Goal: Task Accomplishment & Management: Use online tool/utility

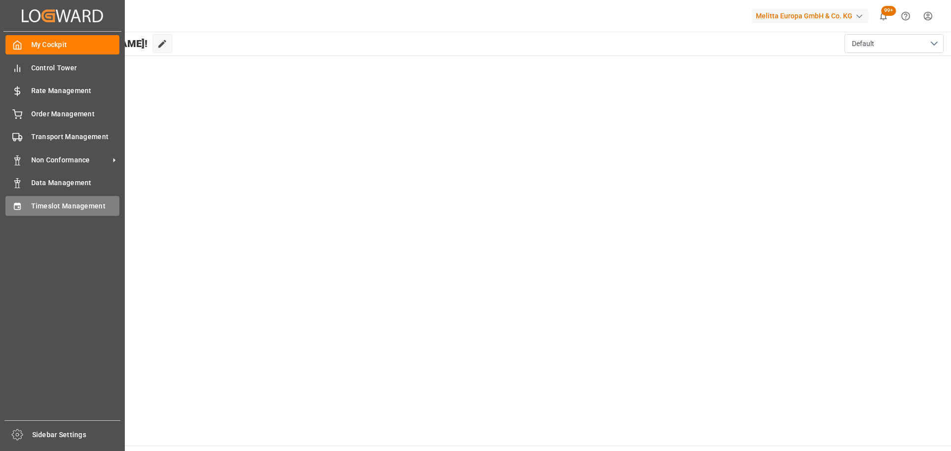
click at [40, 207] on span "Timeslot Management" at bounding box center [75, 206] width 89 height 10
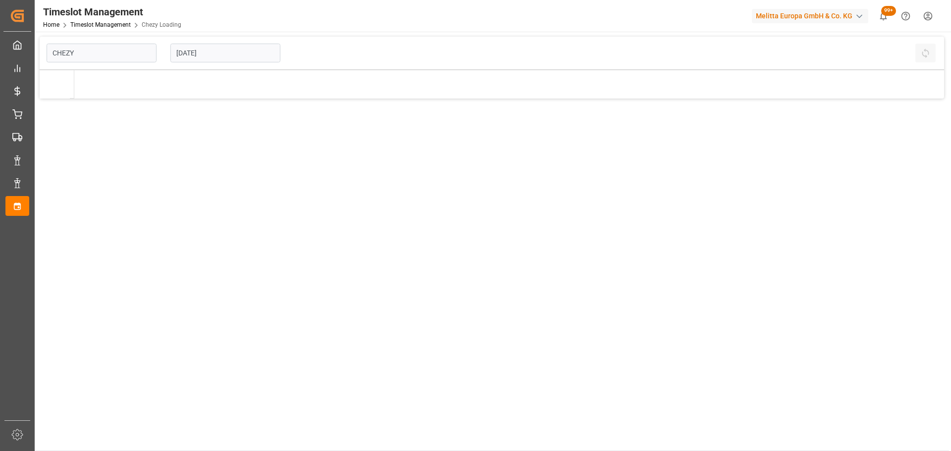
type input "Chezy Loading"
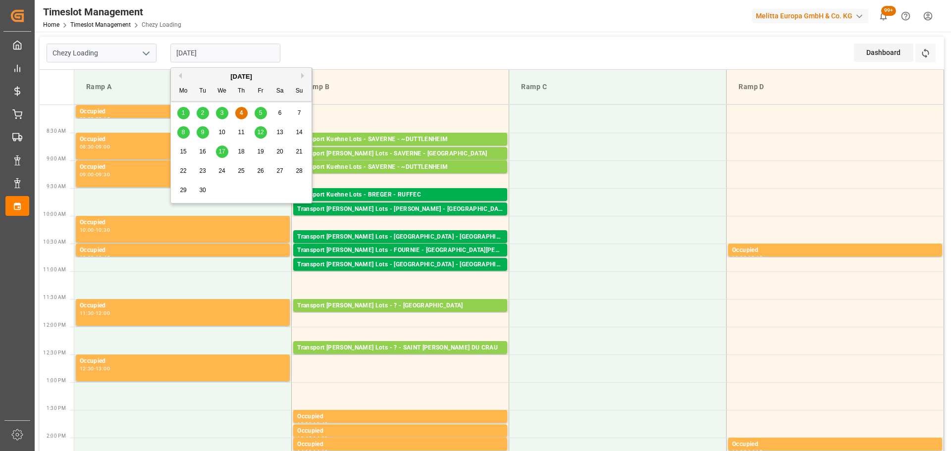
click at [190, 54] on input "[DATE]" at bounding box center [225, 53] width 110 height 19
click at [257, 109] on div "5" at bounding box center [261, 114] width 12 height 12
type input "[DATE]"
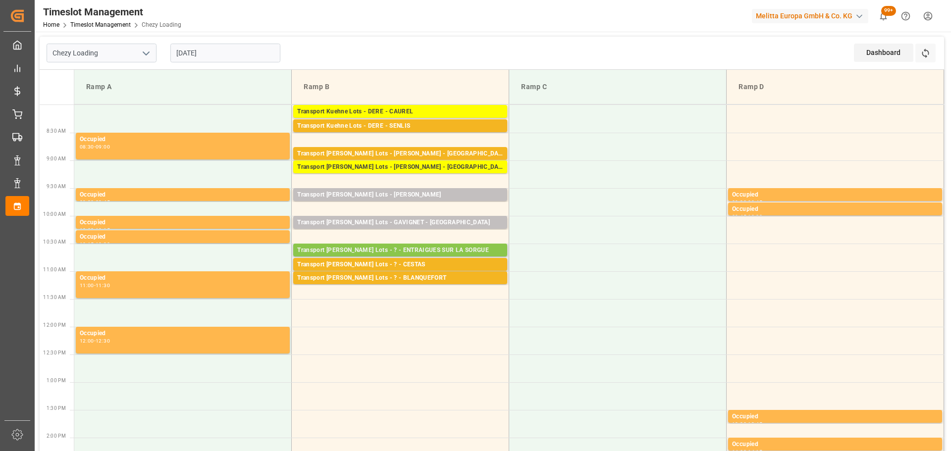
click at [379, 246] on div "Transport Kuehne Lots - ? - ENTRAIGUES SUR LA SORGUE" at bounding box center [400, 251] width 206 height 10
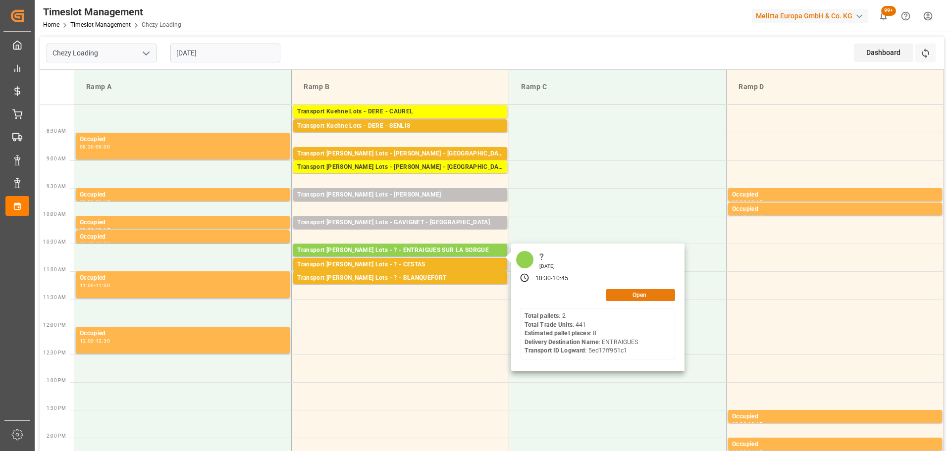
click at [621, 294] on button "Open" at bounding box center [640, 295] width 69 height 12
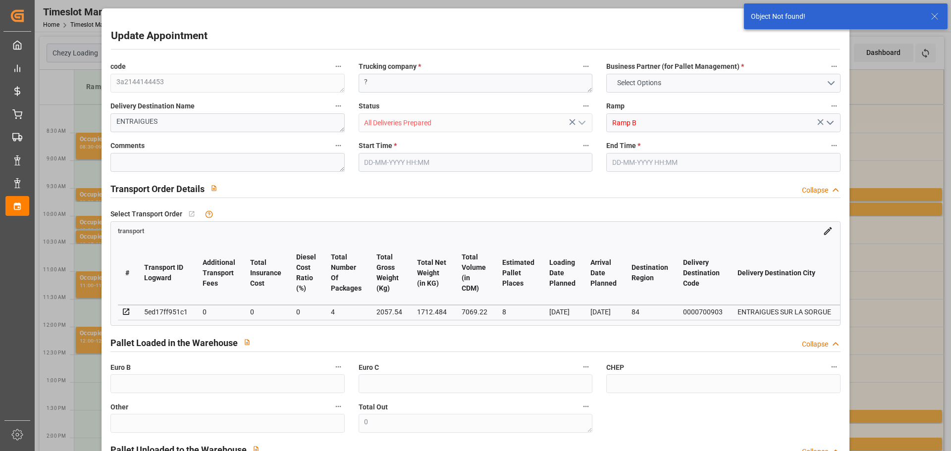
type input "05-09-2025 10:30"
type input "05-09-2025 10:45"
type input "03-09-2025 14:01"
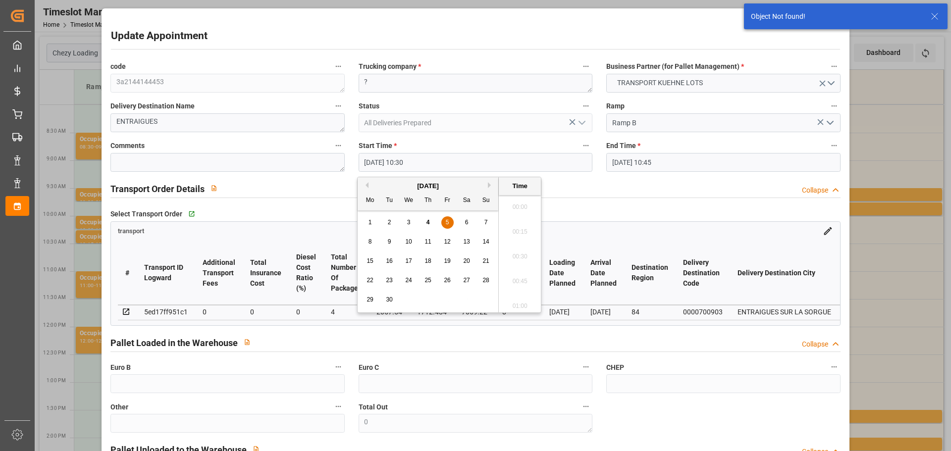
click at [373, 162] on input "05-09-2025 10:30" at bounding box center [476, 162] width 234 height 19
click at [448, 221] on span "5" at bounding box center [447, 222] width 3 height 7
drag, startPoint x: 524, startPoint y: 303, endPoint x: 623, endPoint y: 218, distance: 130.7
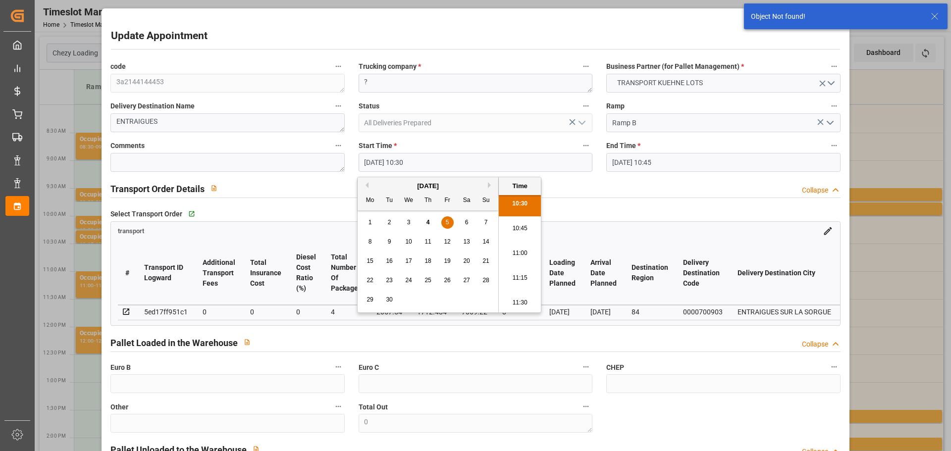
click at [524, 301] on li "11:30" at bounding box center [520, 303] width 42 height 25
type input "05-09-2025 11:30"
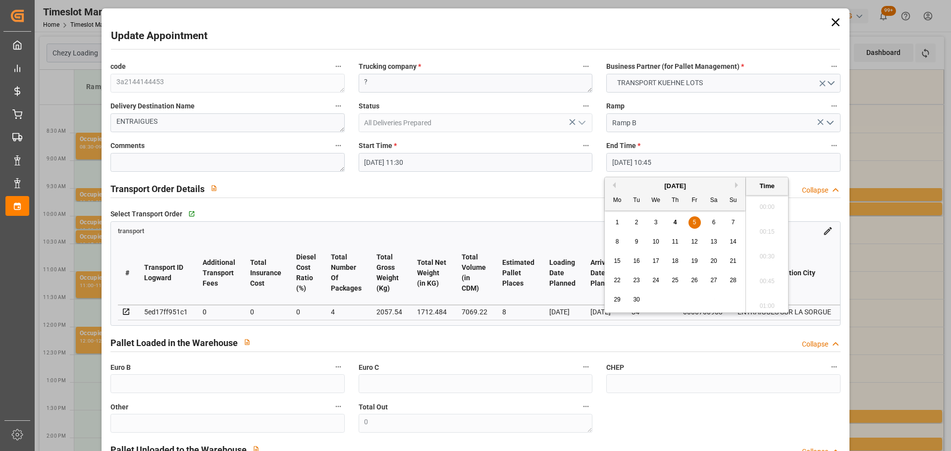
click at [654, 159] on input "05-09-2025 10:45" at bounding box center [724, 162] width 234 height 19
click at [697, 224] on div "5" at bounding box center [695, 223] width 12 height 12
click at [764, 297] on li "11:45" at bounding box center [767, 303] width 42 height 25
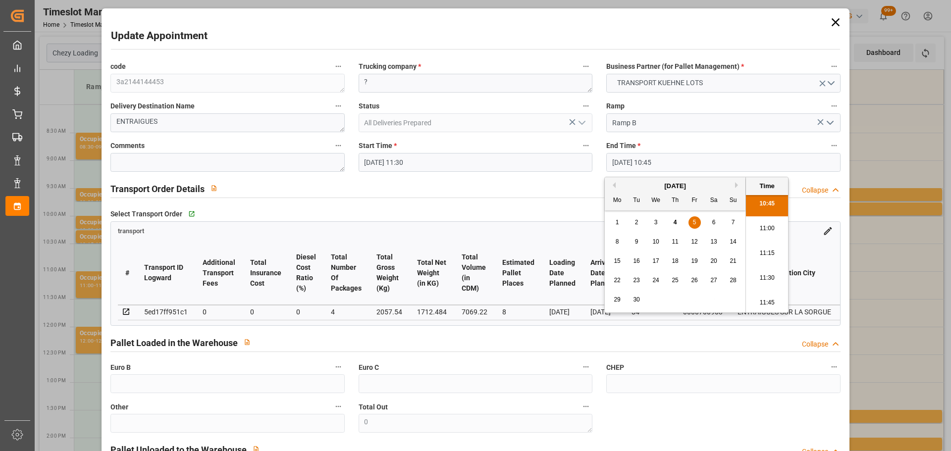
type input "05-09-2025 11:45"
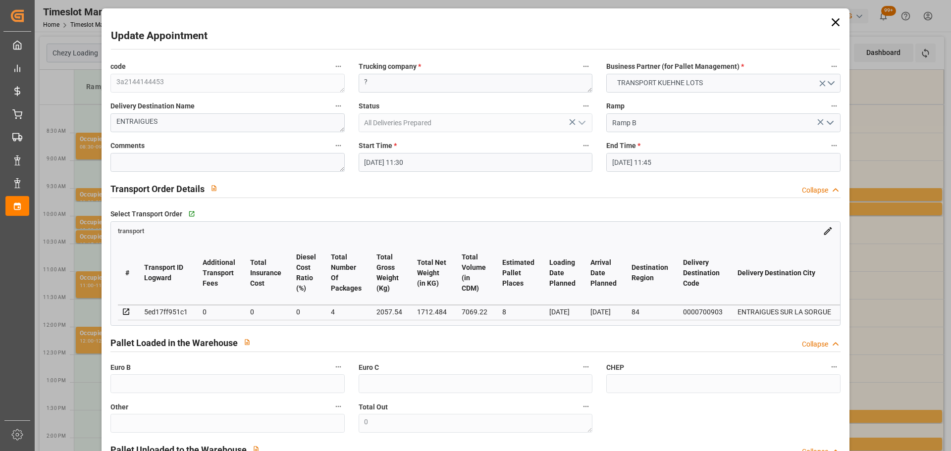
scroll to position [150, 0]
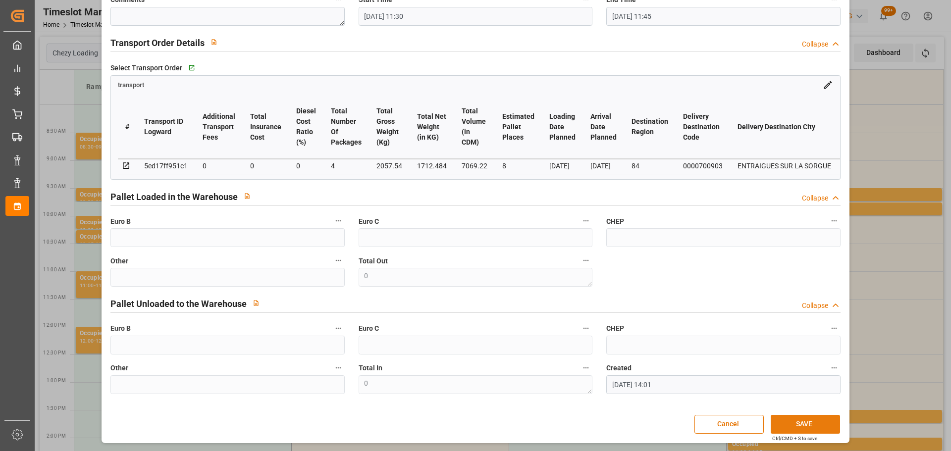
click at [783, 421] on button "SAVE" at bounding box center [805, 424] width 69 height 19
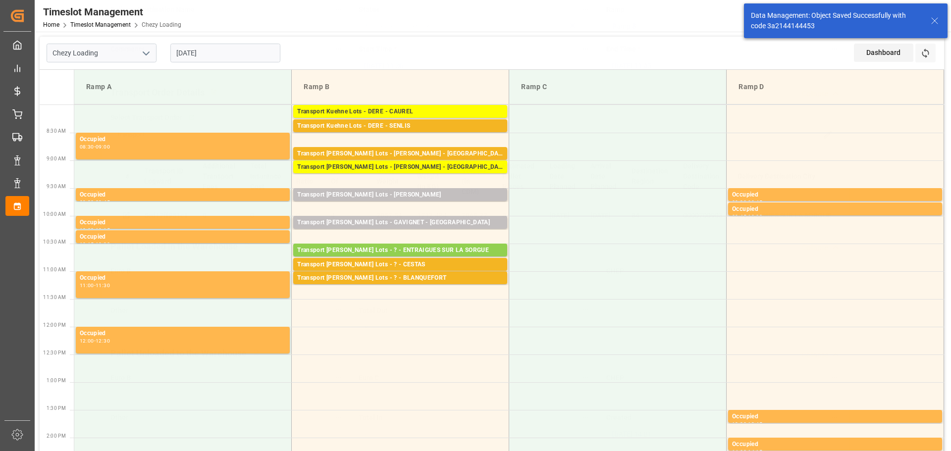
scroll to position [0, 0]
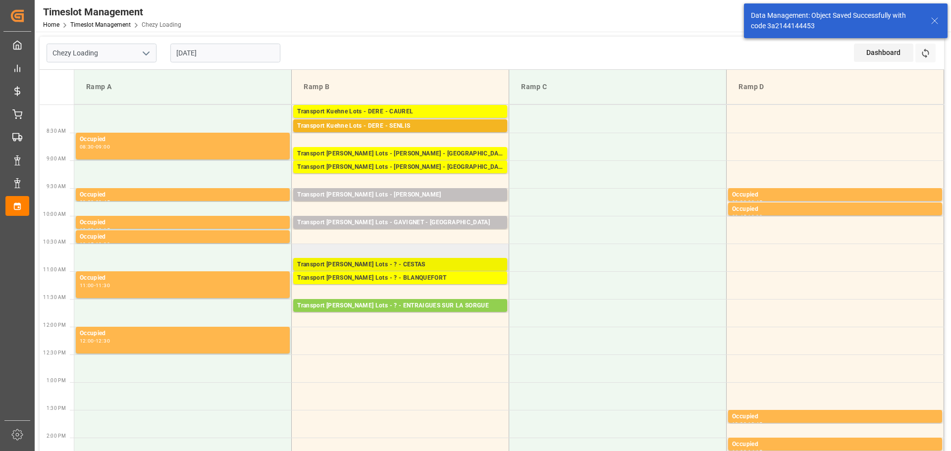
click at [381, 262] on div "Transport Kuehne Lots - ? - CESTAS" at bounding box center [400, 265] width 206 height 10
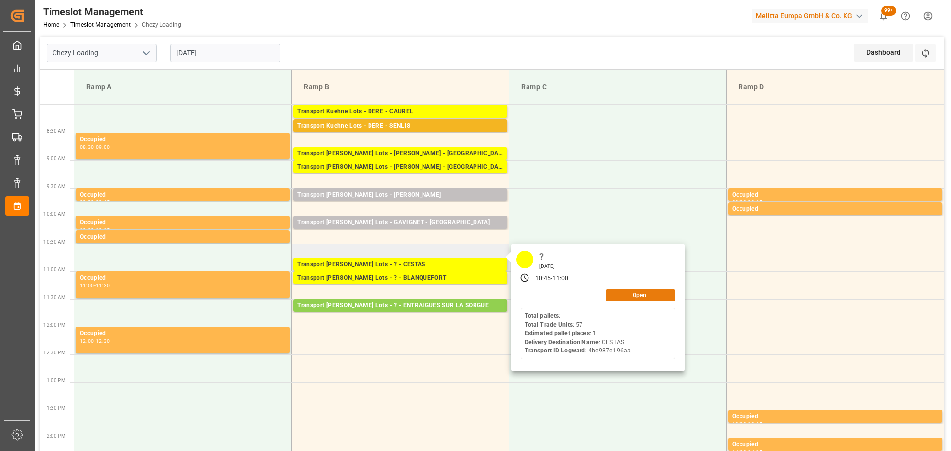
click at [628, 291] on button "Open" at bounding box center [640, 295] width 69 height 12
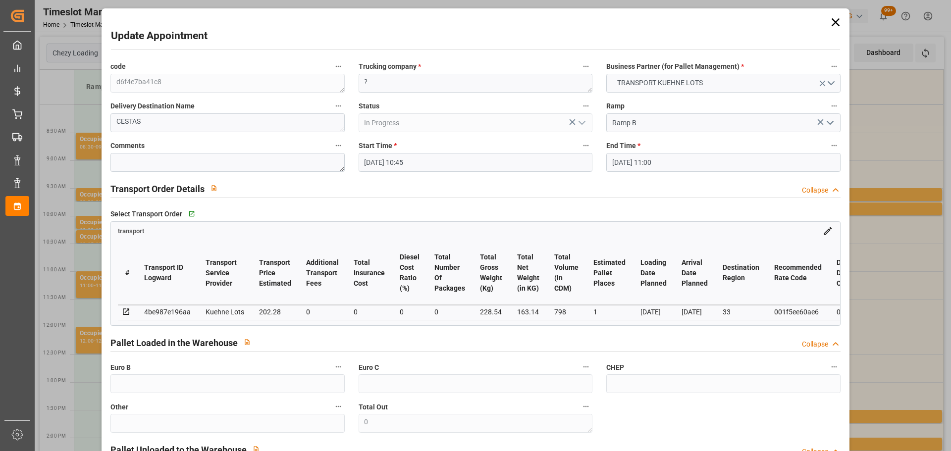
type input "05-09-2025 10:45"
type input "05-09-2025 11:00"
type input "03-09-2025 14:02"
type input "03-09-2025 11:26"
type input "10-09-2025"
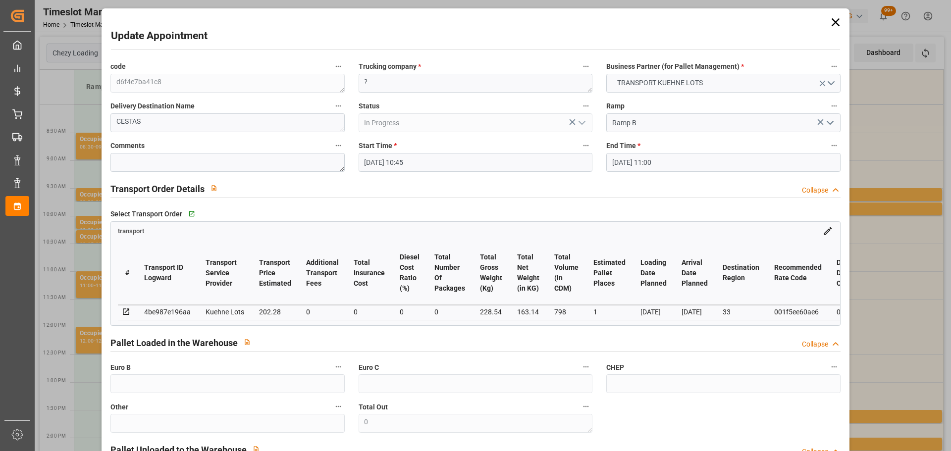
type input "[DATE]"
click at [401, 79] on textarea "?" at bounding box center [476, 83] width 234 height 19
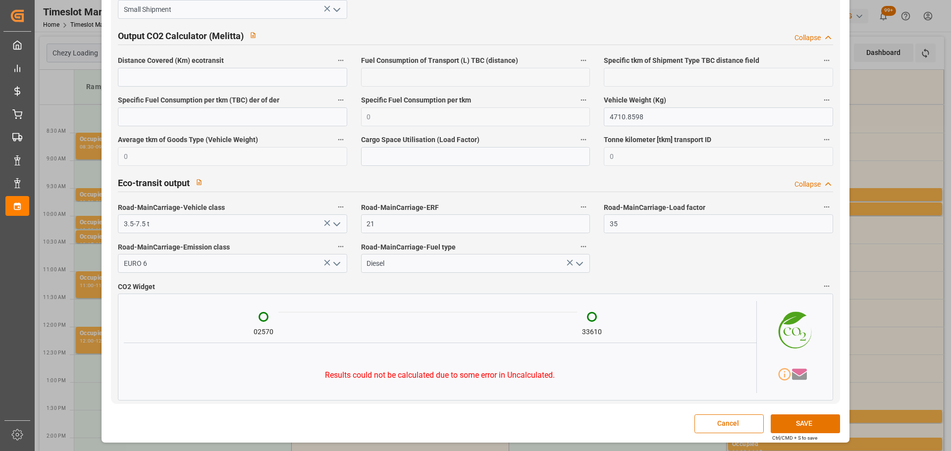
scroll to position [1630, 0]
type textarea "PEDRETTI"
click at [801, 423] on button "SAVE" at bounding box center [805, 424] width 69 height 19
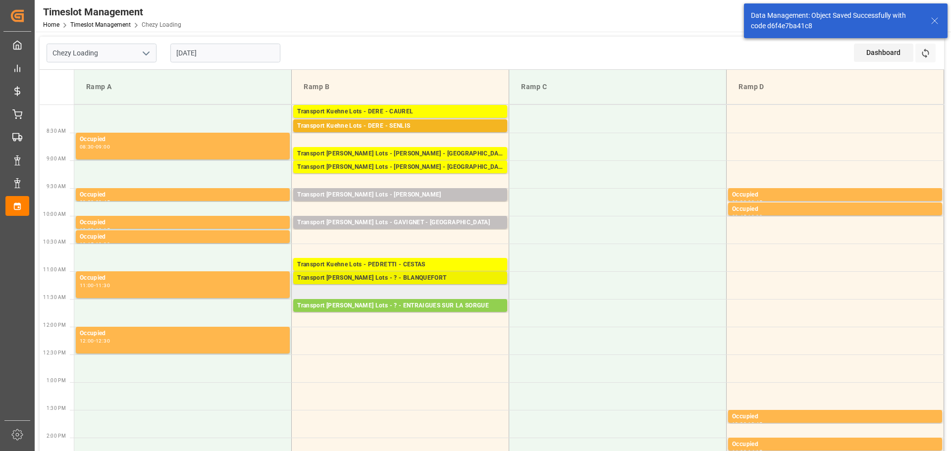
click at [385, 276] on div "Transport Kuehne Lots - ? - BLANQUEFORT" at bounding box center [400, 279] width 206 height 10
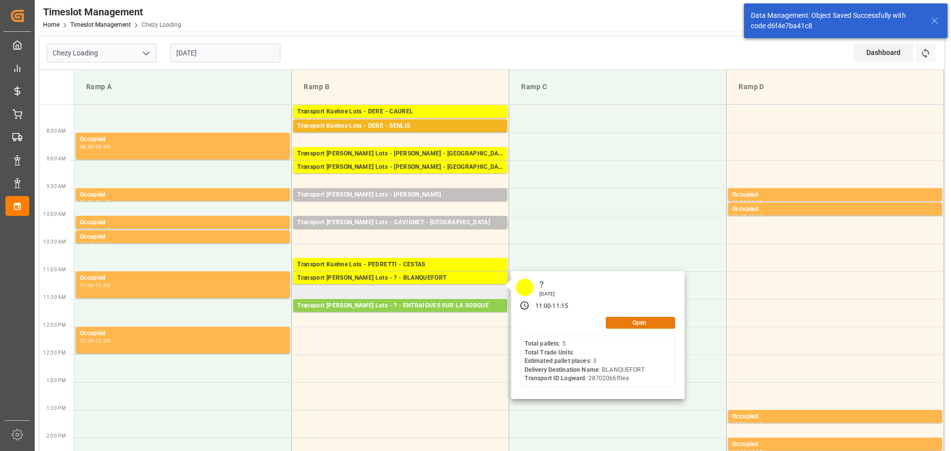
click at [635, 319] on button "Open" at bounding box center [640, 323] width 69 height 12
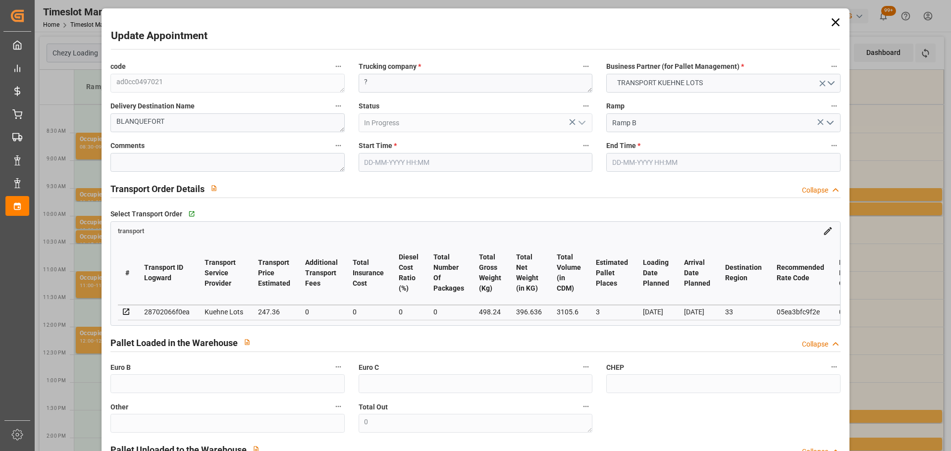
type input "05-09-2025 11:00"
type input "05-09-2025 11:15"
type input "03-09-2025 14:03"
type input "03-09-2025 11:24"
type input "[DATE]"
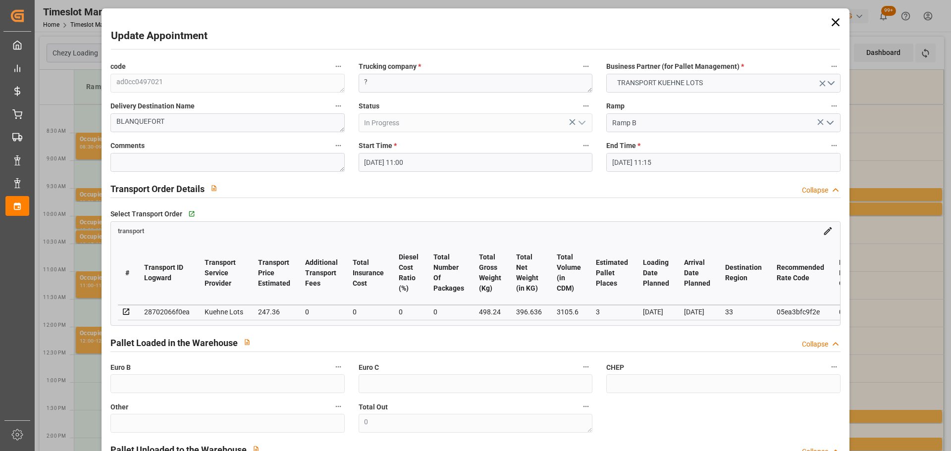
type input "05-09-2025"
click at [397, 89] on textarea "?" at bounding box center [476, 83] width 234 height 19
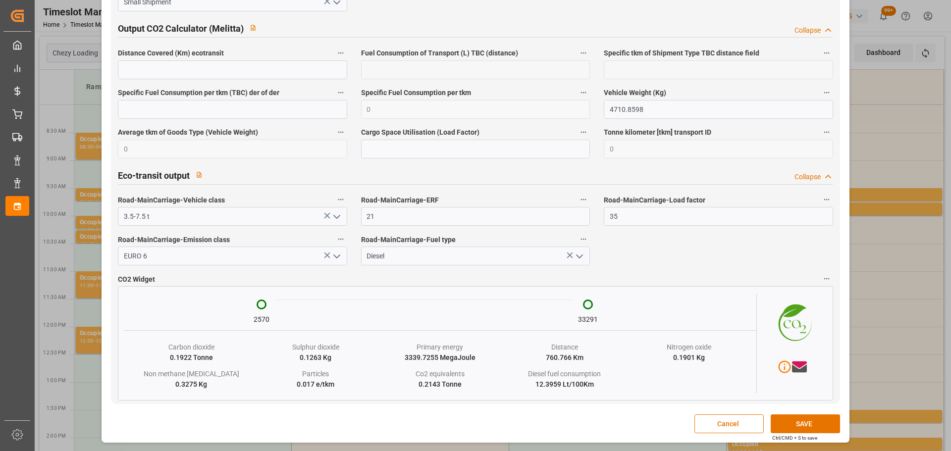
scroll to position [1638, 0]
type textarea "PEDRETTI"
click at [797, 423] on button "SAVE" at bounding box center [805, 424] width 69 height 19
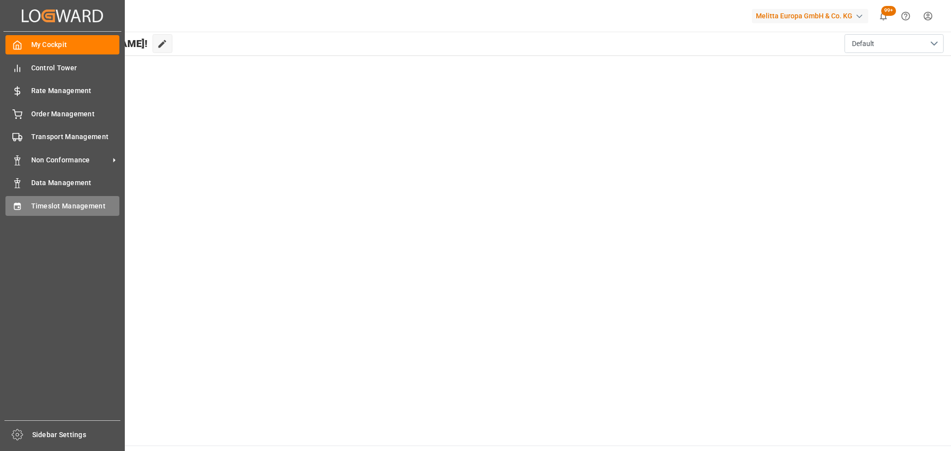
click at [55, 204] on span "Timeslot Management" at bounding box center [75, 206] width 89 height 10
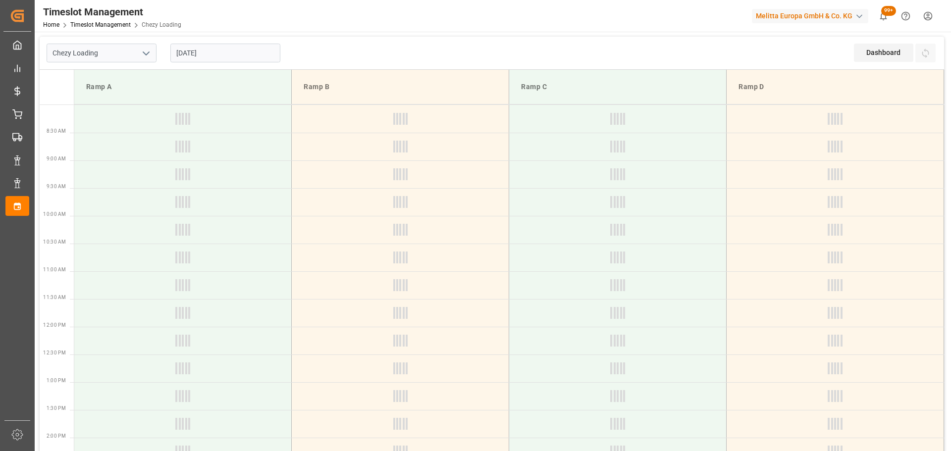
type input "Chezy Loading"
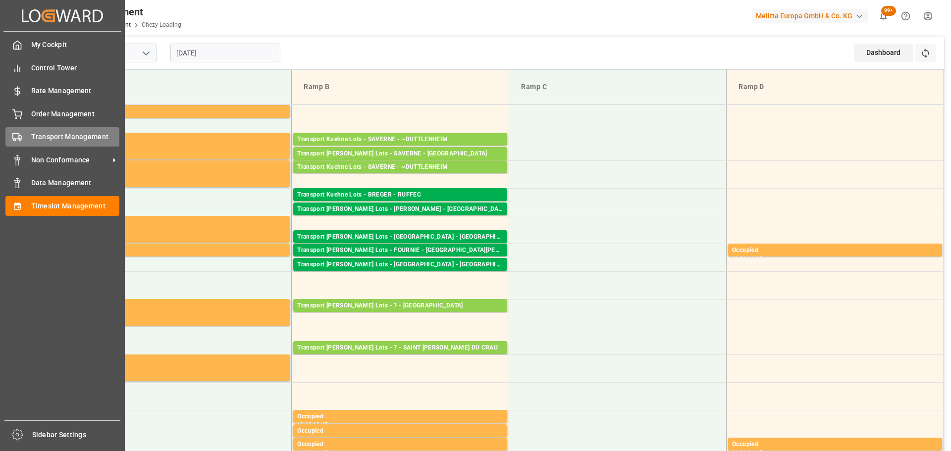
click at [28, 135] on div "Transport Management Transport Management" at bounding box center [62, 136] width 114 height 19
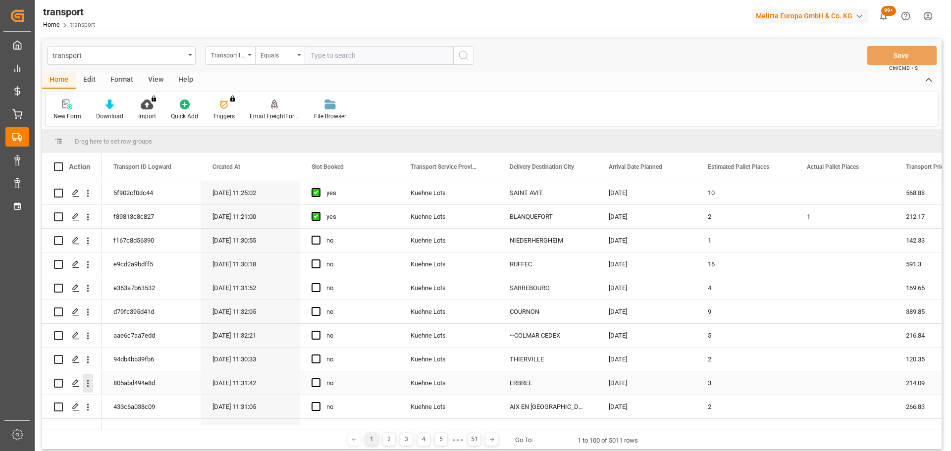
click at [87, 381] on icon "open menu" at bounding box center [88, 384] width 10 height 10
click at [119, 397] on div "Open in new tab" at bounding box center [144, 404] width 122 height 21
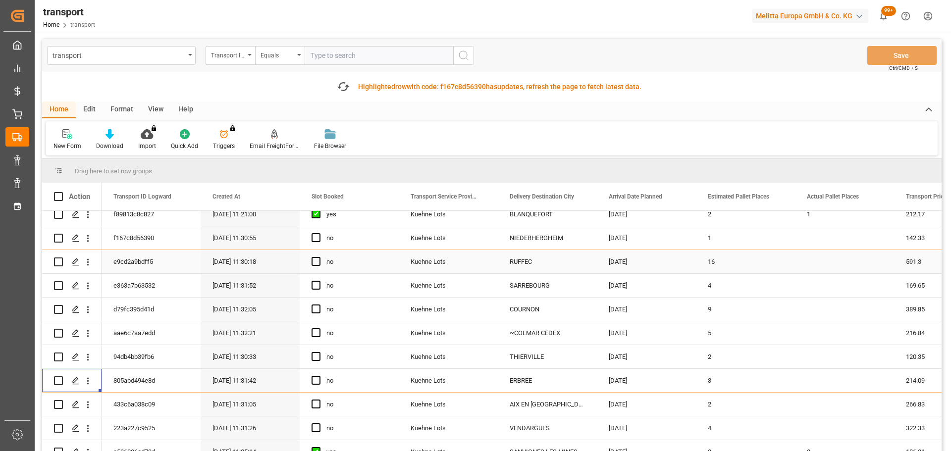
scroll to position [50, 0]
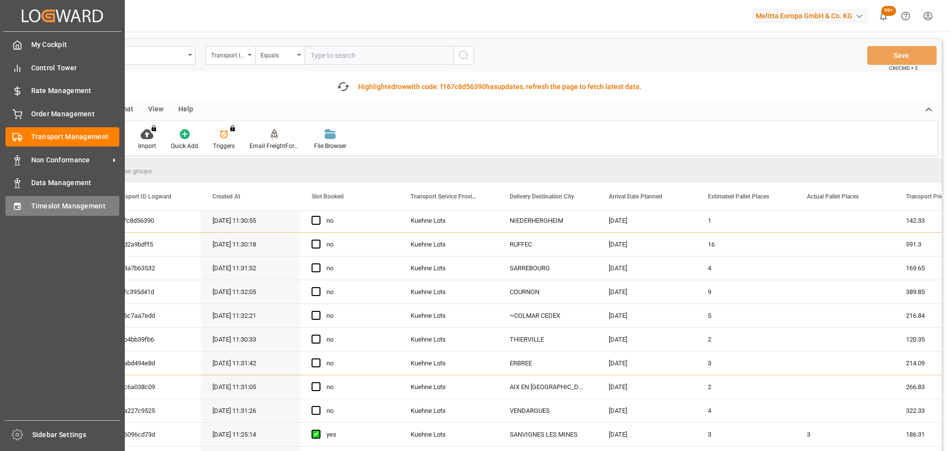
click at [56, 205] on span "Timeslot Management" at bounding box center [75, 206] width 89 height 10
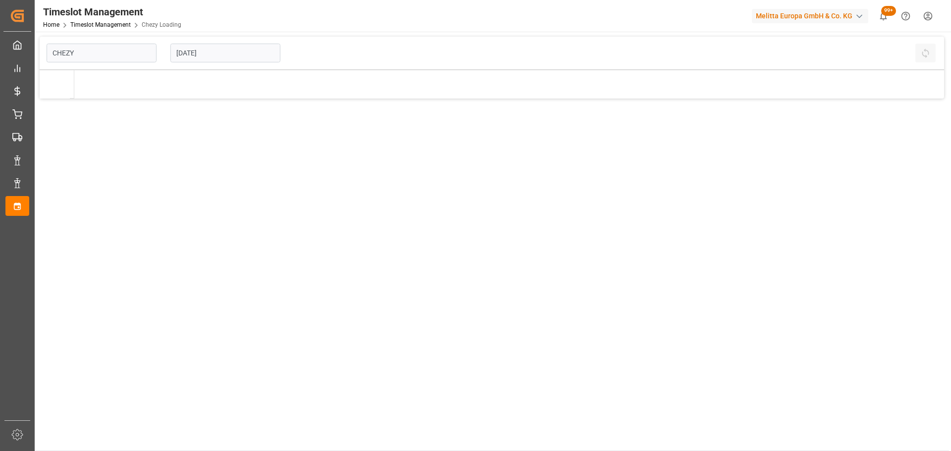
type input "Chezy Loading"
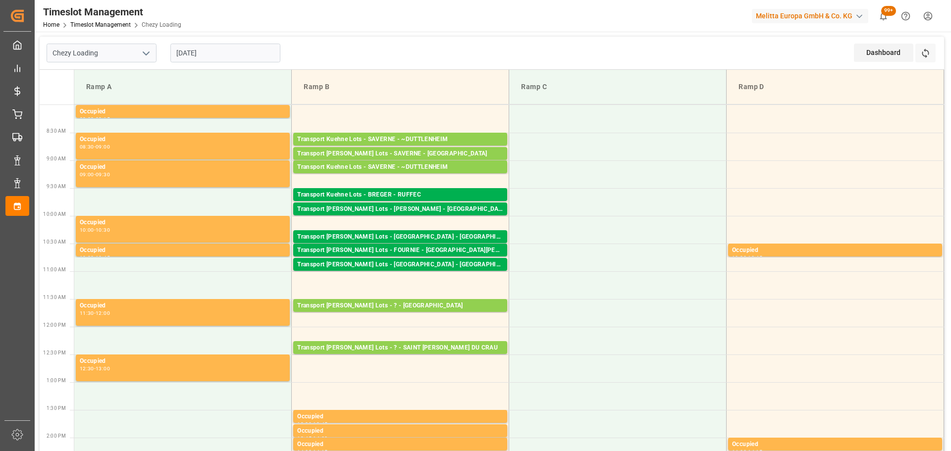
click at [191, 56] on input "[DATE]" at bounding box center [225, 53] width 110 height 19
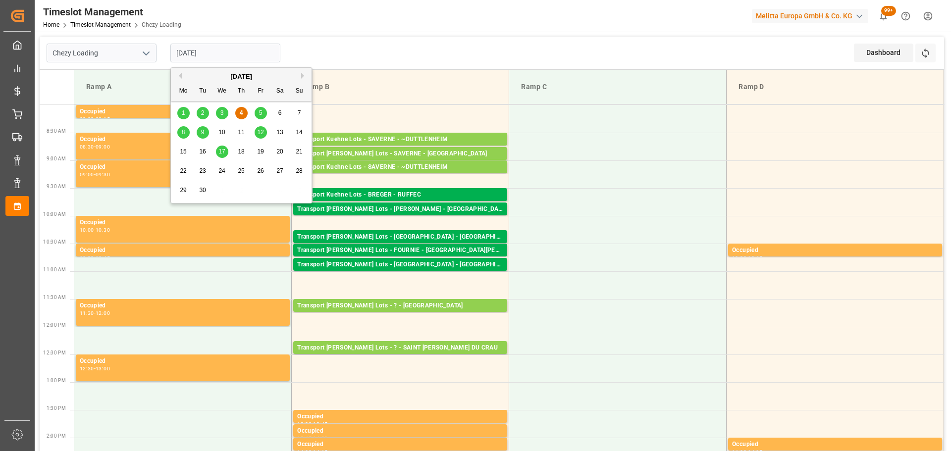
click at [262, 111] on span "5" at bounding box center [260, 113] width 3 height 7
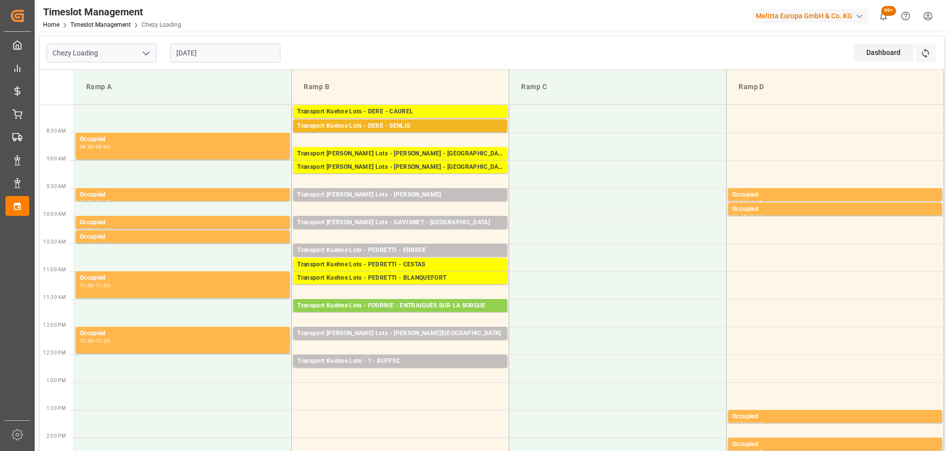
click at [227, 50] on input "05-09-2025" at bounding box center [225, 53] width 110 height 19
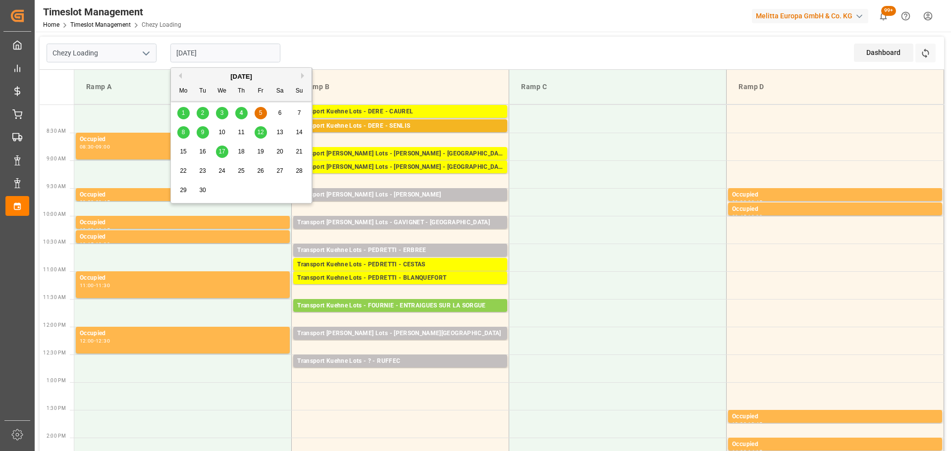
click at [238, 110] on div "4" at bounding box center [241, 114] width 12 height 12
type input "[DATE]"
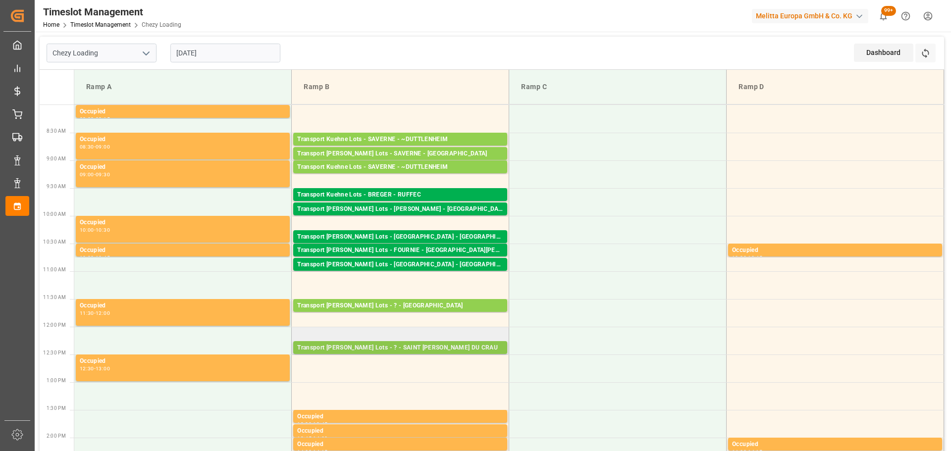
click at [383, 347] on div "Transport Kuehne Lots - ? - SAINT MARTIN DU CRAU" at bounding box center [400, 348] width 206 height 10
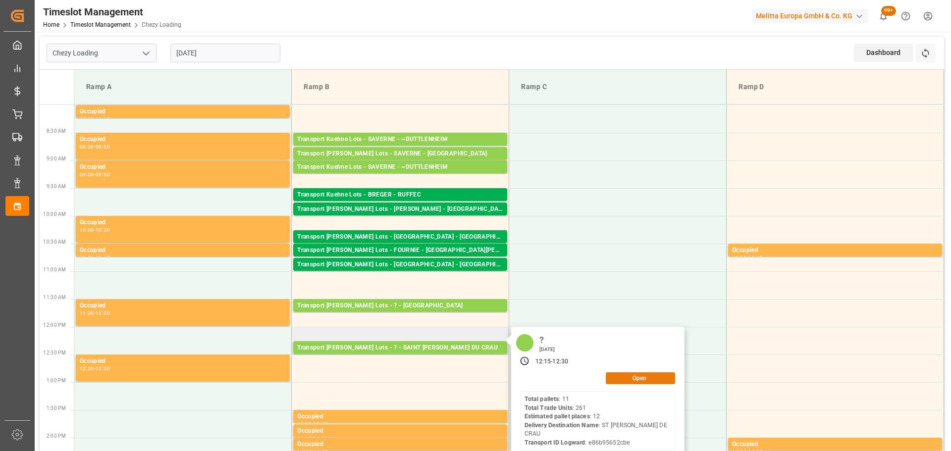
click at [634, 379] on button "Open" at bounding box center [640, 379] width 69 height 12
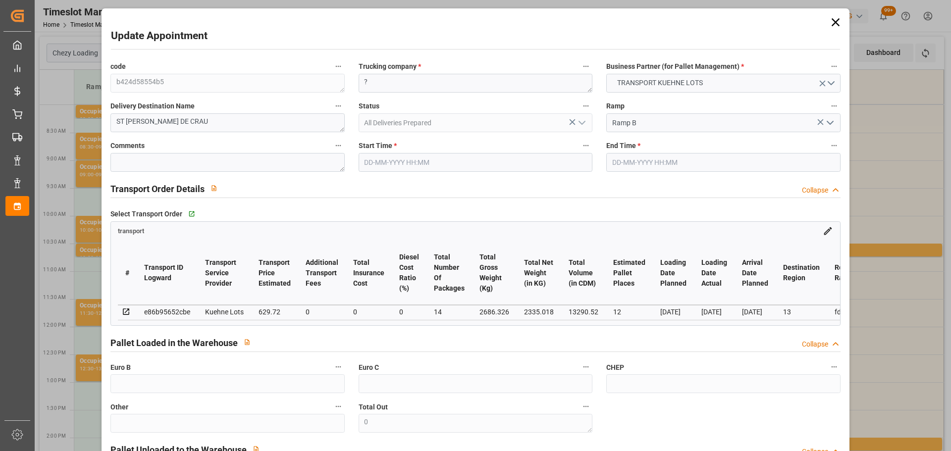
type input "04-09-2025 12:15"
type input "04-09-2025 12:30"
type input "28-08-2025 12:37"
type input "28-08-2025 11:25"
type input "05-09-2025"
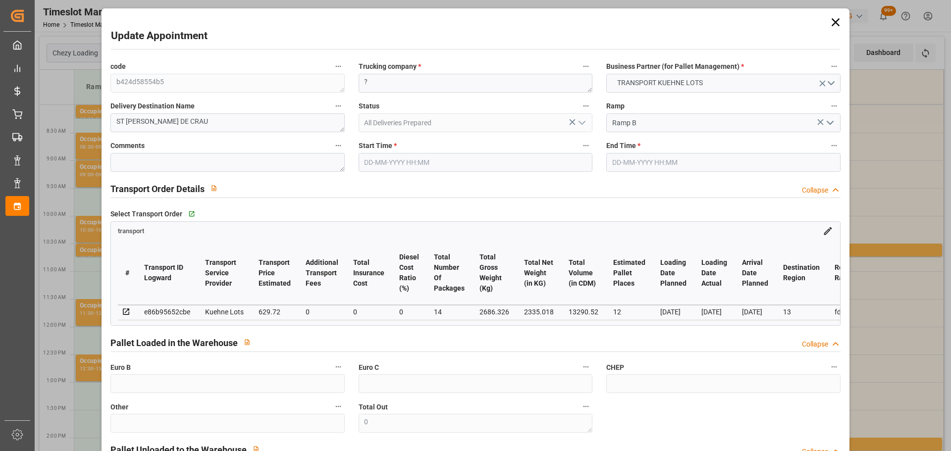
type input "[DATE]"
type input "01-09-2025"
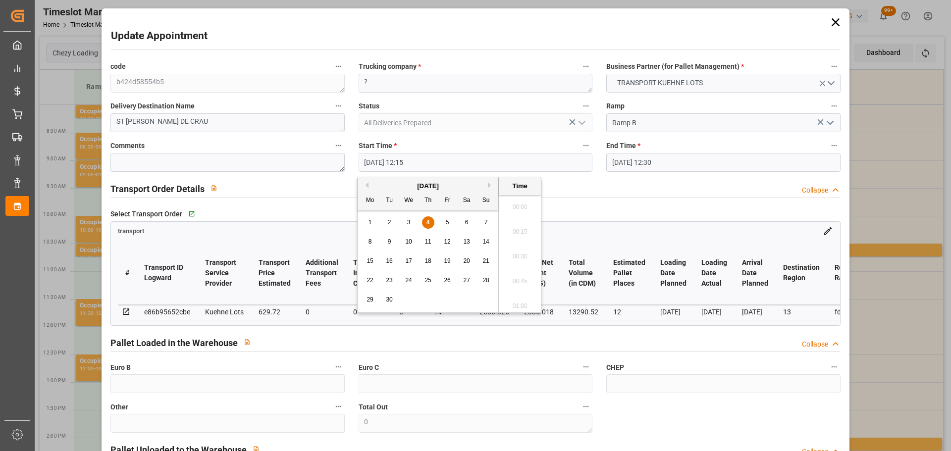
click at [399, 154] on input "04-09-2025 12:15" at bounding box center [476, 162] width 234 height 19
click at [444, 221] on div "5" at bounding box center [448, 223] width 12 height 12
click at [514, 277] on li "13:00" at bounding box center [520, 278] width 42 height 25
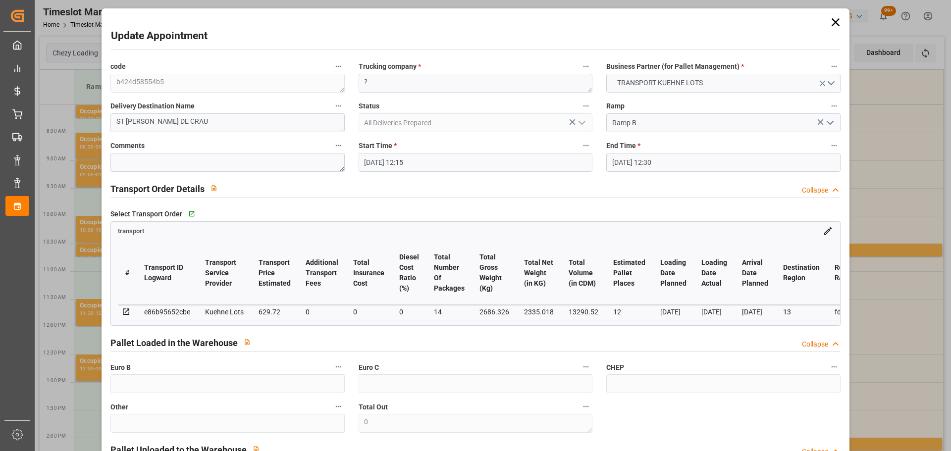
type input "05-09-2025 13:00"
click at [619, 159] on input "04-09-2025 12:30" at bounding box center [724, 162] width 234 height 19
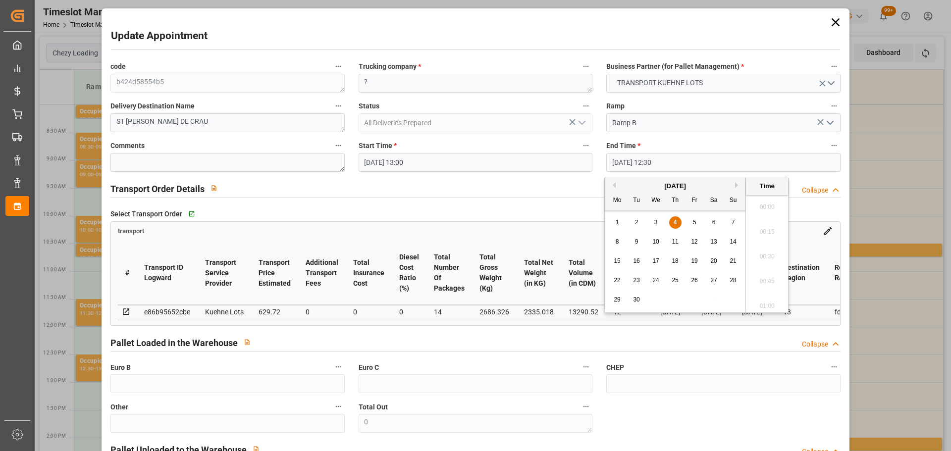
scroll to position [1193, 0]
click at [694, 220] on span "5" at bounding box center [694, 222] width 3 height 7
click at [759, 250] on li "12:30" at bounding box center [767, 253] width 42 height 25
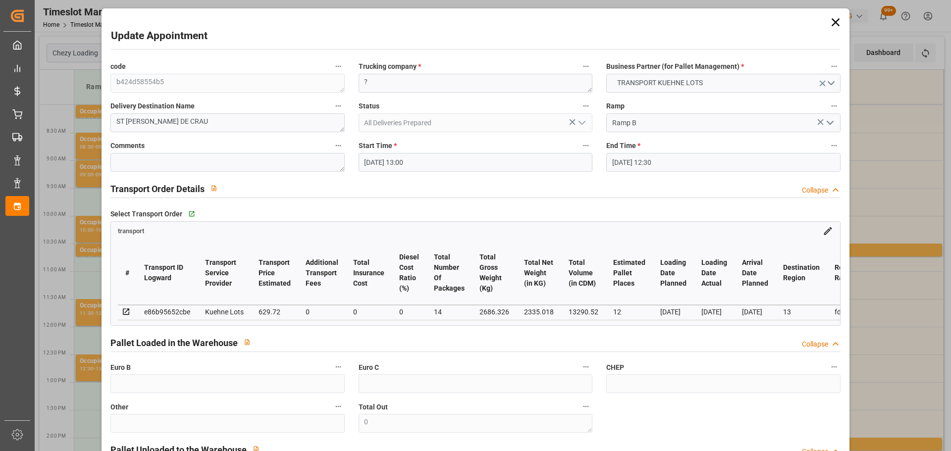
click at [633, 161] on input "05-09-2025 12:30" at bounding box center [724, 162] width 234 height 19
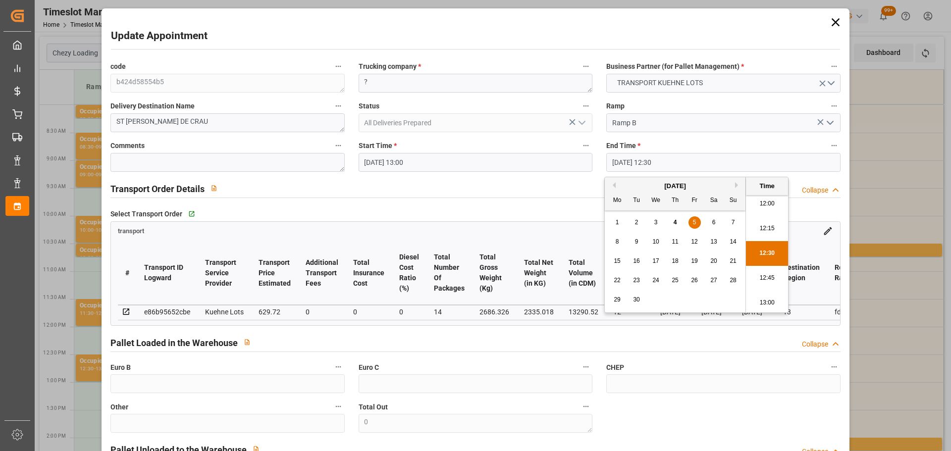
drag, startPoint x: 693, startPoint y: 218, endPoint x: 751, endPoint y: 249, distance: 65.9
click at [693, 218] on div "5" at bounding box center [695, 223] width 12 height 12
click at [764, 272] on li "13:15" at bounding box center [767, 278] width 42 height 25
type input "05-09-2025 13:15"
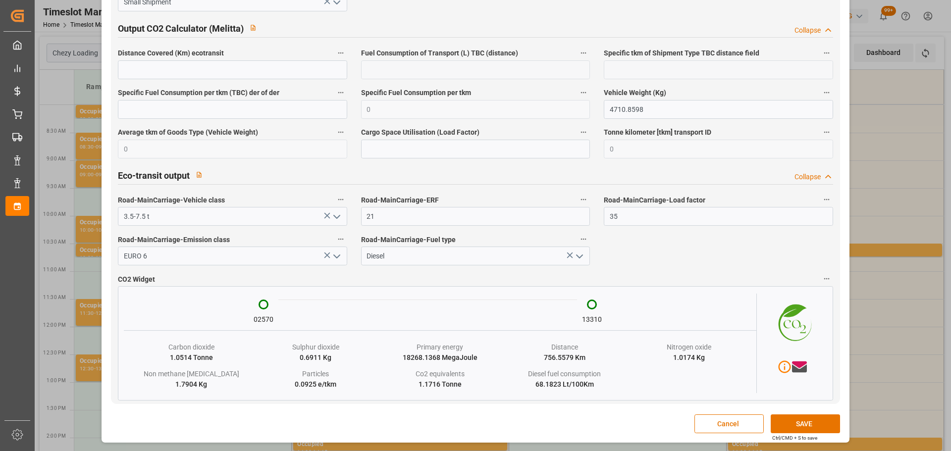
scroll to position [1653, 0]
click at [790, 418] on button "SAVE" at bounding box center [805, 424] width 69 height 19
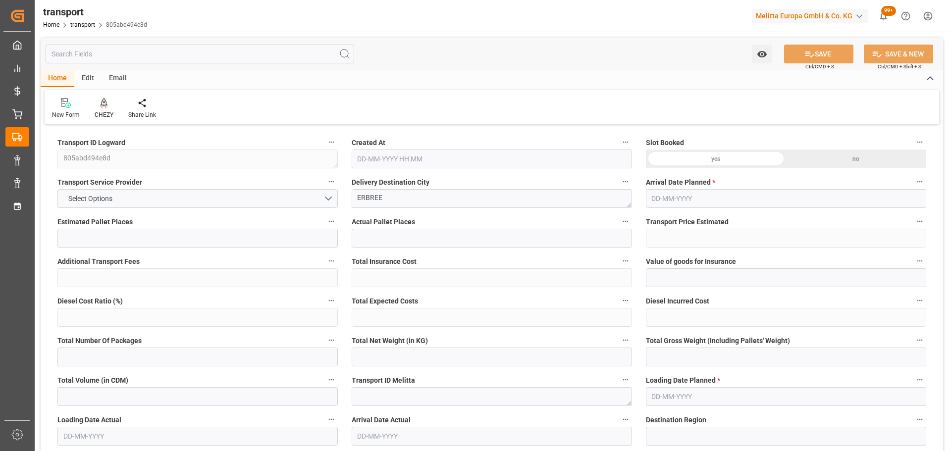
type input "3"
type input "214.09"
type input "0"
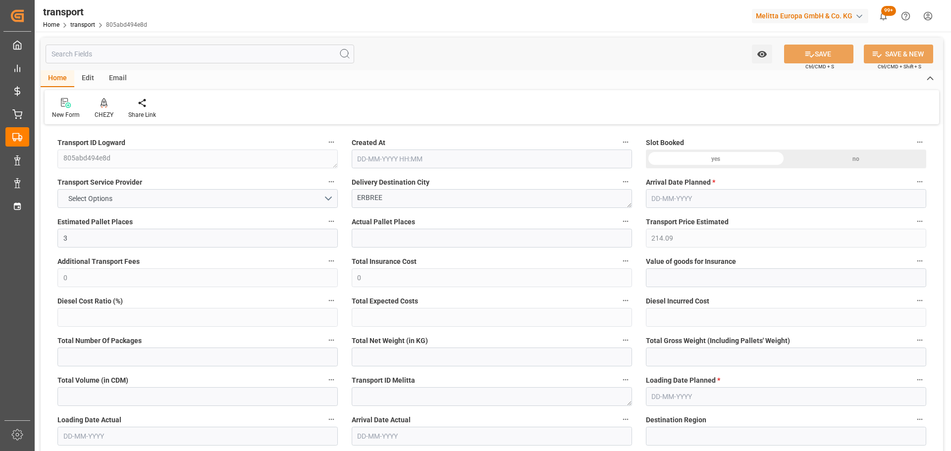
type input "214.09"
type input "0"
type input "1419.6"
type input "1590"
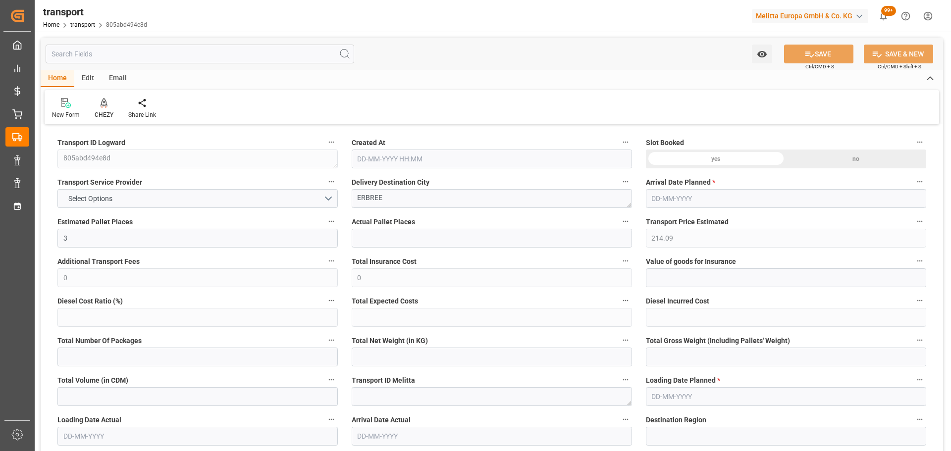
type input "3456"
type input "35"
type input "3"
type input "0"
type input "3"
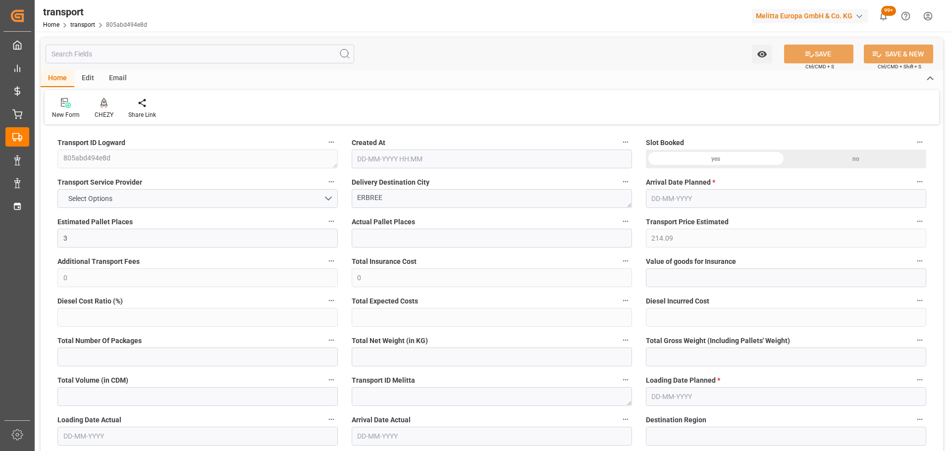
type input "101"
type input "1436.88"
type input "0"
type input "4710.8598"
type input "0"
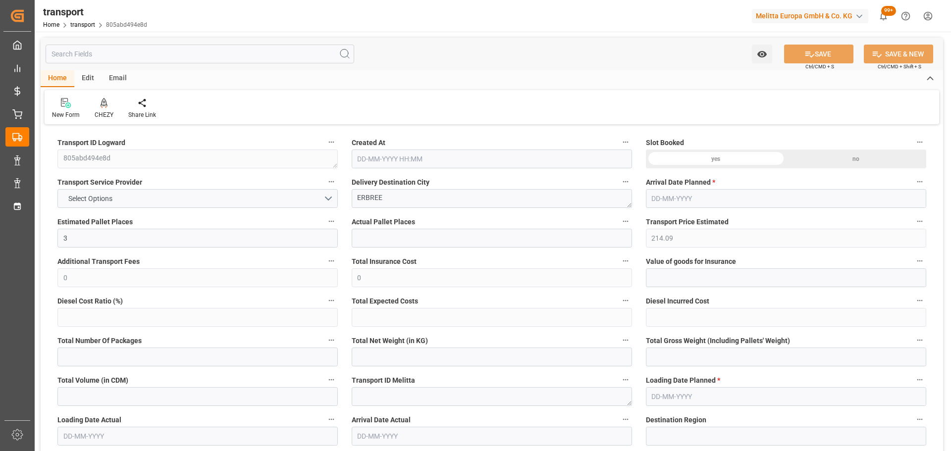
type input "0"
type input "21"
type input "35"
type input "04-09-2025 11:31"
type input "[DATE]"
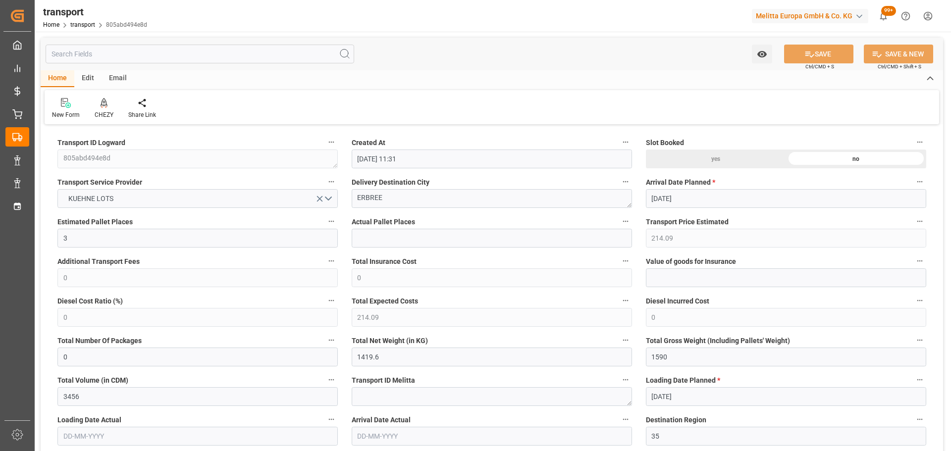
type input "[DATE]"
click at [106, 106] on icon at bounding box center [104, 103] width 7 height 10
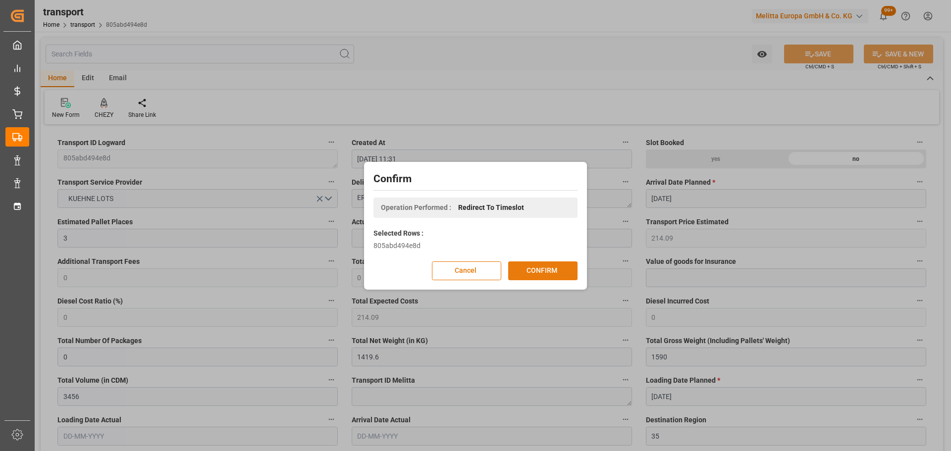
click at [548, 269] on button "CONFIRM" at bounding box center [542, 271] width 69 height 19
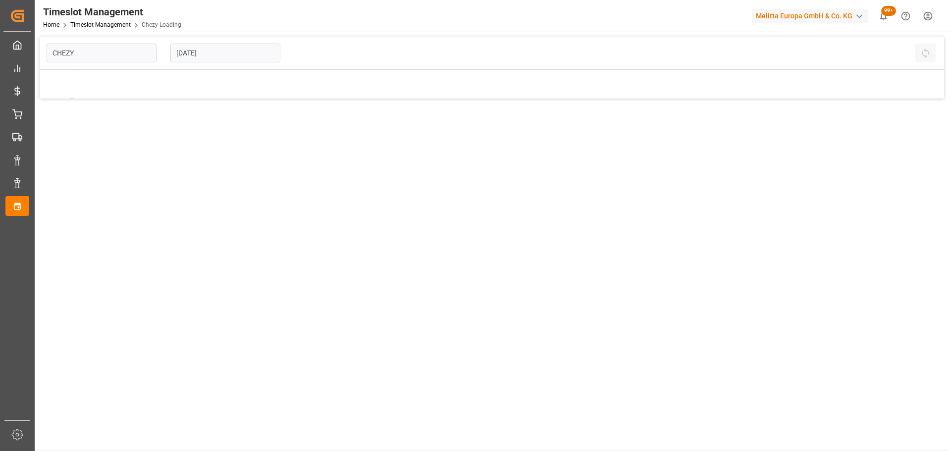
type input "Chezy Loading"
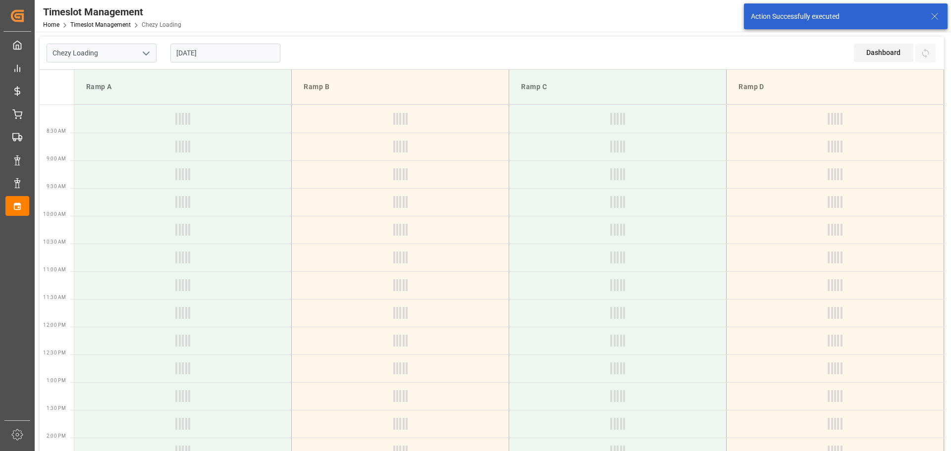
click at [233, 56] on input "[DATE]" at bounding box center [225, 53] width 110 height 19
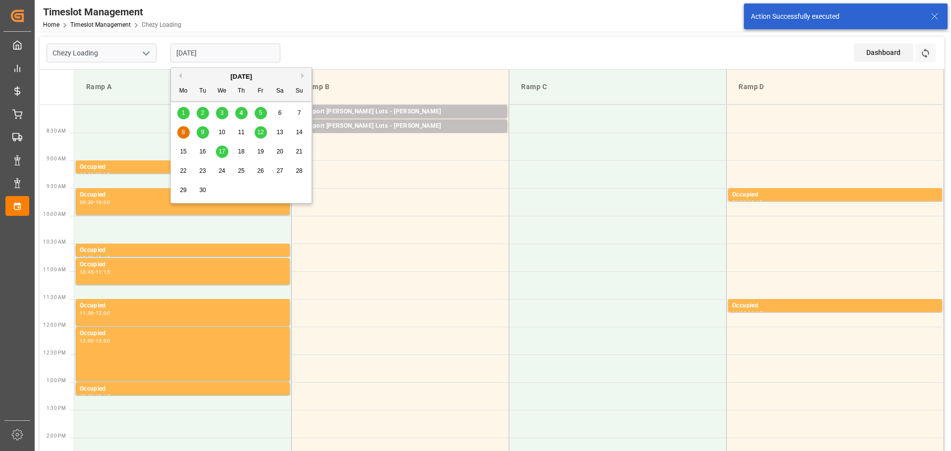
click at [263, 112] on div "5" at bounding box center [261, 114] width 12 height 12
type input "[DATE]"
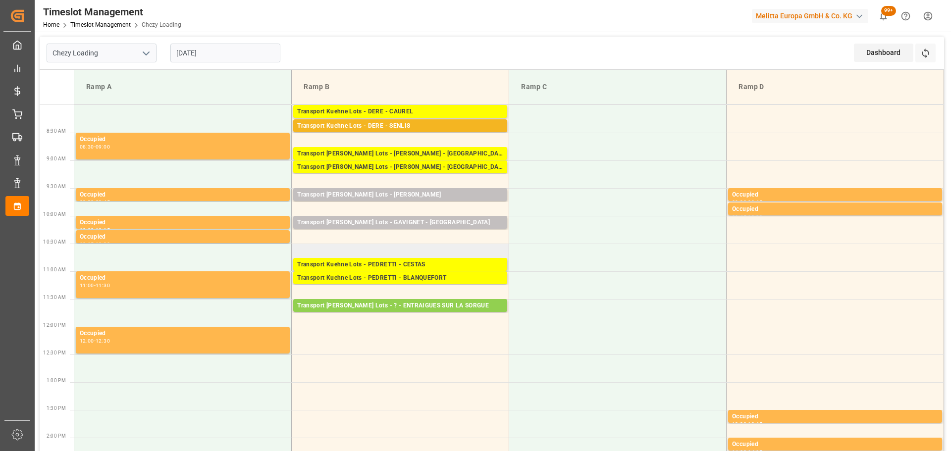
click at [303, 253] on td "Transport Kuehne Lots - PEDRETTI - CESTAS Pallets: ,TU: 57,City: CESTAS,Arrival…" at bounding box center [401, 258] width 218 height 28
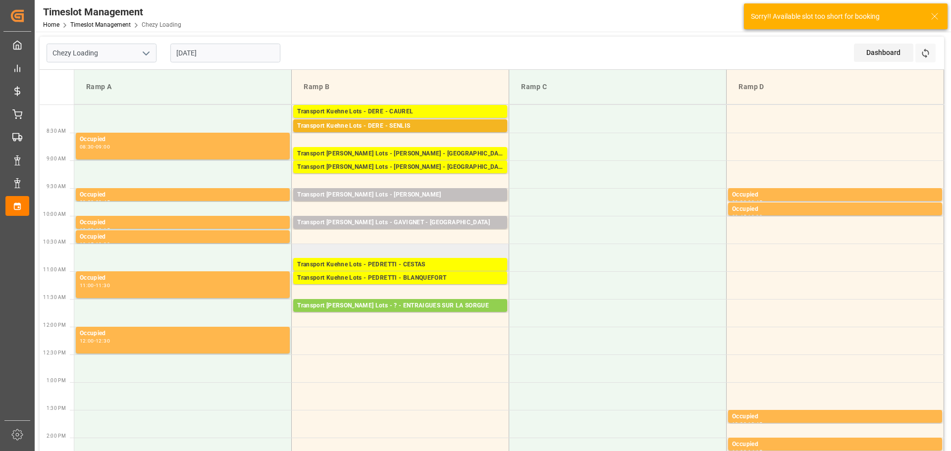
click at [300, 250] on td "Transport Kuehne Lots - PEDRETTI - CESTAS Pallets: ,TU: 57,City: CESTAS,Arrival…" at bounding box center [401, 258] width 218 height 28
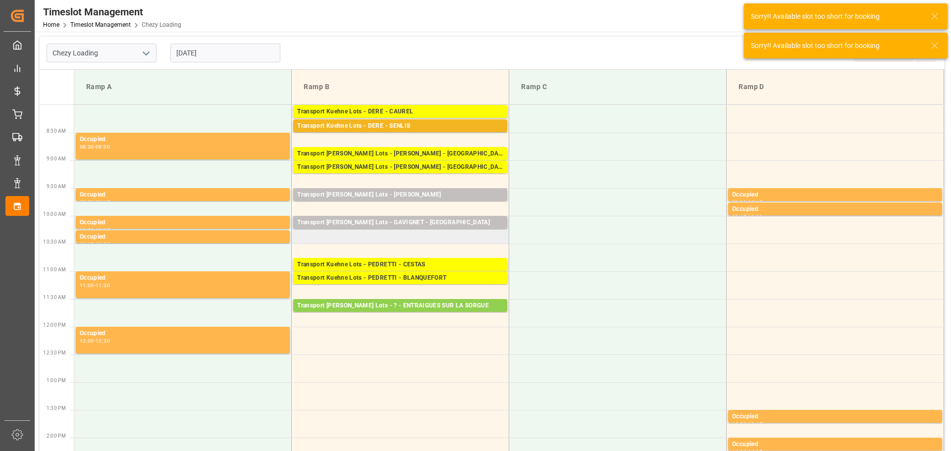
click at [300, 241] on td "Transport Kuehne Lots - GAVIGNET - SAINT VIT Pallets: 7,TU: 96,City: SAINT VIT,…" at bounding box center [401, 230] width 218 height 28
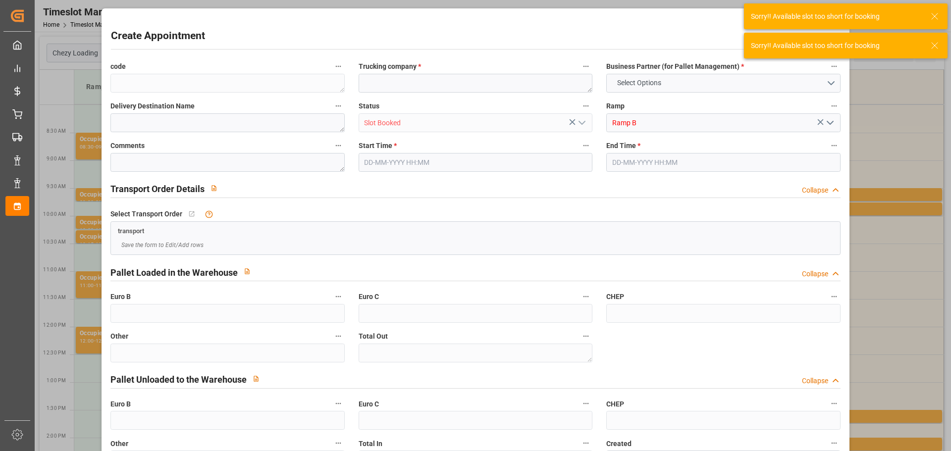
type input "0"
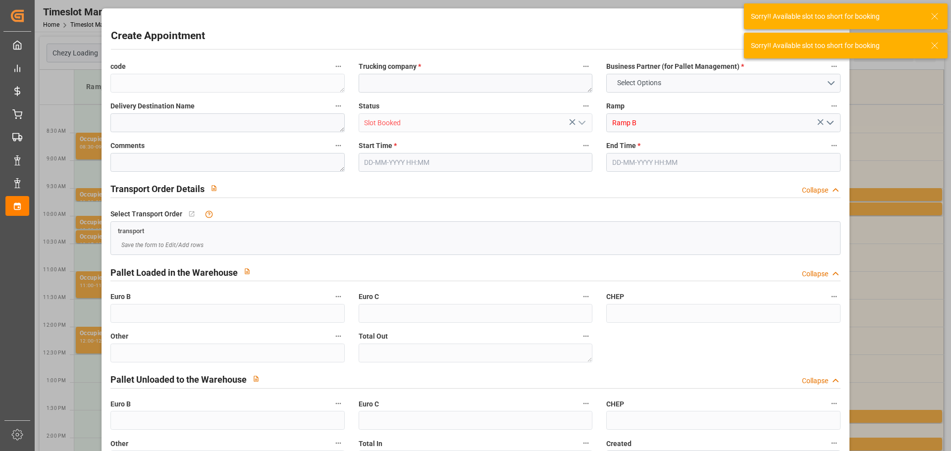
type input "0"
type input "05-09-2025 10:15"
type input "05-09-2025 10:30"
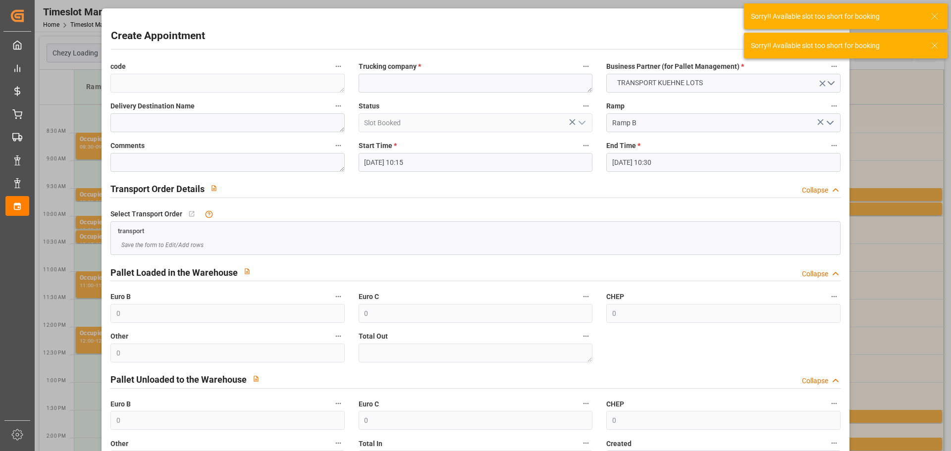
click at [407, 162] on input "05-09-2025 10:15" at bounding box center [476, 162] width 234 height 19
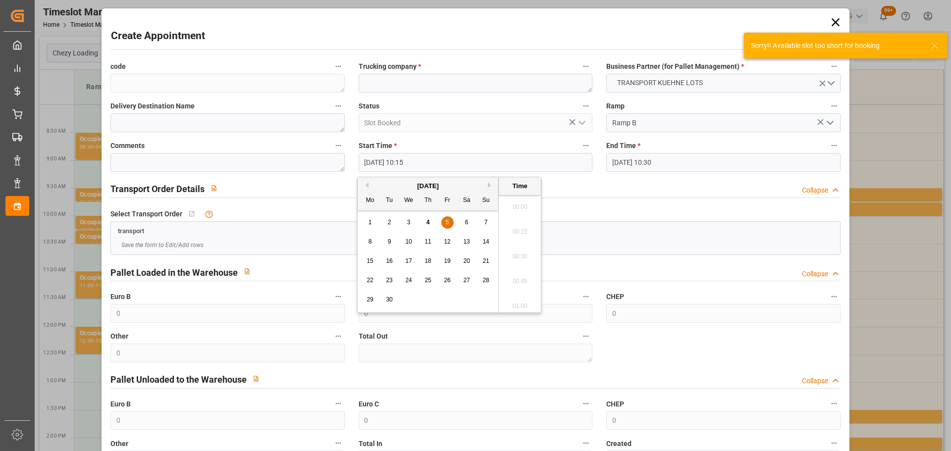
scroll to position [970, 0]
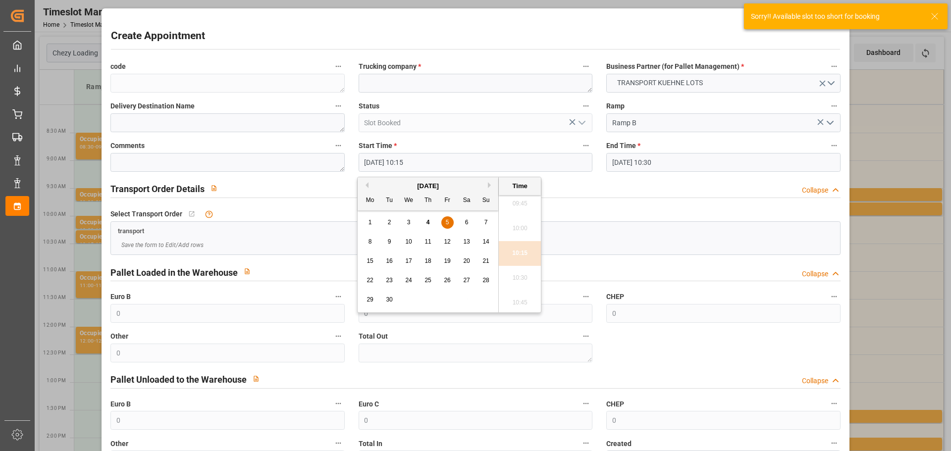
drag, startPoint x: 444, startPoint y: 217, endPoint x: 502, endPoint y: 262, distance: 72.8
click at [448, 223] on div "5" at bounding box center [448, 223] width 12 height 12
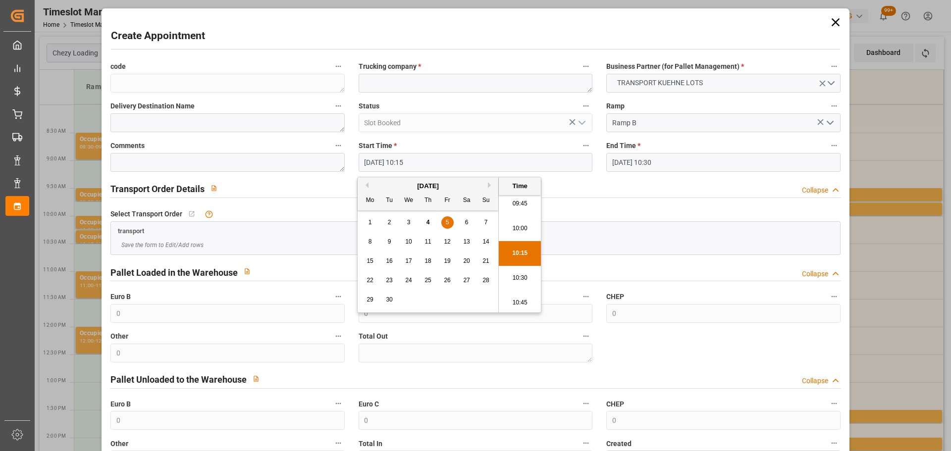
click at [520, 277] on li "10:30" at bounding box center [520, 278] width 42 height 25
type input "05-09-2025 10:30"
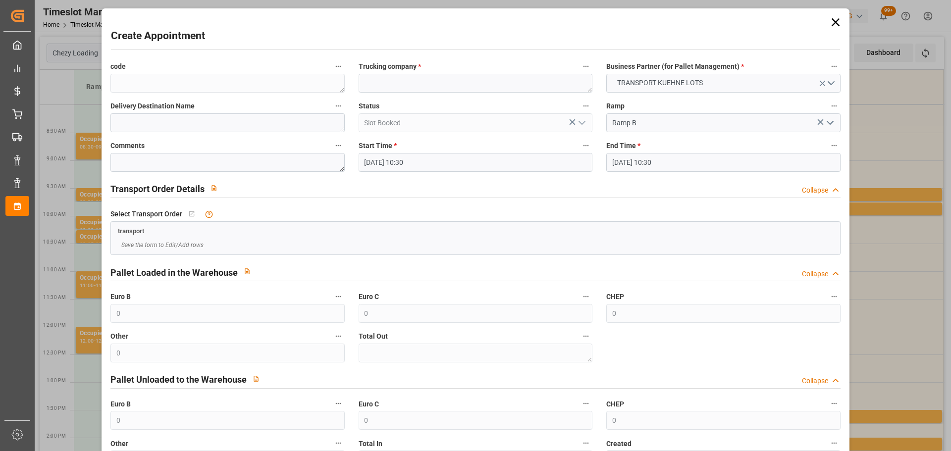
click at [654, 161] on input "05-09-2025 10:30" at bounding box center [724, 162] width 234 height 19
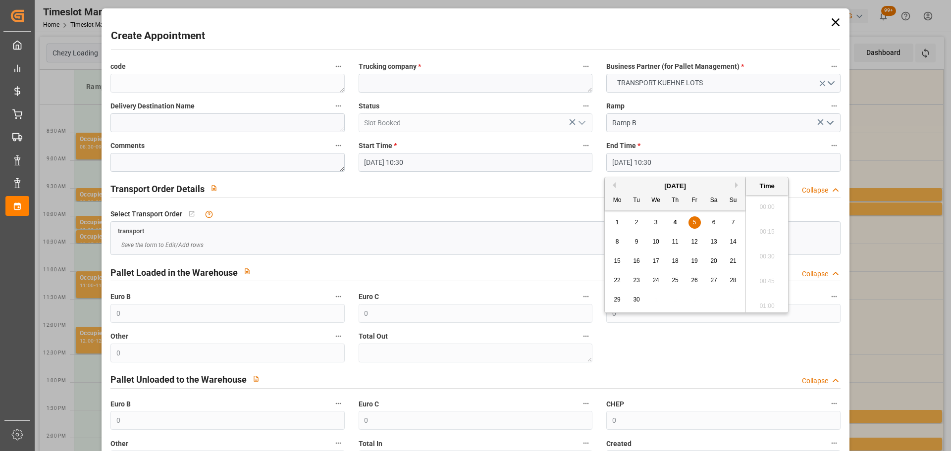
scroll to position [995, 0]
drag, startPoint x: 691, startPoint y: 218, endPoint x: 746, endPoint y: 267, distance: 73.4
click at [691, 222] on div "5" at bounding box center [695, 223] width 12 height 12
click at [764, 274] on li "10:45" at bounding box center [767, 278] width 42 height 25
type input "05-09-2025 10:45"
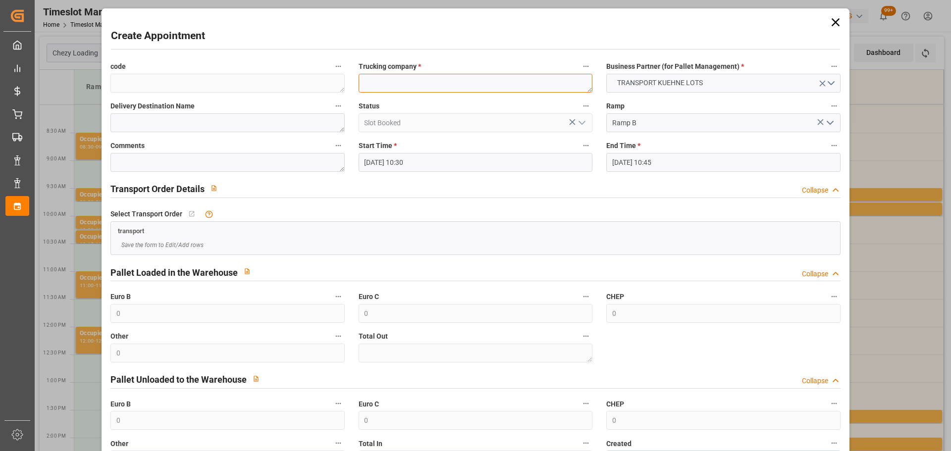
click at [406, 82] on textarea at bounding box center [476, 83] width 234 height 19
type textarea "PEDRETTI"
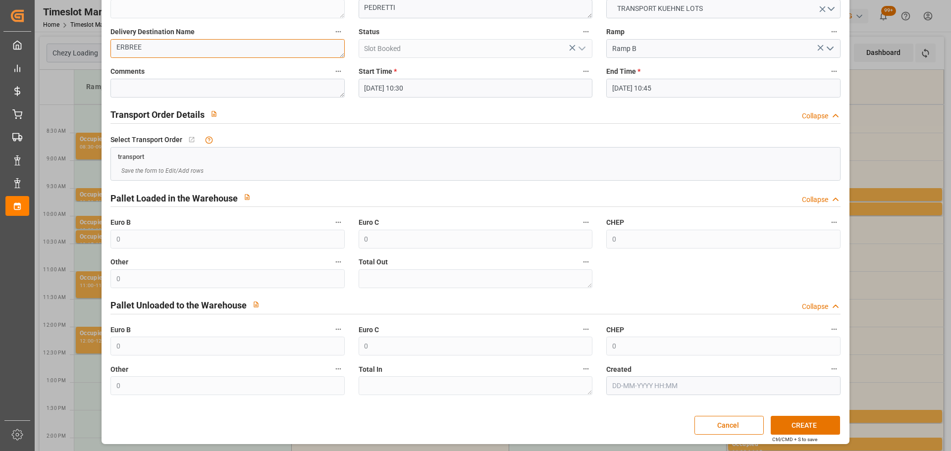
scroll to position [76, 0]
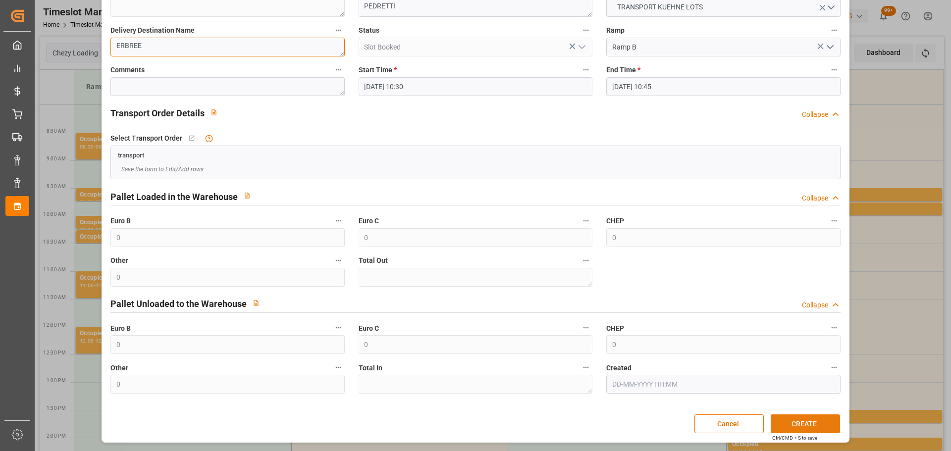
type textarea "ERBREE"
click at [810, 424] on button "CREATE" at bounding box center [805, 424] width 69 height 19
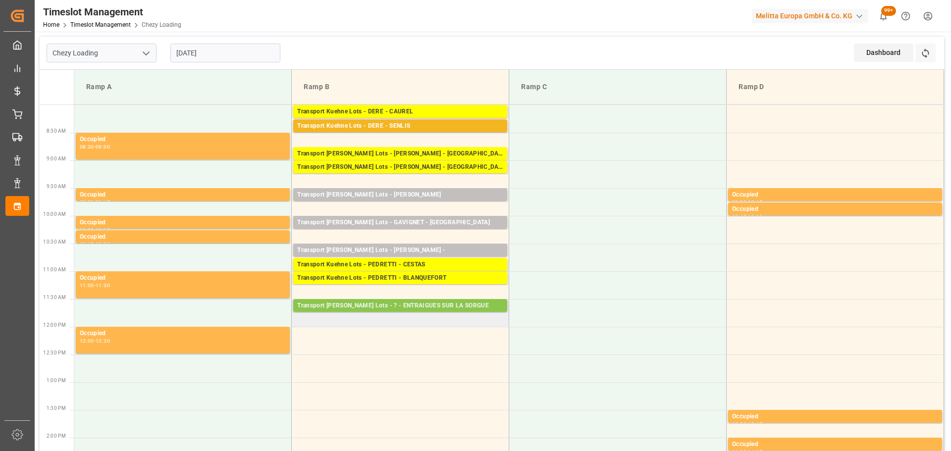
click at [384, 306] on div "Transport Kuehne Lots - ? - ENTRAIGUES SUR LA SORGUE" at bounding box center [400, 306] width 206 height 10
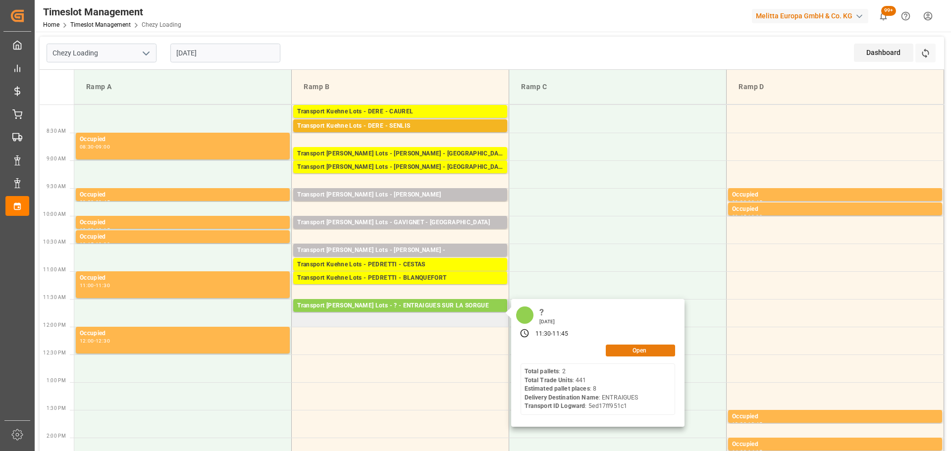
click at [620, 350] on button "Open" at bounding box center [640, 351] width 69 height 12
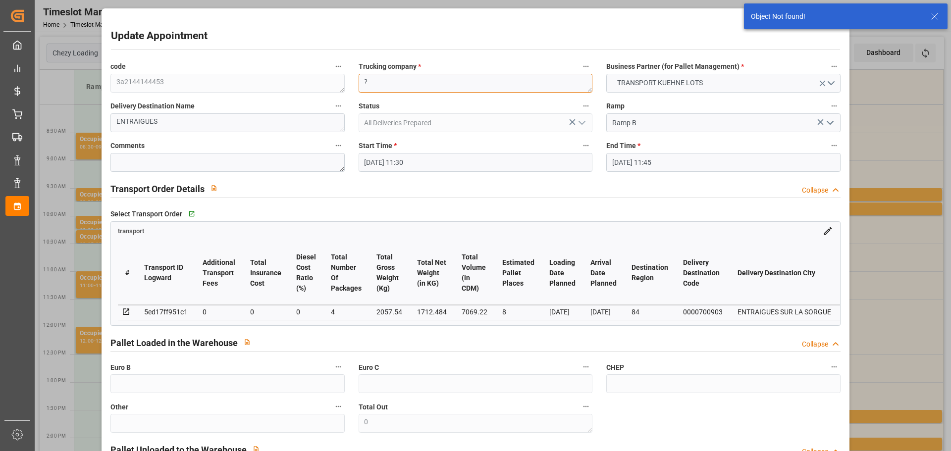
drag, startPoint x: 382, startPoint y: 83, endPoint x: 383, endPoint y: 78, distance: 5.1
click at [383, 78] on textarea "?" at bounding box center [476, 83] width 234 height 19
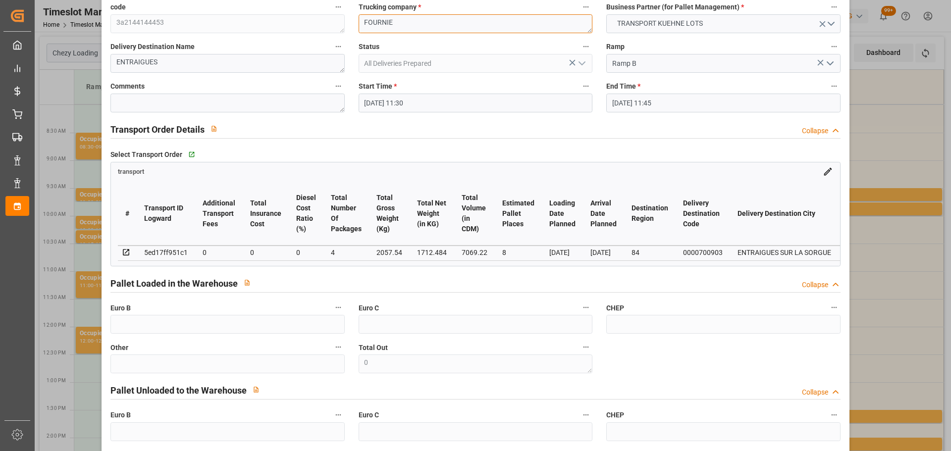
scroll to position [150, 0]
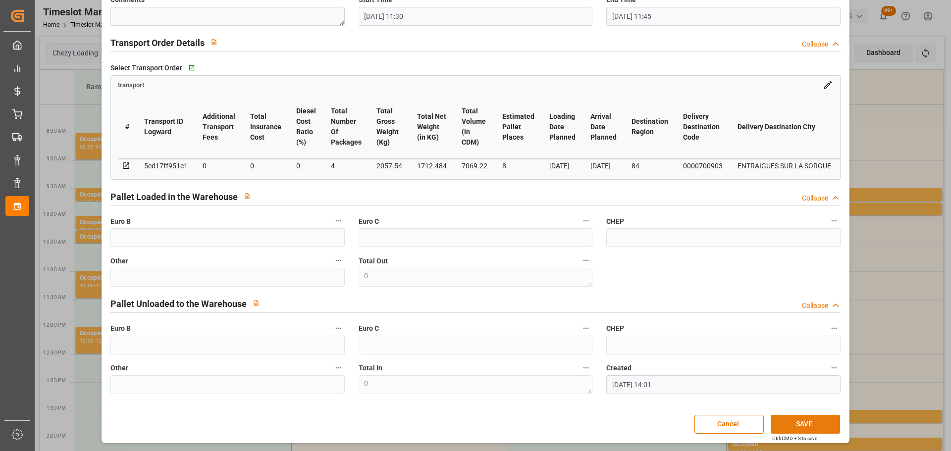
type textarea "FOURNIE"
click at [800, 425] on button "SAVE" at bounding box center [805, 424] width 69 height 19
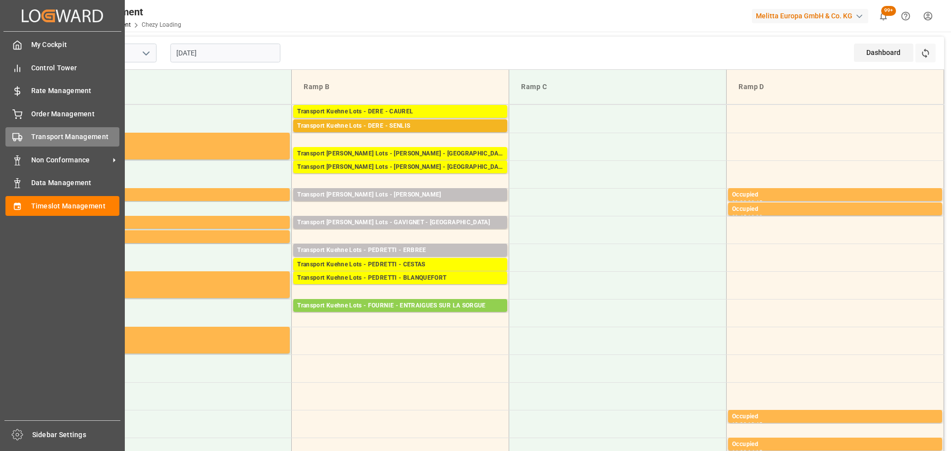
click at [80, 131] on div "Transport Management Transport Management" at bounding box center [62, 136] width 114 height 19
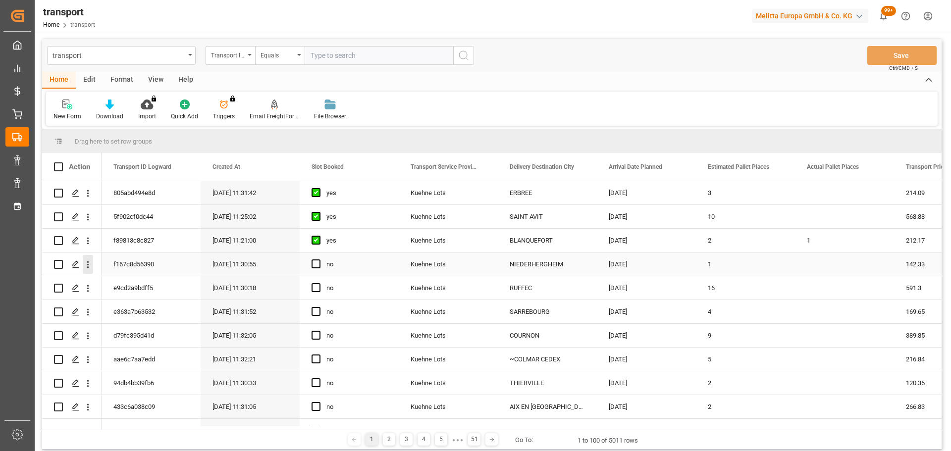
click at [87, 258] on button "open menu" at bounding box center [88, 264] width 10 height 19
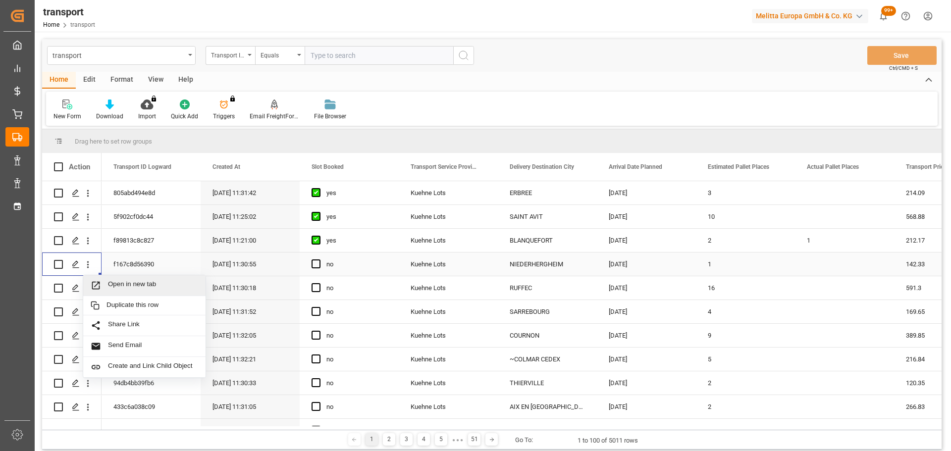
click at [156, 283] on span "Open in new tab" at bounding box center [153, 285] width 90 height 10
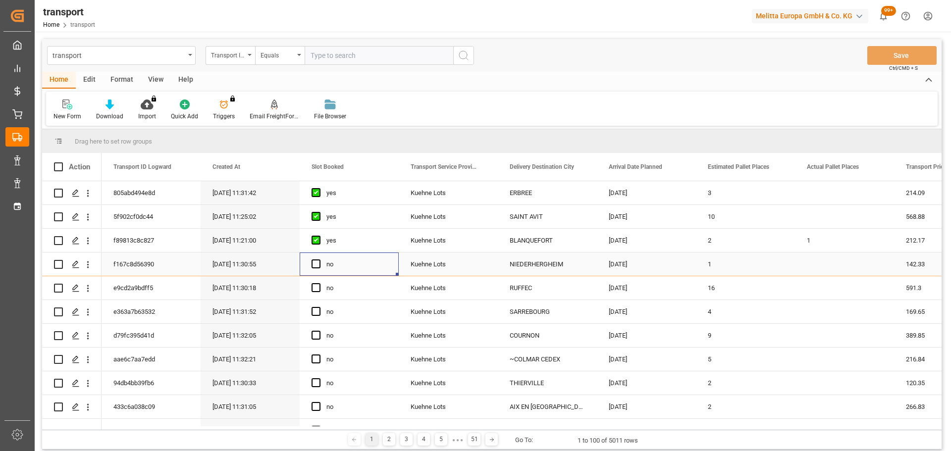
click at [310, 262] on div "no" at bounding box center [349, 264] width 99 height 23
click at [318, 260] on span "Press SPACE to select this row." at bounding box center [316, 264] width 9 height 9
click at [319, 260] on input "Press SPACE to select this row." at bounding box center [319, 260] width 0 height 0
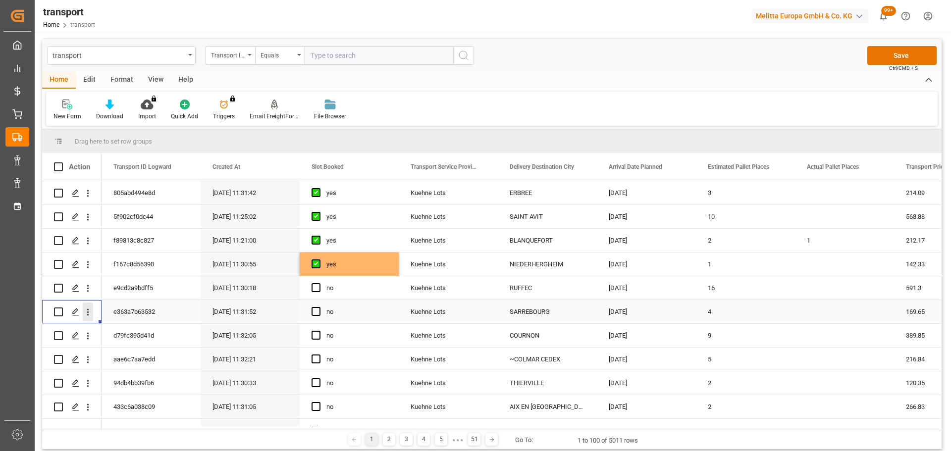
click at [87, 313] on icon "open menu" at bounding box center [88, 312] width 2 height 7
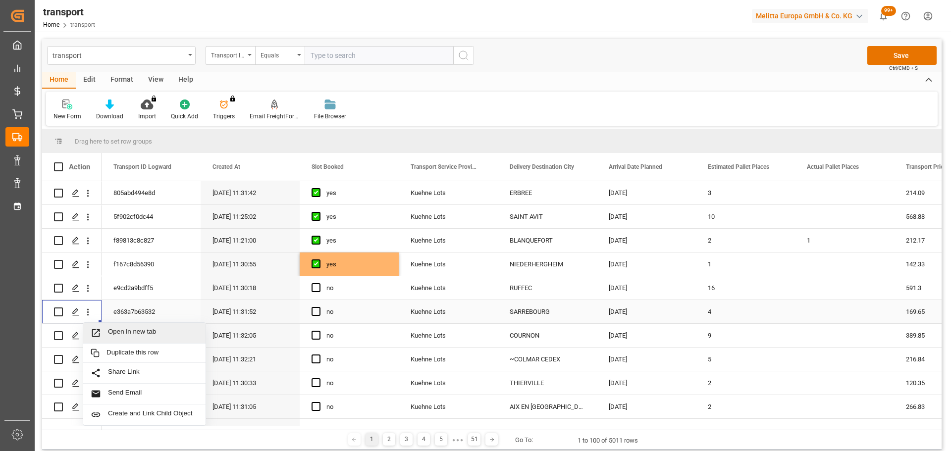
click at [134, 330] on span "Open in new tab" at bounding box center [153, 333] width 90 height 10
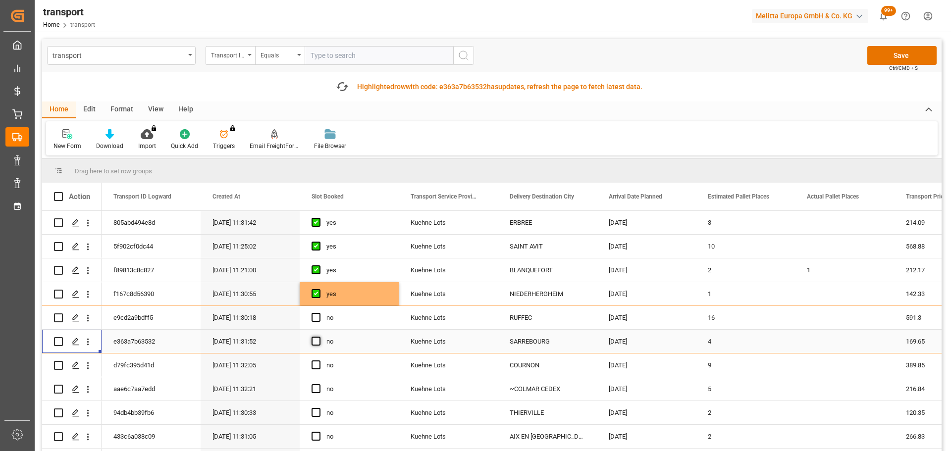
click at [319, 342] on span "Press SPACE to select this row." at bounding box center [316, 341] width 9 height 9
click at [319, 337] on input "Press SPACE to select this row." at bounding box center [319, 337] width 0 height 0
click at [89, 388] on icon "open menu" at bounding box center [88, 390] width 10 height 10
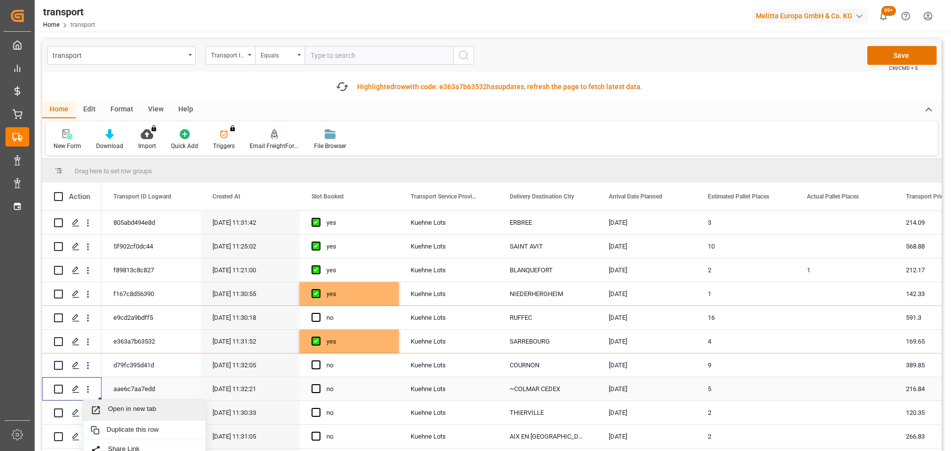
click at [128, 406] on span "Open in new tab" at bounding box center [153, 410] width 90 height 10
click at [316, 388] on span "Press SPACE to select this row." at bounding box center [316, 389] width 9 height 9
click at [319, 385] on input "Press SPACE to select this row." at bounding box center [319, 385] width 0 height 0
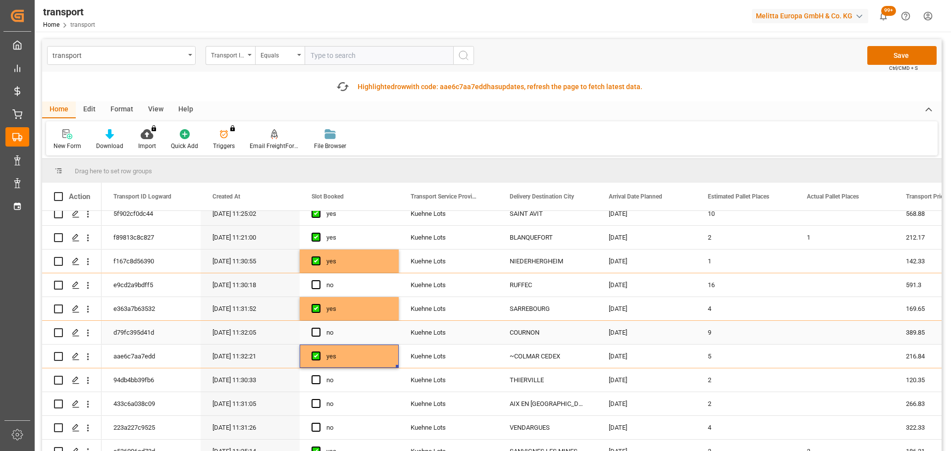
scroll to position [50, 0]
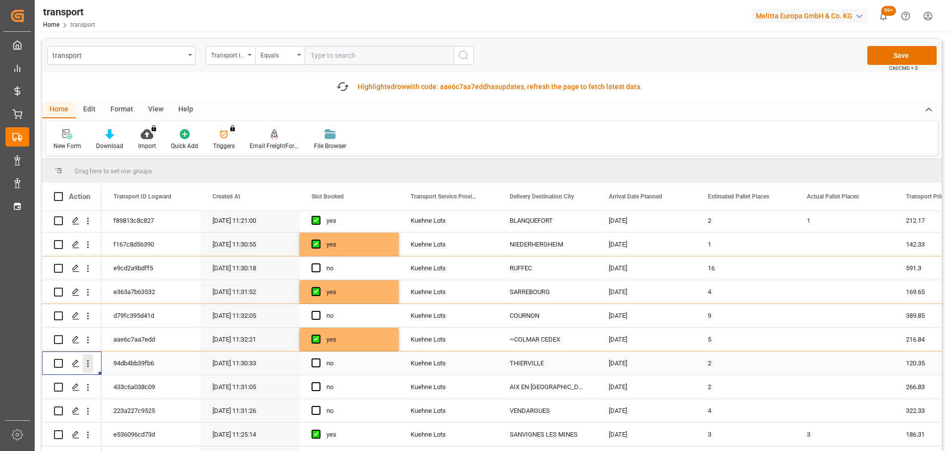
click at [88, 362] on icon "open menu" at bounding box center [88, 364] width 2 height 7
click at [147, 382] on span "Open in new tab" at bounding box center [153, 385] width 90 height 10
click at [320, 364] on span "Press SPACE to select this row." at bounding box center [316, 363] width 9 height 9
click at [319, 359] on input "Press SPACE to select this row." at bounding box center [319, 359] width 0 height 0
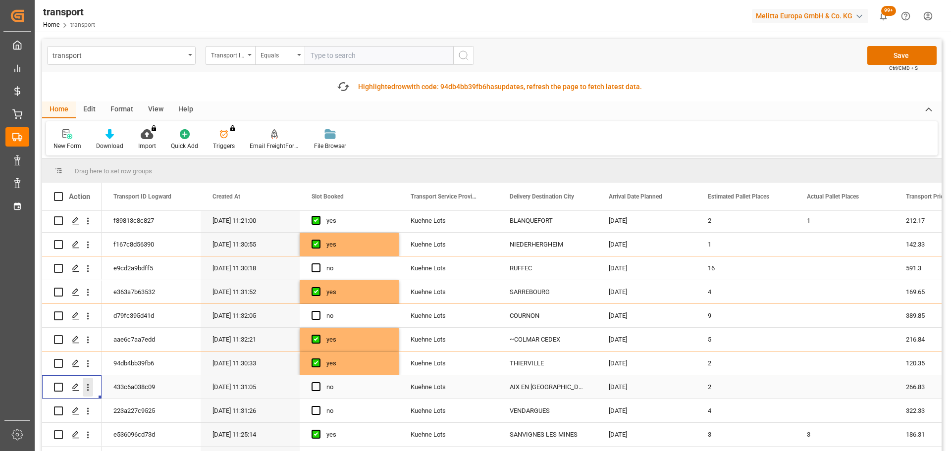
click at [88, 384] on icon "open menu" at bounding box center [88, 388] width 10 height 10
click at [130, 407] on span "Open in new tab" at bounding box center [153, 408] width 90 height 10
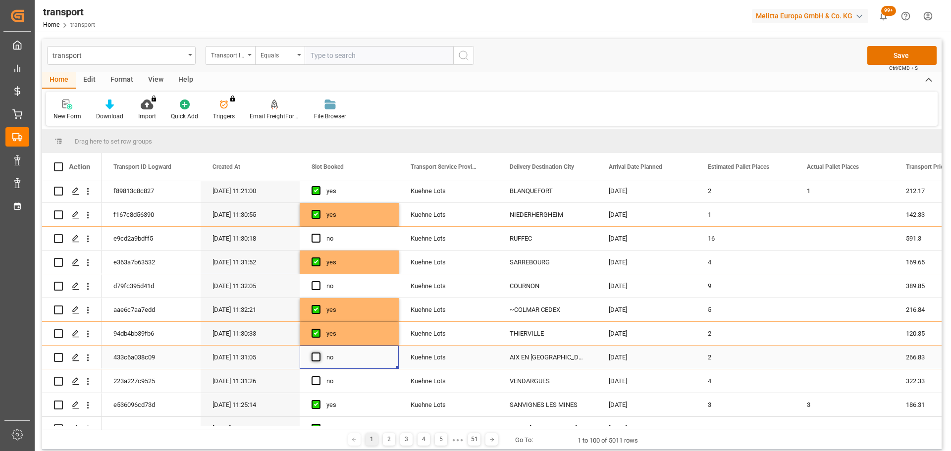
click at [314, 357] on span "Press SPACE to select this row." at bounding box center [316, 357] width 9 height 9
click at [319, 353] on input "Press SPACE to select this row." at bounding box center [319, 353] width 0 height 0
click at [87, 378] on icon "open menu" at bounding box center [88, 382] width 10 height 10
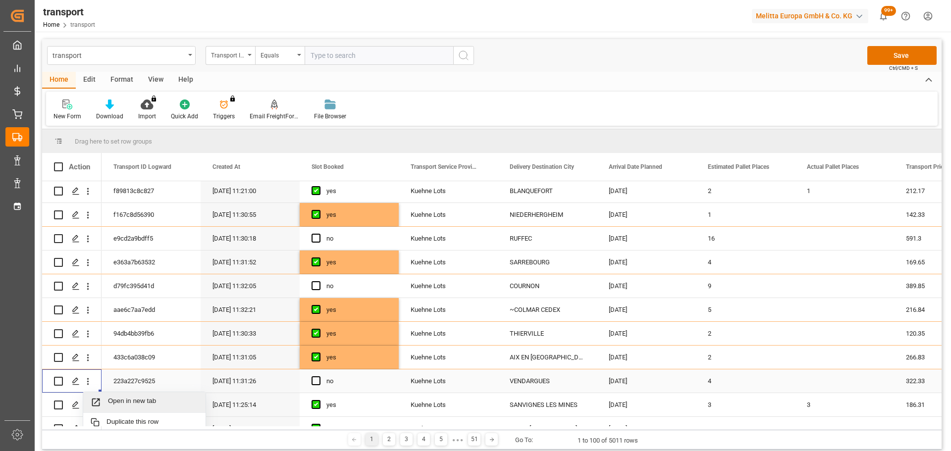
click at [122, 396] on div "Open in new tab" at bounding box center [144, 402] width 122 height 21
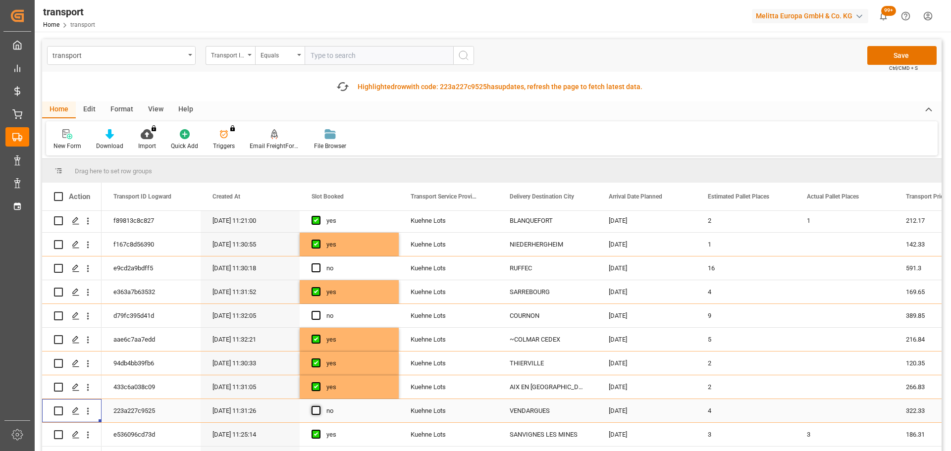
click at [318, 411] on span "Press SPACE to select this row." at bounding box center [316, 410] width 9 height 9
click at [319, 406] on input "Press SPACE to select this row." at bounding box center [319, 406] width 0 height 0
click at [91, 313] on icon "open menu" at bounding box center [88, 316] width 10 height 10
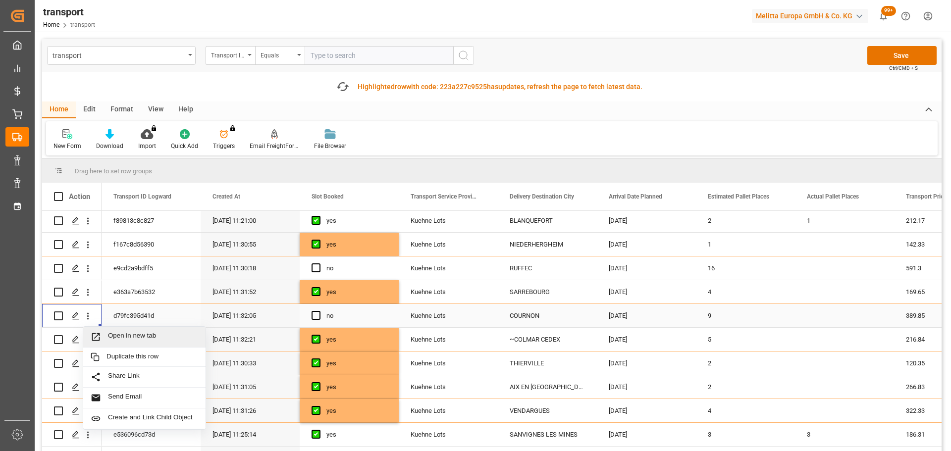
click at [200, 336] on div "Open in new tab" at bounding box center [144, 337] width 122 height 21
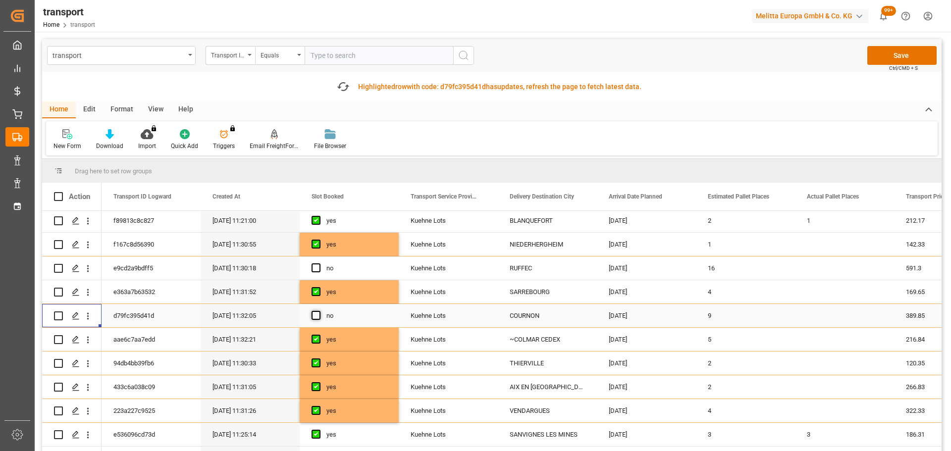
click at [316, 315] on span "Press SPACE to select this row." at bounding box center [316, 315] width 9 height 9
click at [319, 311] on input "Press SPACE to select this row." at bounding box center [319, 311] width 0 height 0
click at [86, 269] on icon "open menu" at bounding box center [88, 269] width 10 height 10
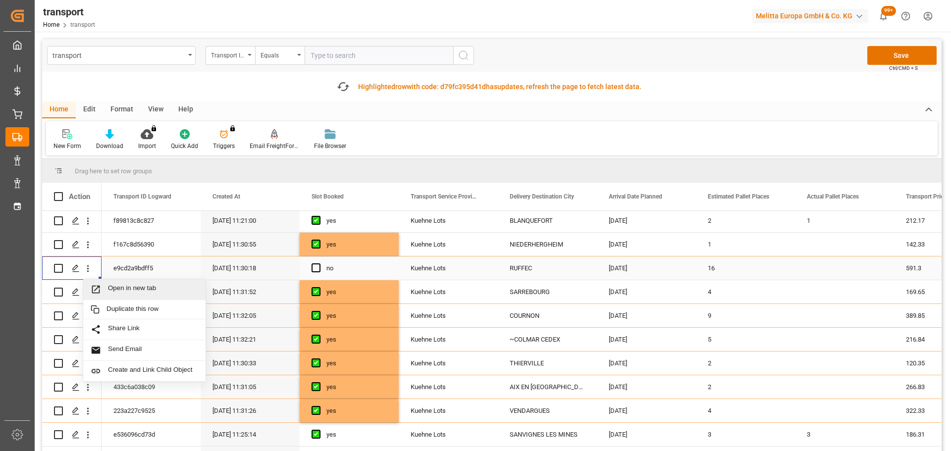
click at [154, 286] on span "Open in new tab" at bounding box center [153, 289] width 90 height 10
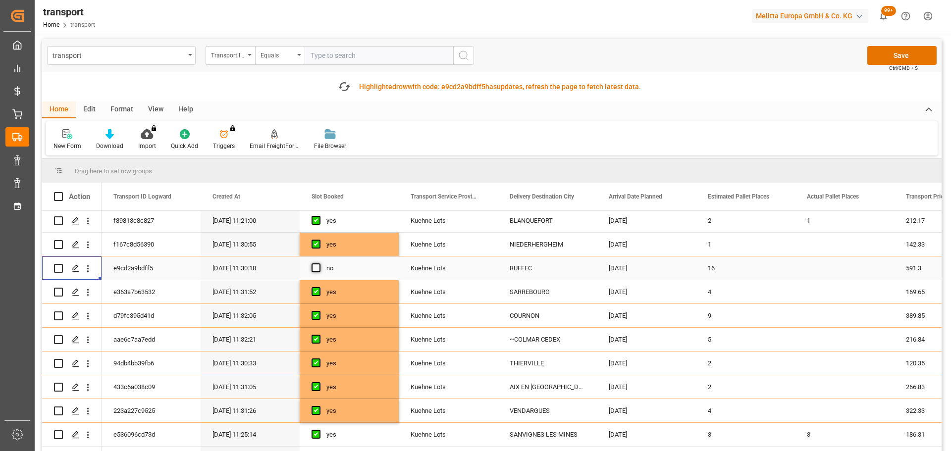
click at [312, 269] on span "Press SPACE to select this row." at bounding box center [316, 268] width 9 height 9
click at [319, 264] on input "Press SPACE to select this row." at bounding box center [319, 264] width 0 height 0
click at [912, 54] on button "Save" at bounding box center [902, 55] width 69 height 19
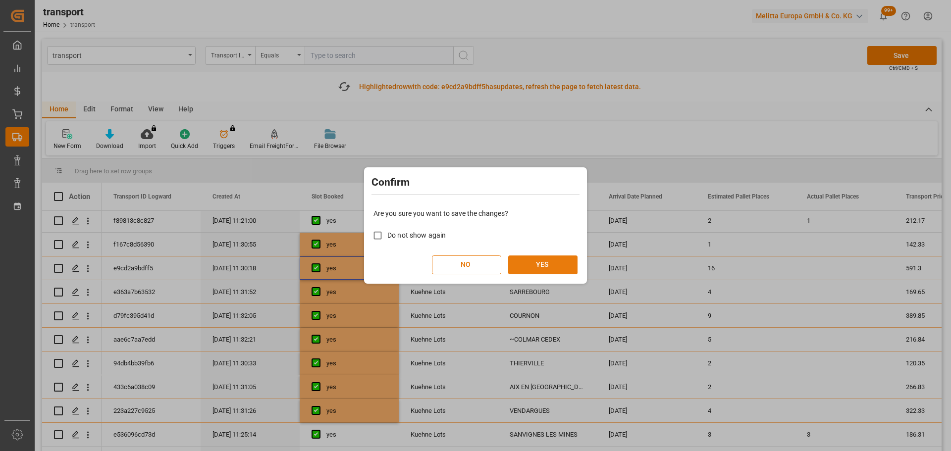
click at [527, 260] on button "YES" at bounding box center [542, 265] width 69 height 19
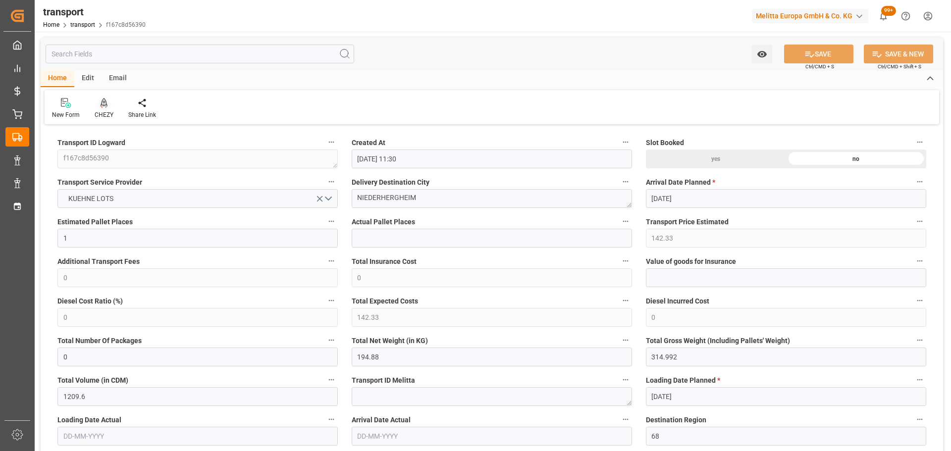
click at [101, 101] on icon at bounding box center [104, 103] width 7 height 10
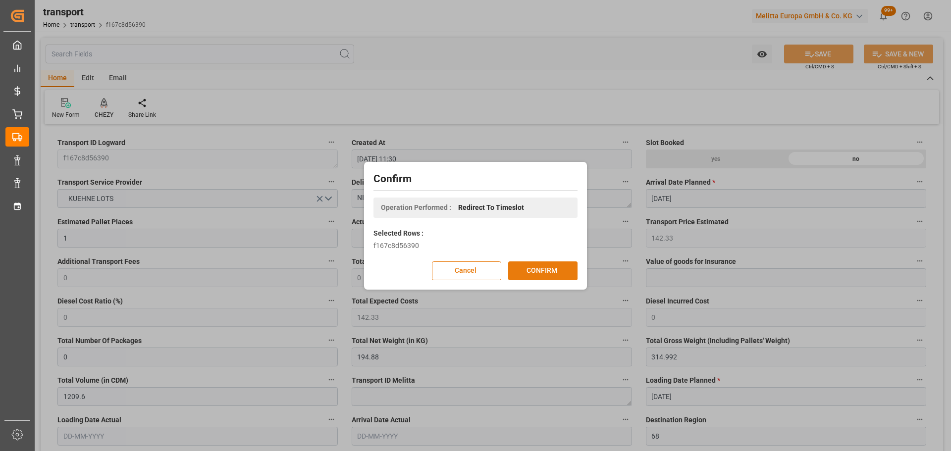
click at [537, 266] on button "CONFIRM" at bounding box center [542, 271] width 69 height 19
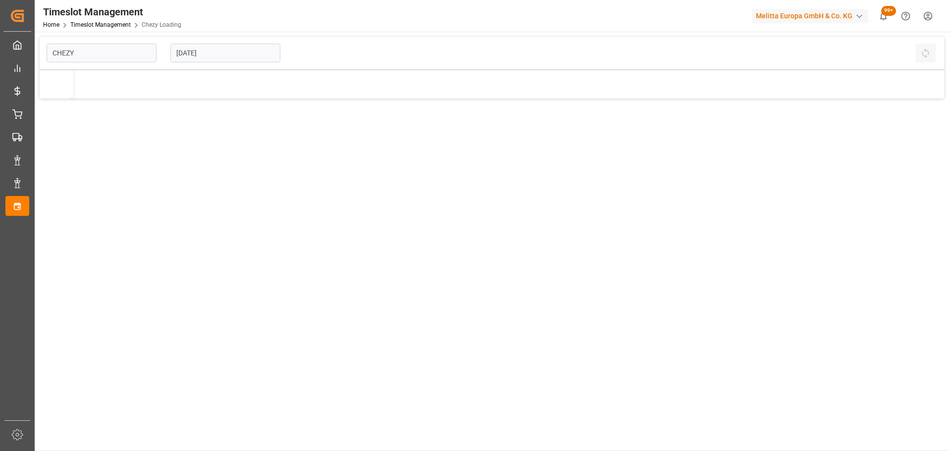
type input "Chezy Loading"
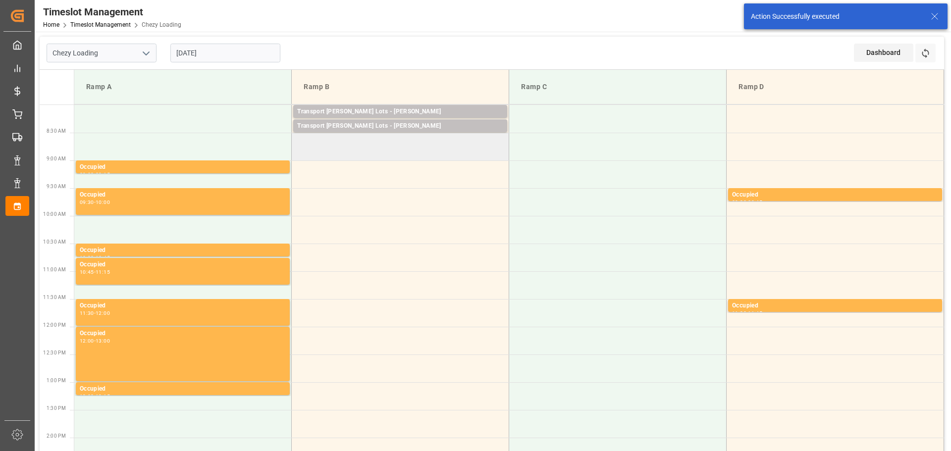
click at [299, 155] on td at bounding box center [401, 147] width 218 height 28
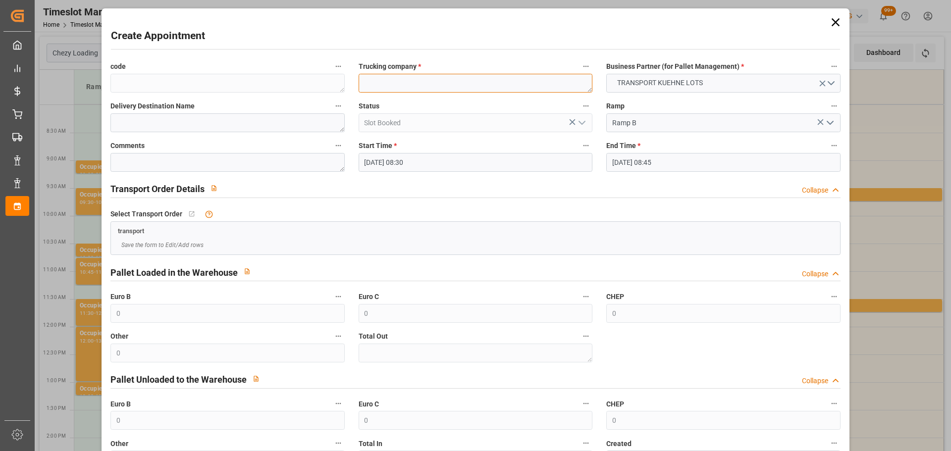
click at [435, 87] on textarea at bounding box center [476, 83] width 234 height 19
type textarea "BREGER"
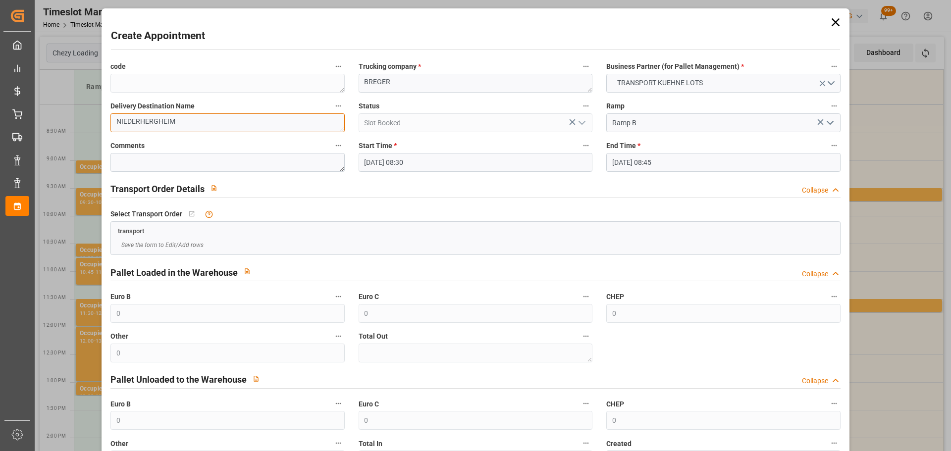
scroll to position [76, 0]
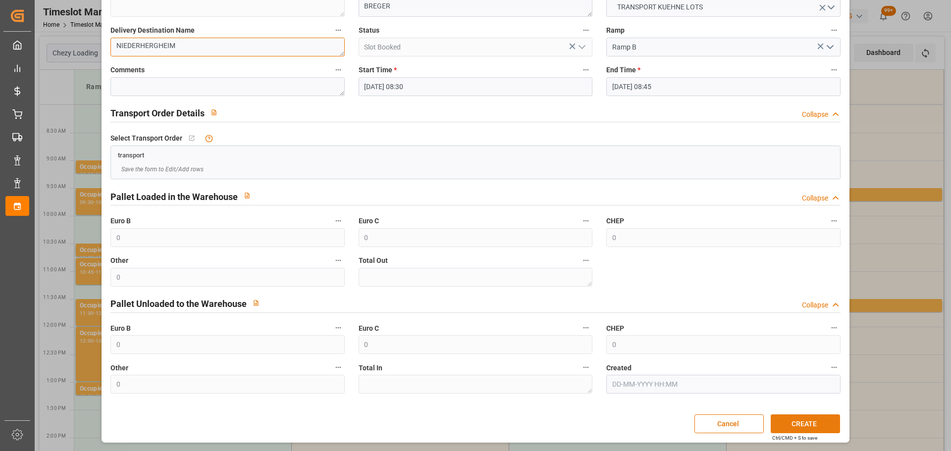
type textarea "NIEDERHERGHEIM"
click at [809, 426] on button "CREATE" at bounding box center [805, 424] width 69 height 19
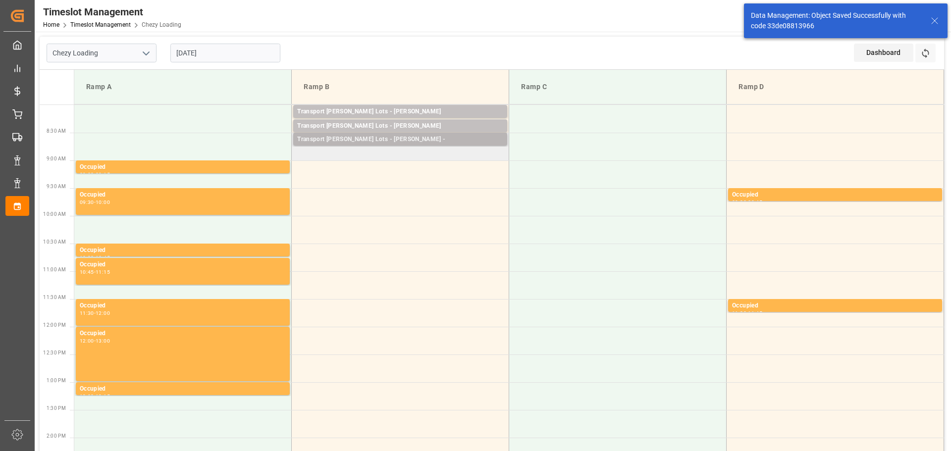
click at [394, 136] on div "Transport [PERSON_NAME] Lots - [PERSON_NAME] -" at bounding box center [400, 140] width 206 height 10
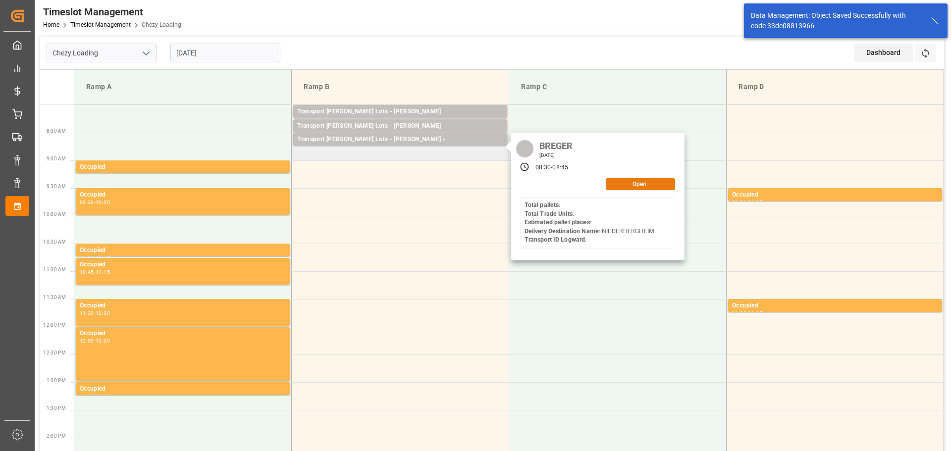
click at [654, 182] on button "Open" at bounding box center [640, 184] width 69 height 12
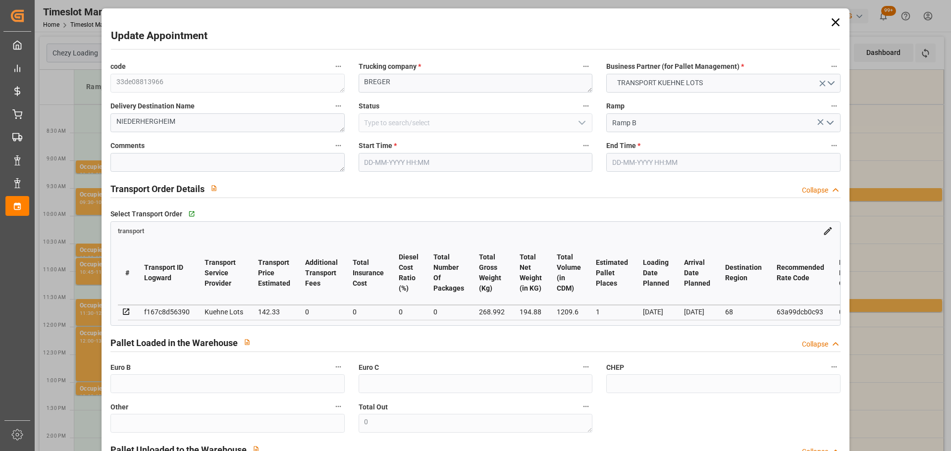
type input "[DATE] 08:30"
type input "[DATE] 08:45"
type input "[DATE] 12:56"
type input "[DATE] 11:30"
type input "[DATE]"
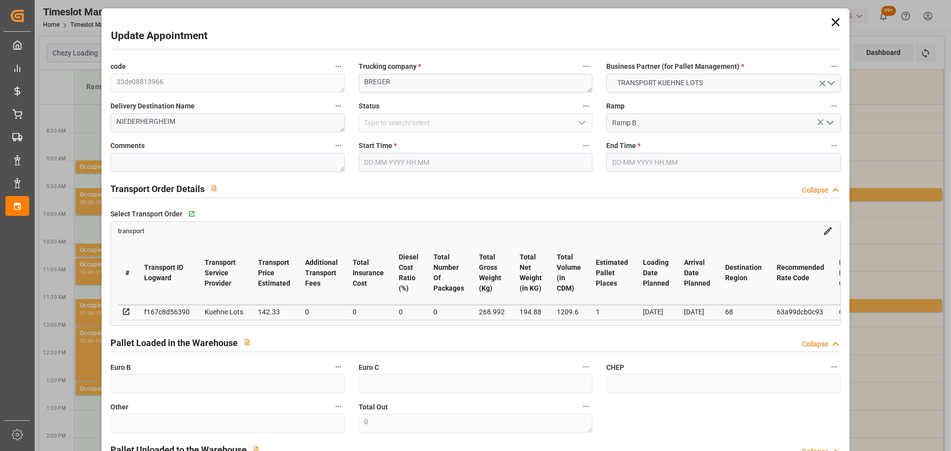
type input "[DATE]"
click at [396, 160] on input "[DATE] 08:30" at bounding box center [476, 162] width 234 height 19
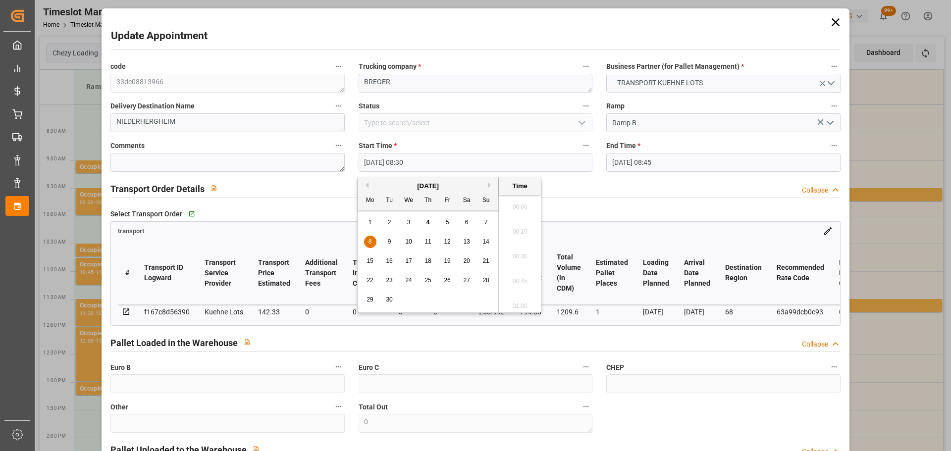
scroll to position [796, 0]
click at [373, 237] on div "8" at bounding box center [370, 242] width 12 height 12
click at [519, 268] on li "08:45" at bounding box center [520, 278] width 42 height 25
type input "[DATE] 08:45"
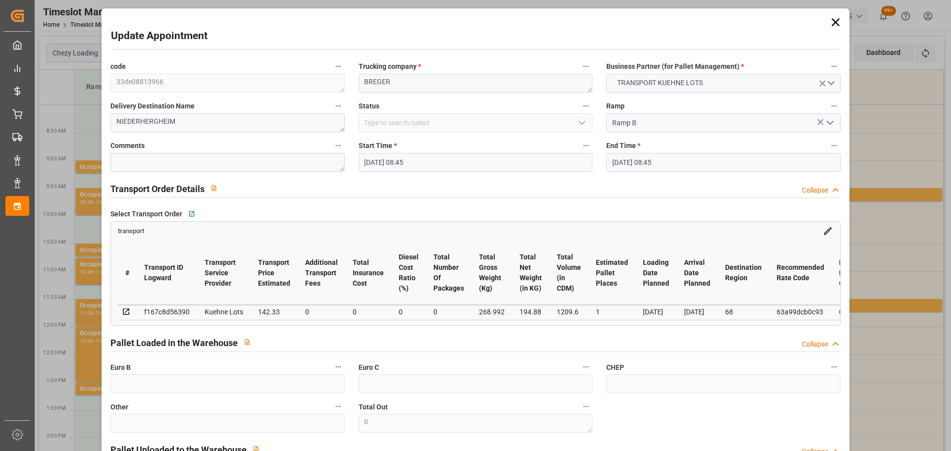
click at [644, 163] on input "[DATE] 08:45" at bounding box center [724, 162] width 234 height 19
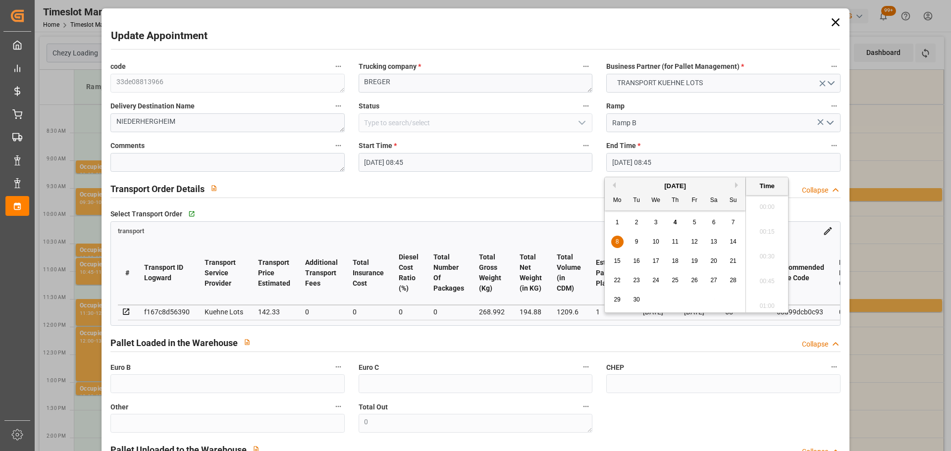
scroll to position [821, 0]
click at [615, 240] on div "8" at bounding box center [618, 242] width 12 height 12
click at [762, 276] on li "09:00" at bounding box center [767, 278] width 42 height 25
type input "[DATE] 09:00"
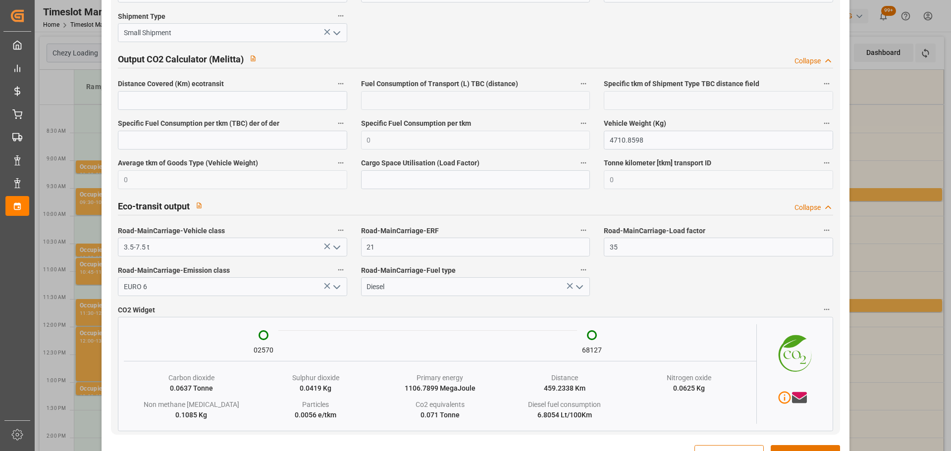
scroll to position [1638, 0]
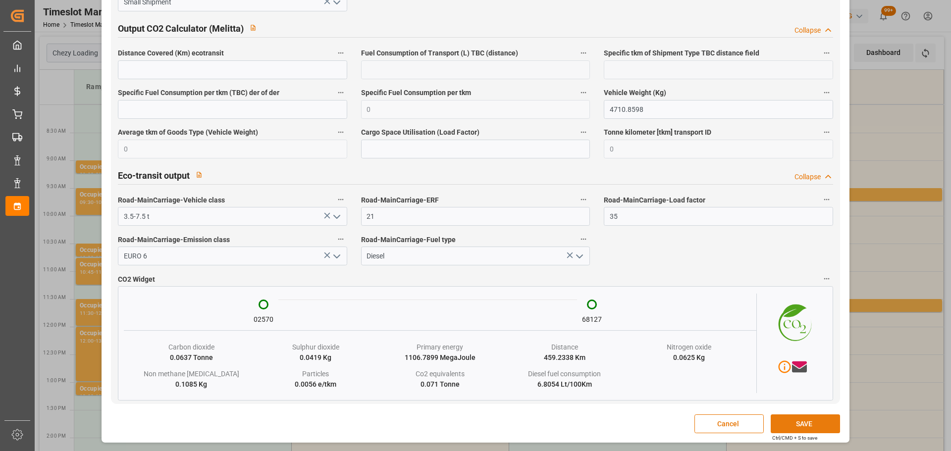
click at [788, 424] on button "SAVE" at bounding box center [805, 424] width 69 height 19
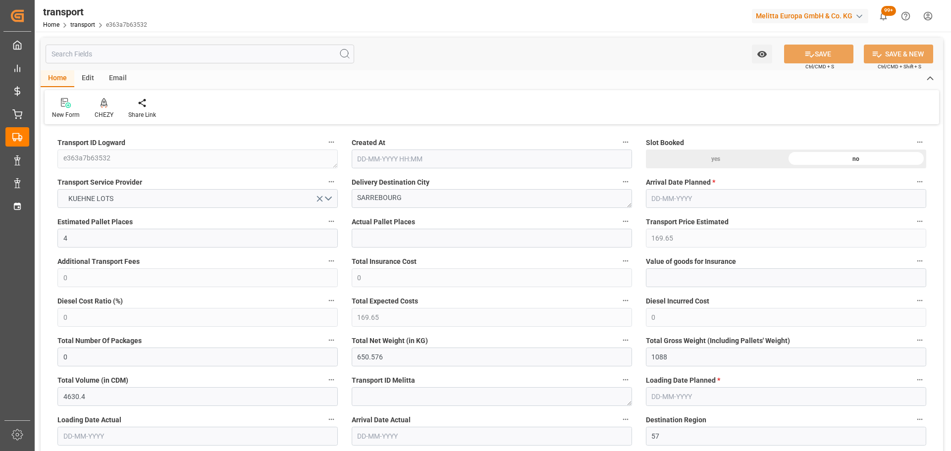
type input "[DATE] 11:31"
type input "[DATE]"
click at [99, 108] on div at bounding box center [104, 103] width 19 height 10
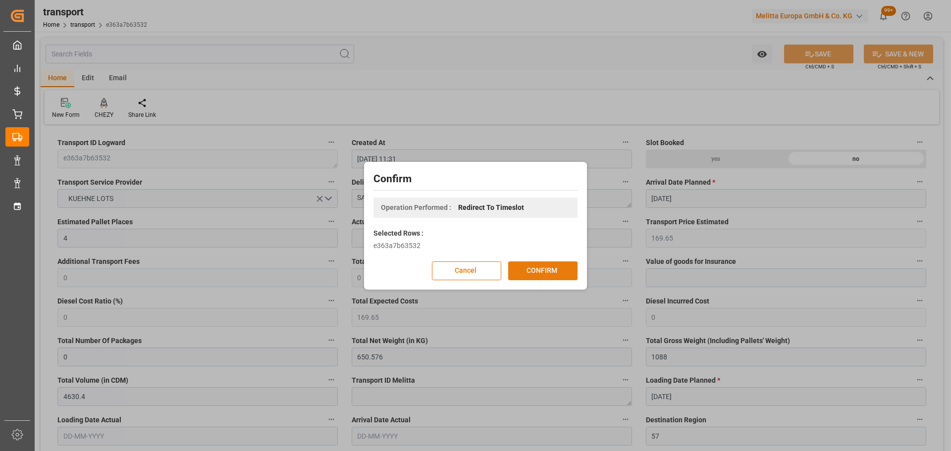
click at [544, 270] on button "CONFIRM" at bounding box center [542, 271] width 69 height 19
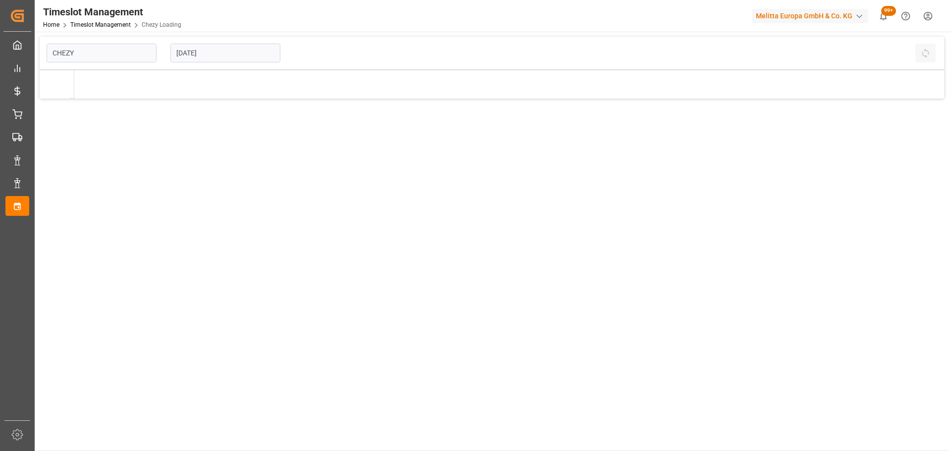
type input "Chezy Loading"
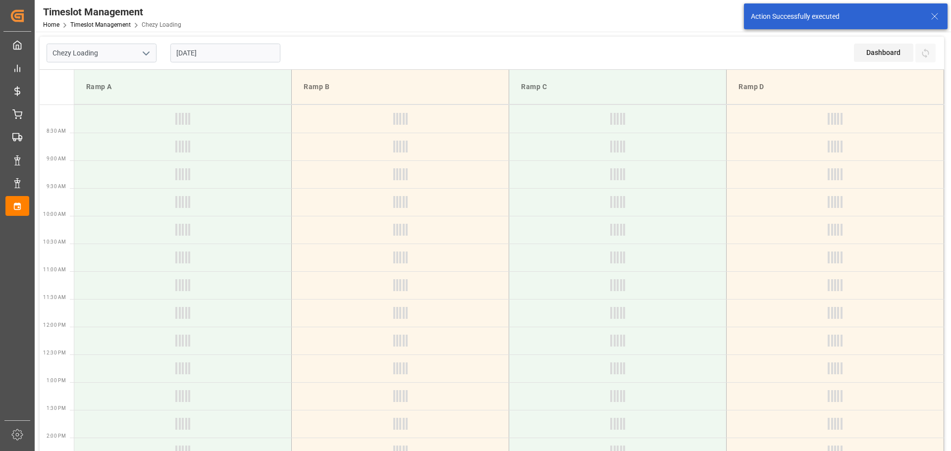
click at [214, 52] on input "[DATE]" at bounding box center [225, 53] width 110 height 19
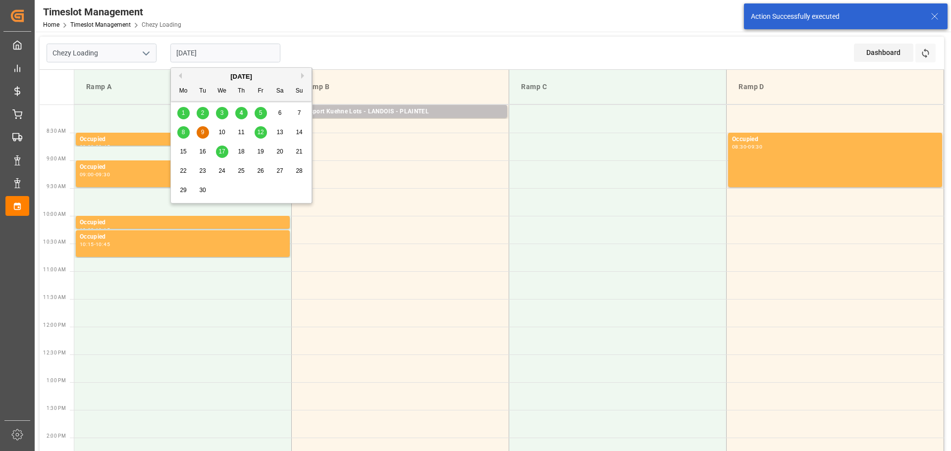
click at [179, 133] on div "8" at bounding box center [183, 133] width 12 height 12
type input "[DATE]"
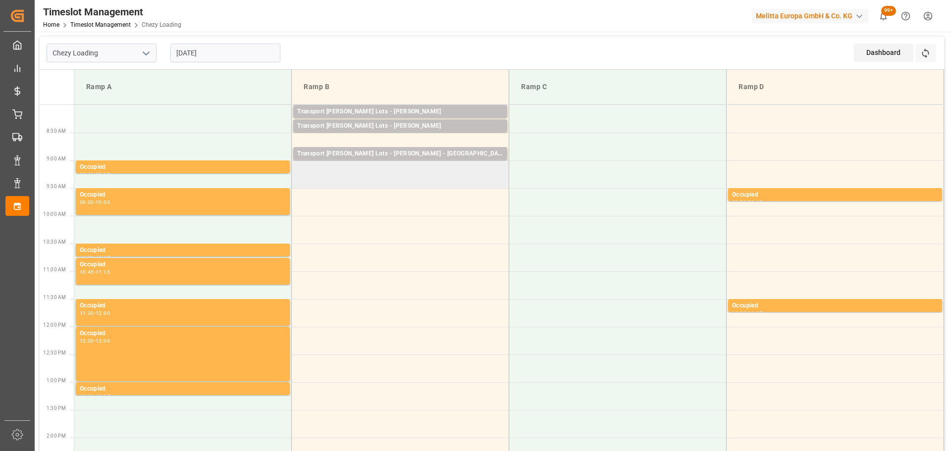
click at [297, 168] on td at bounding box center [401, 175] width 218 height 28
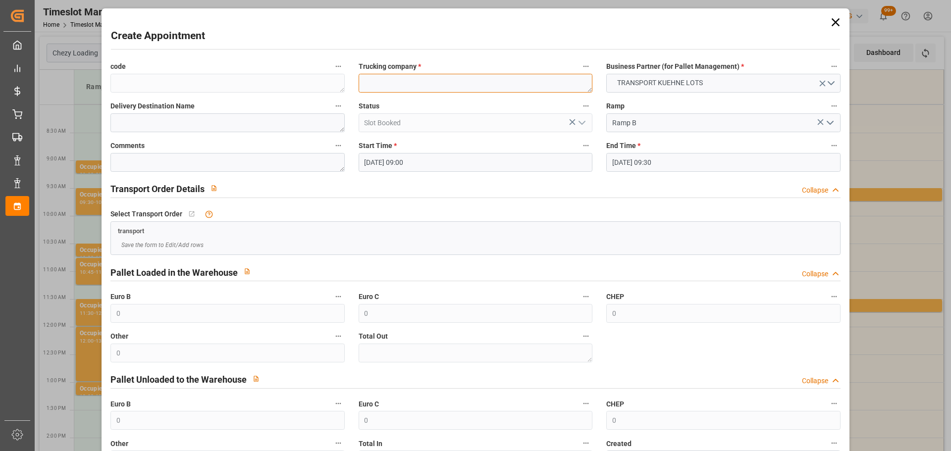
click at [392, 86] on textarea at bounding box center [476, 83] width 234 height 19
type textarea "BREGER"
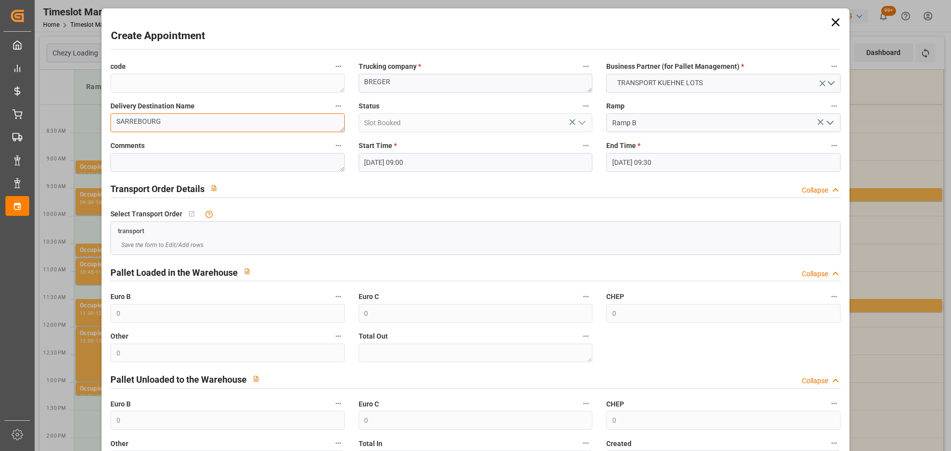
type textarea "SARREBOURG"
click at [645, 161] on input "08-09-2025 09:30" at bounding box center [724, 162] width 234 height 19
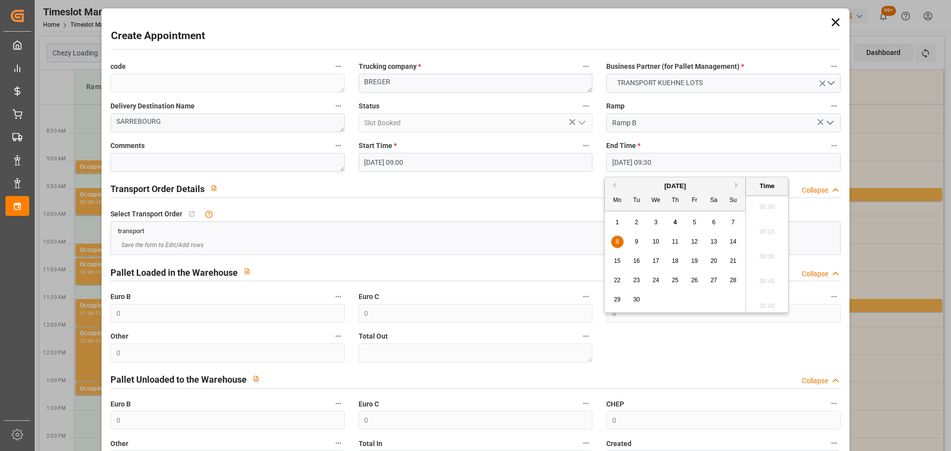
scroll to position [895, 0]
click at [618, 242] on span "8" at bounding box center [617, 241] width 3 height 7
click at [767, 225] on li "09:15" at bounding box center [767, 229] width 42 height 25
type input "08-09-2025 09:15"
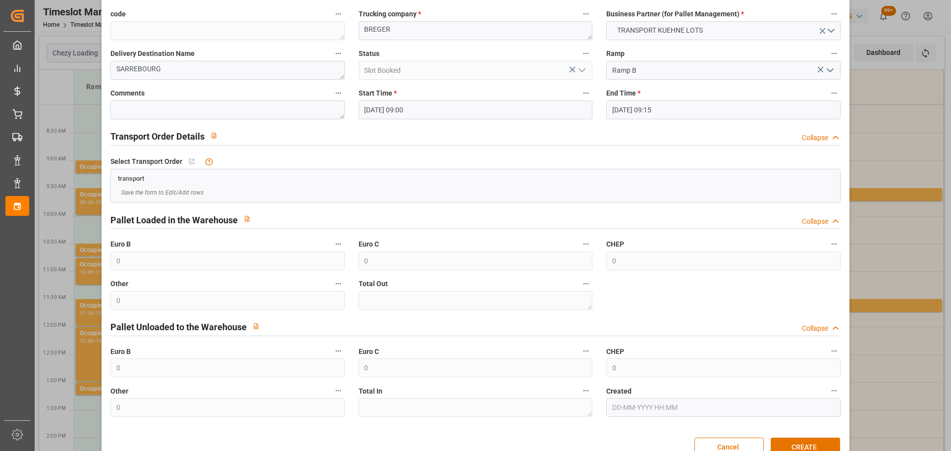
scroll to position [76, 0]
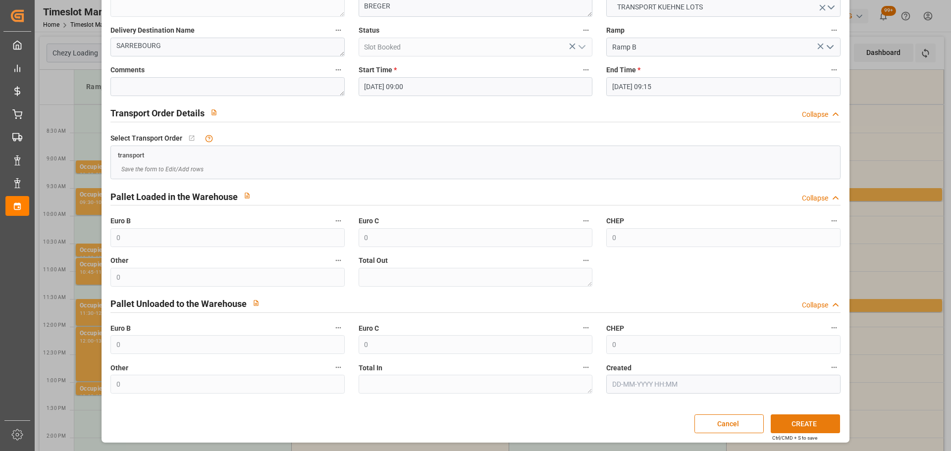
click at [799, 422] on button "CREATE" at bounding box center [805, 424] width 69 height 19
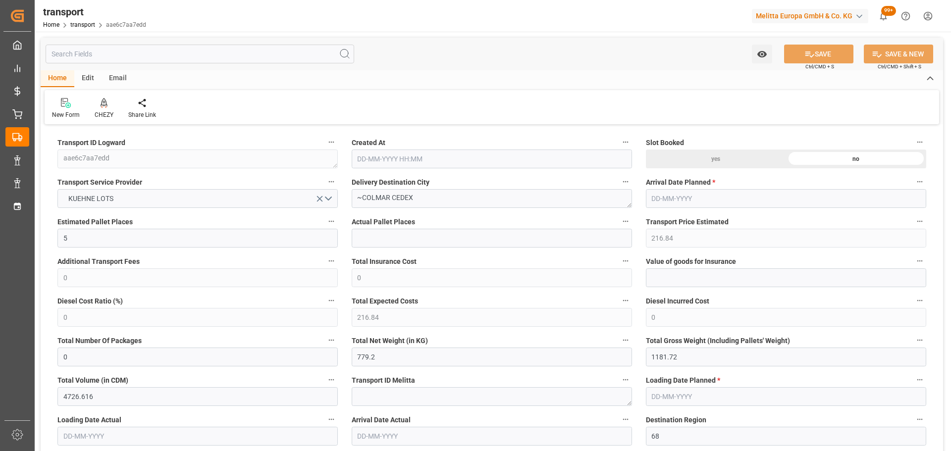
type input "[DATE] 11:32"
type input "11-09-2025"
type input "10-09-2025"
click at [107, 110] on div "CHEZY" at bounding box center [104, 109] width 34 height 22
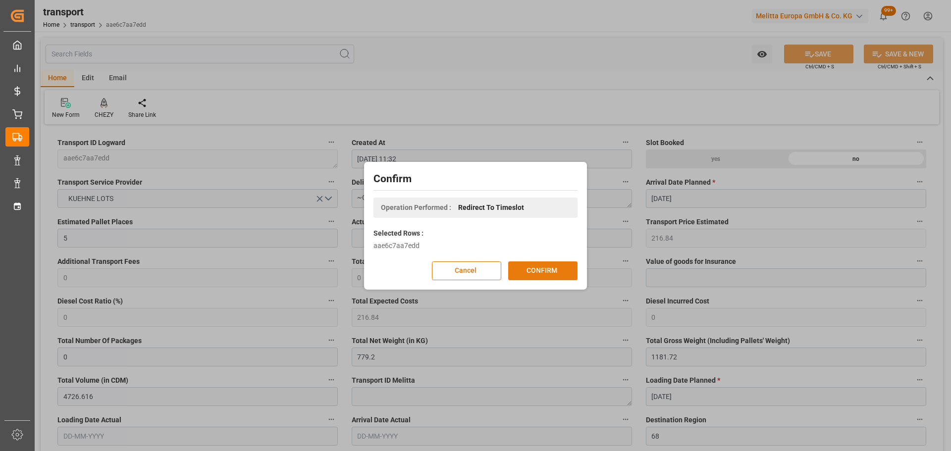
click at [543, 265] on button "CONFIRM" at bounding box center [542, 271] width 69 height 19
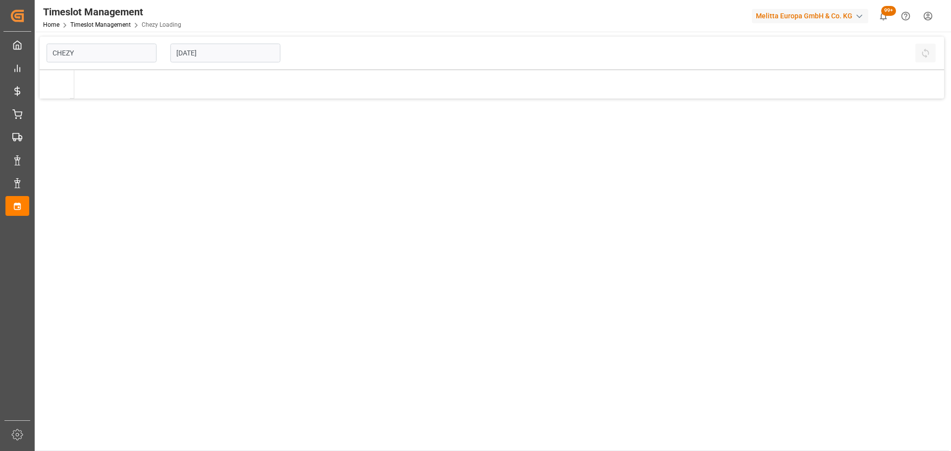
type input "Chezy Loading"
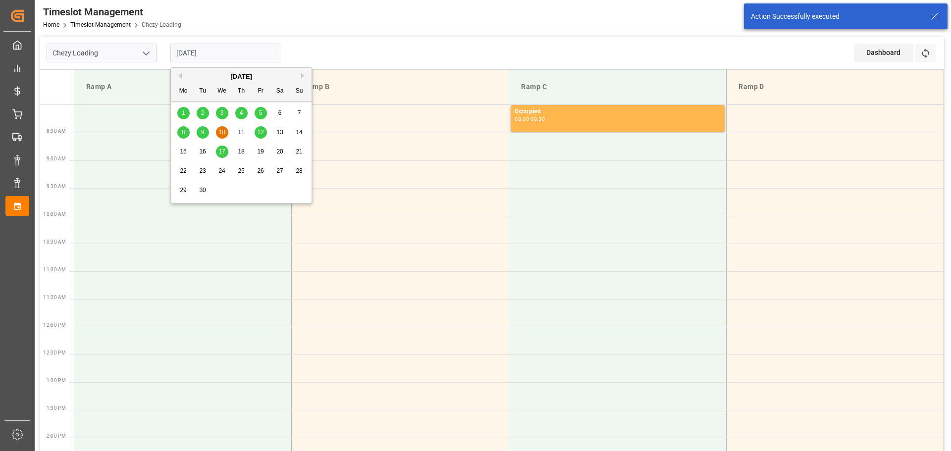
click at [206, 56] on input "10-09-2025" at bounding box center [225, 53] width 110 height 19
click at [183, 133] on span "8" at bounding box center [183, 132] width 3 height 7
type input "[DATE]"
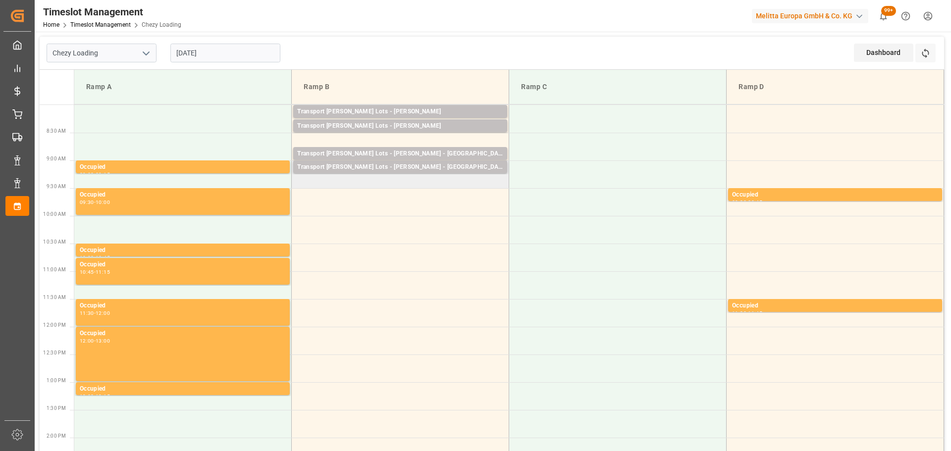
click at [299, 181] on td "Transport Kuehne Lots - BREGER - SARREBOURG Pallets: 3,TU: 128,City: SARREBOURG…" at bounding box center [401, 175] width 218 height 28
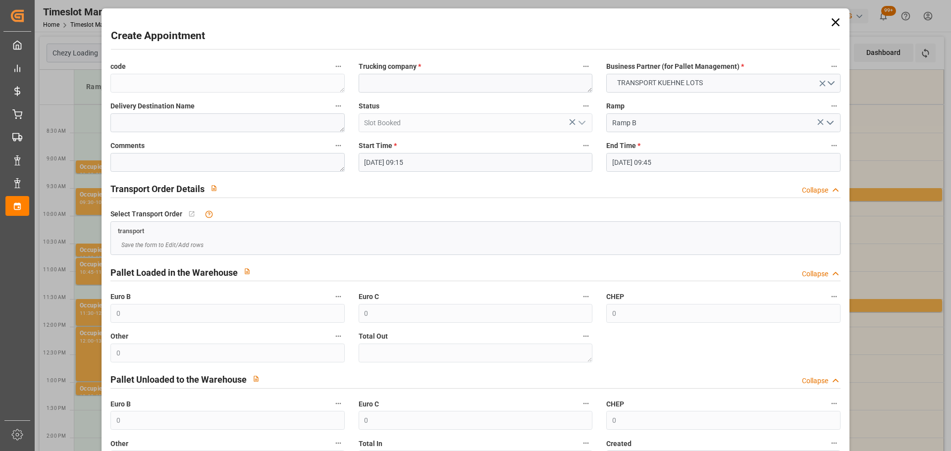
click at [647, 163] on input "08-09-2025 09:45" at bounding box center [724, 162] width 234 height 19
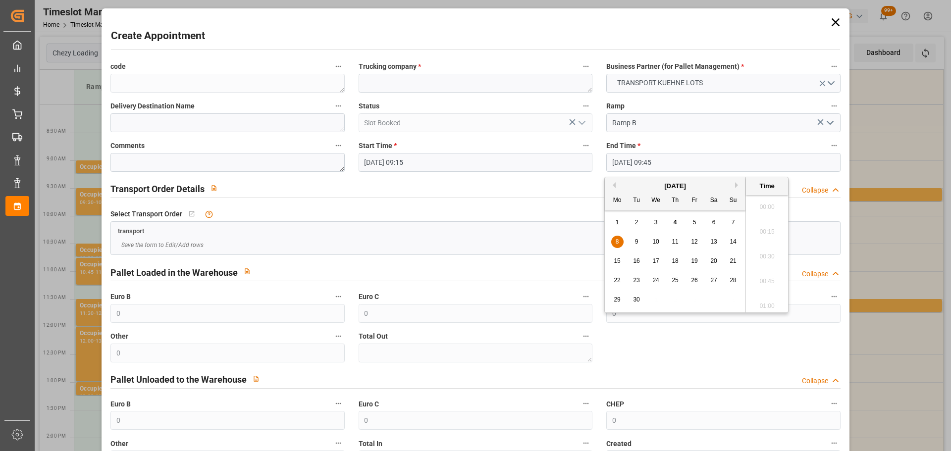
scroll to position [920, 0]
click at [619, 242] on span "8" at bounding box center [617, 241] width 3 height 7
click at [766, 225] on li "09:30" at bounding box center [767, 229] width 42 height 25
type input "08-09-2025 09:30"
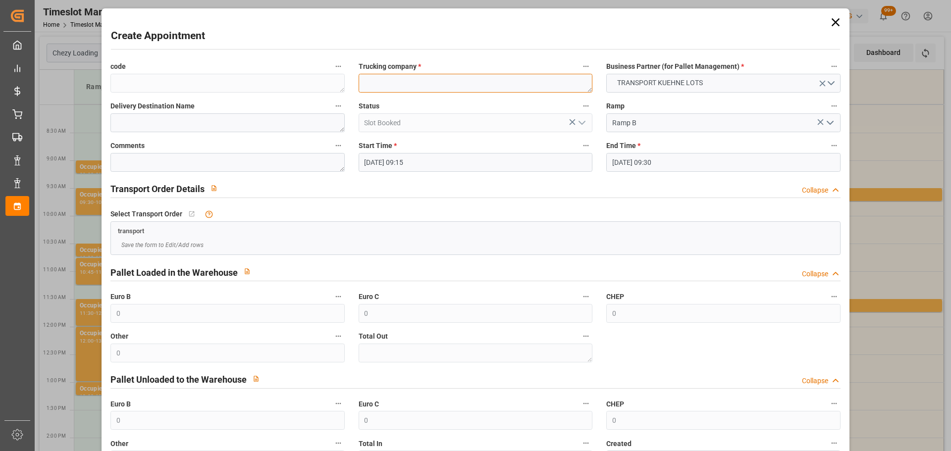
click at [430, 89] on textarea at bounding box center [476, 83] width 234 height 19
type textarea "BREGER"
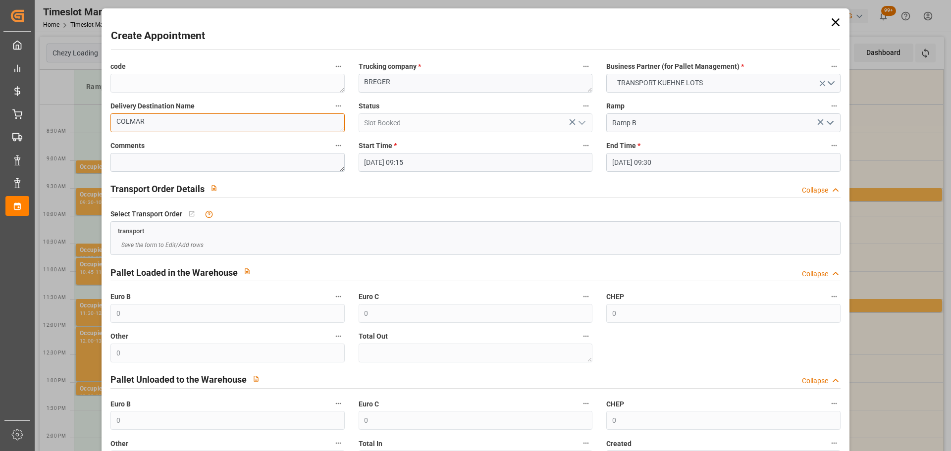
scroll to position [76, 0]
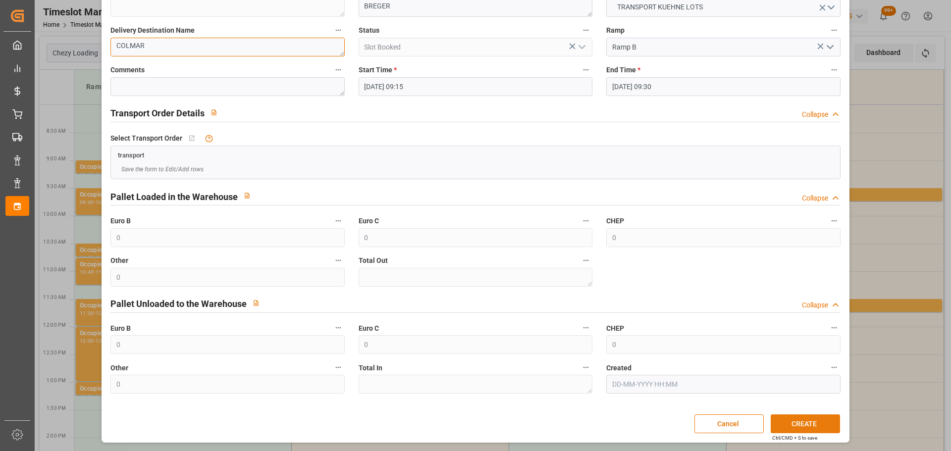
type textarea "COLMAR"
click at [812, 423] on button "CREATE" at bounding box center [805, 424] width 69 height 19
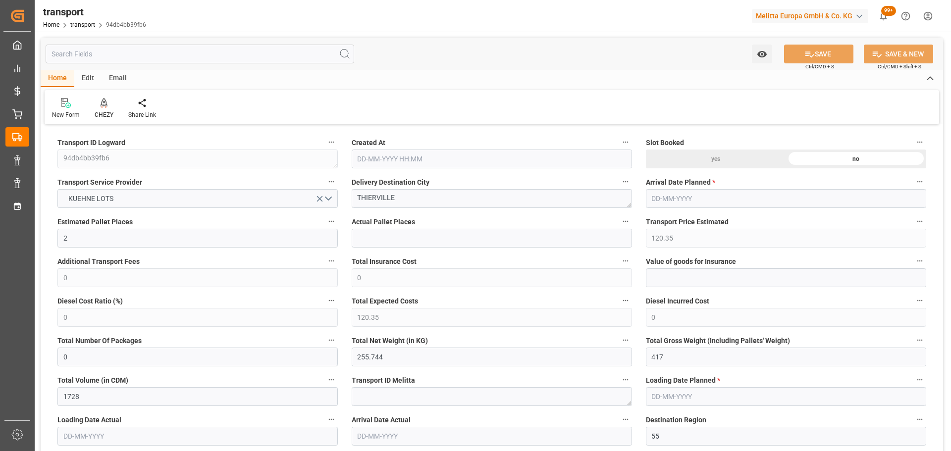
type input "[DATE] 11:30"
type input "[DATE]"
click at [104, 109] on div "CHEZY" at bounding box center [104, 109] width 34 height 22
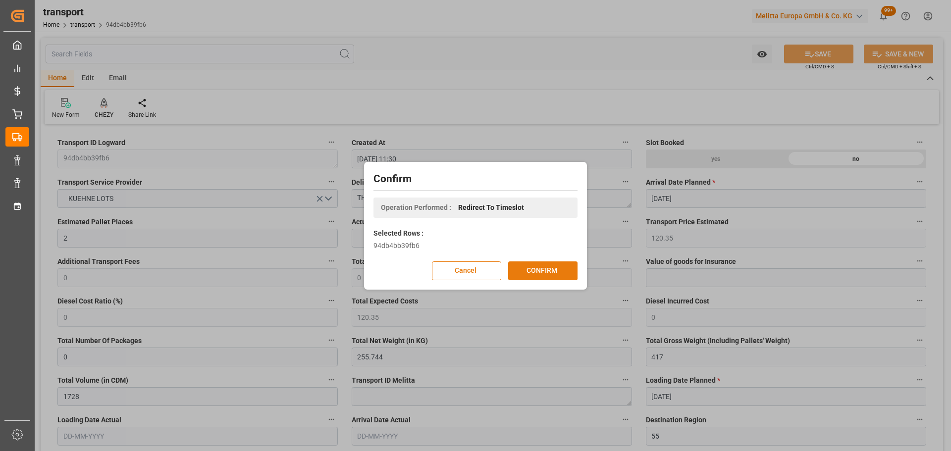
click at [546, 272] on button "CONFIRM" at bounding box center [542, 271] width 69 height 19
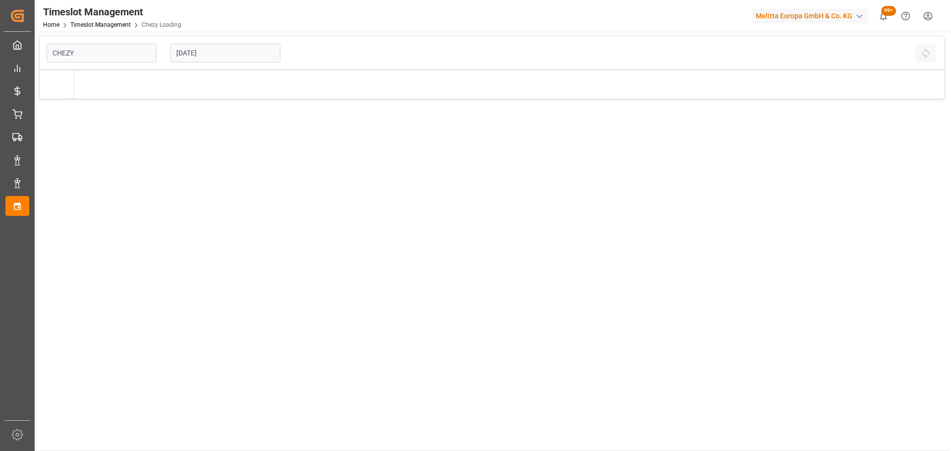
type input "Chezy Loading"
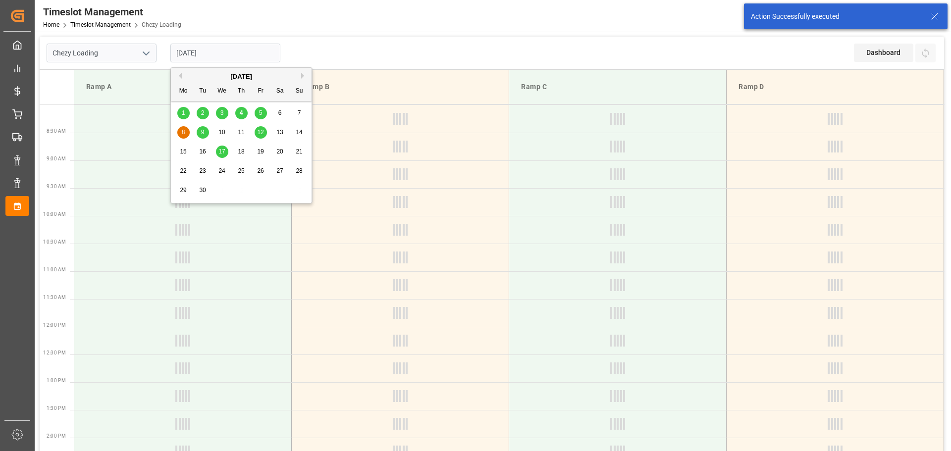
click at [211, 48] on input "[DATE]" at bounding box center [225, 53] width 110 height 19
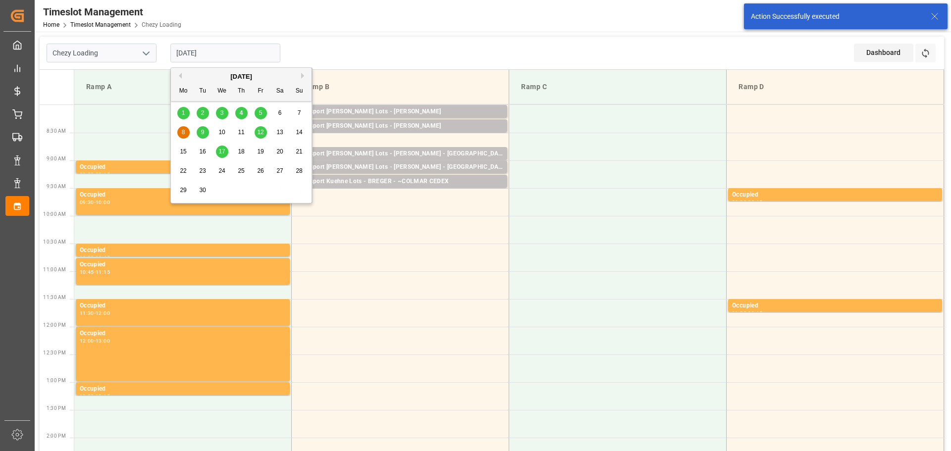
click at [260, 111] on span "5" at bounding box center [260, 113] width 3 height 7
type input "[DATE]"
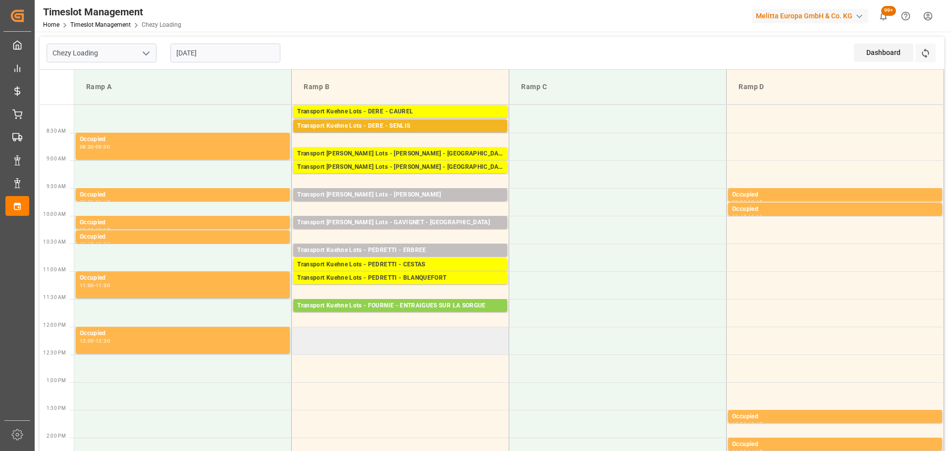
click at [298, 331] on td at bounding box center [401, 341] width 218 height 28
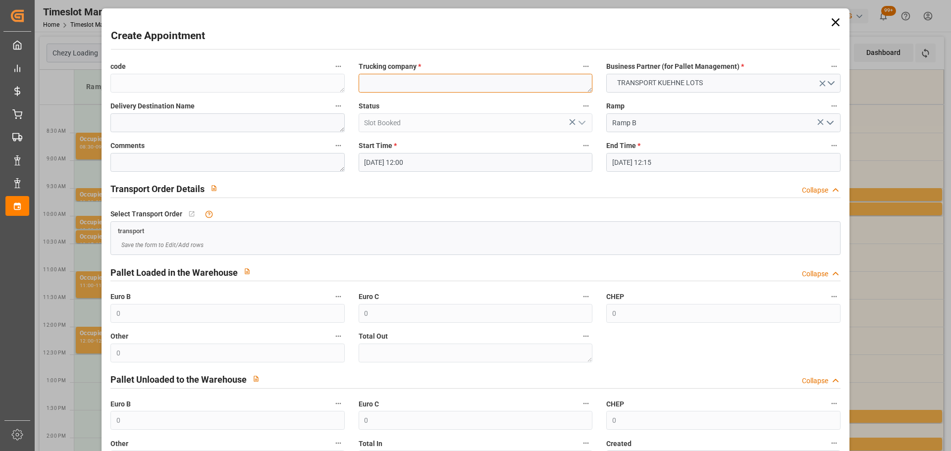
click at [385, 90] on textarea at bounding box center [476, 83] width 234 height 19
type textarea "[PERSON_NAME]"
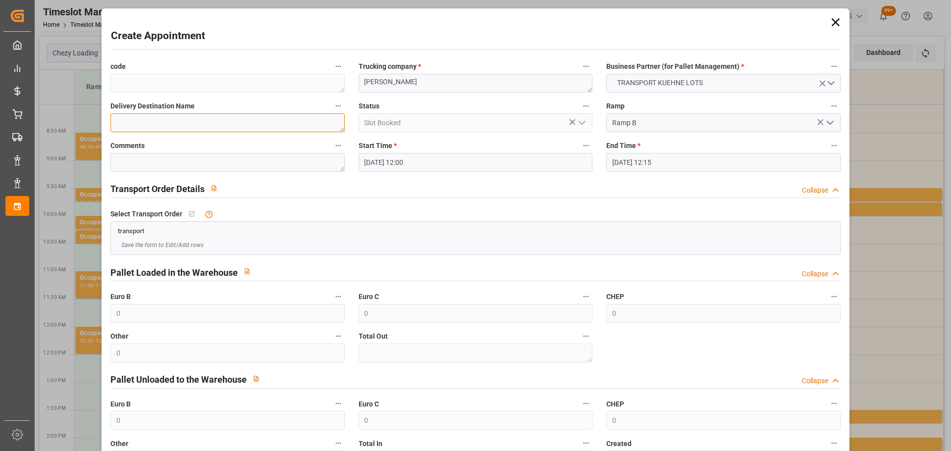
click at [195, 120] on textarea at bounding box center [228, 122] width 234 height 19
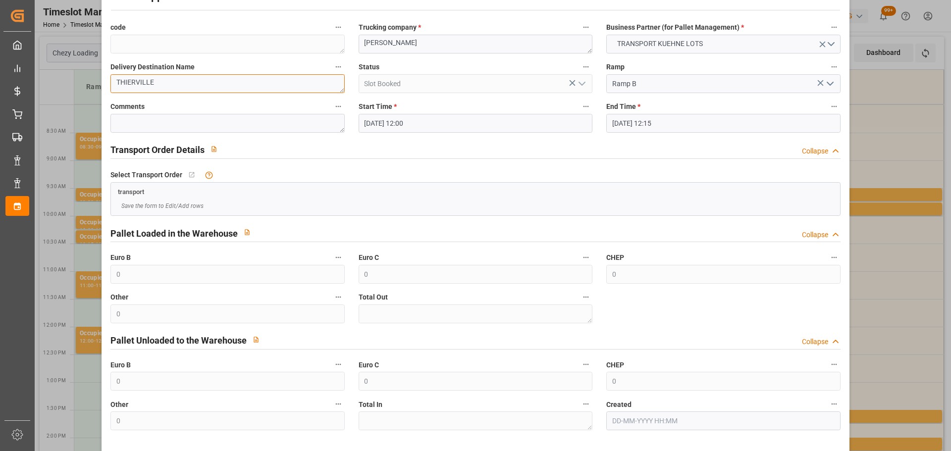
scroll to position [76, 0]
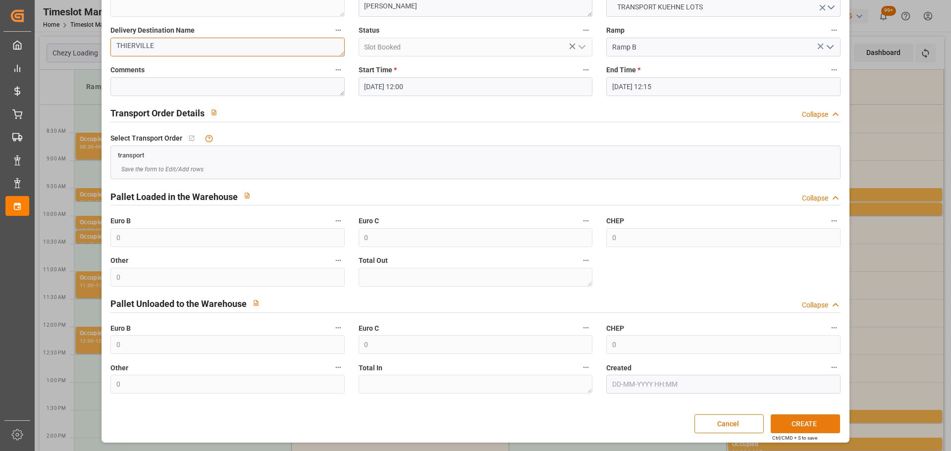
type textarea "THIERVILLE"
click at [801, 428] on button "CREATE" at bounding box center [805, 424] width 69 height 19
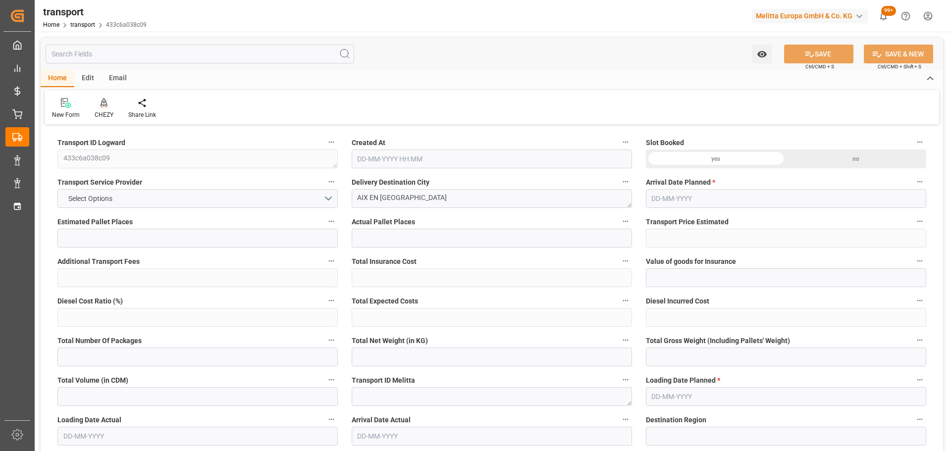
type input "2"
type input "266.83"
type input "0"
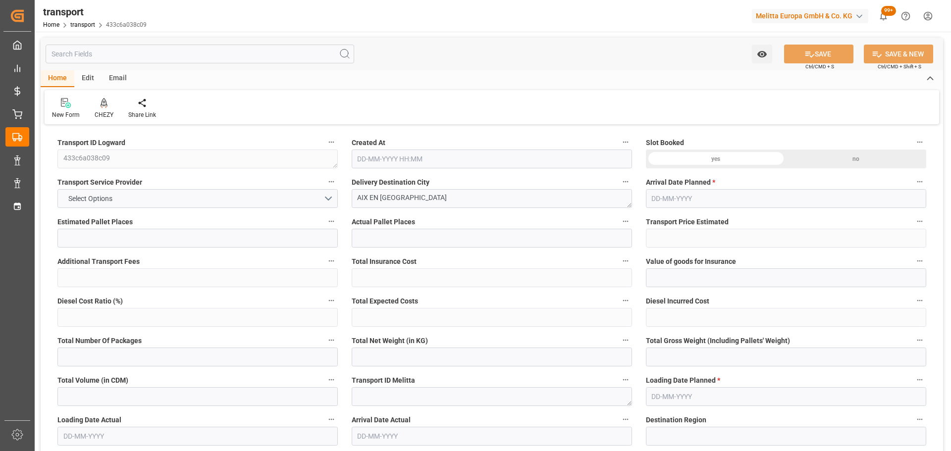
type input "266.83"
type input "0"
type input "63.306"
type input "259.734"
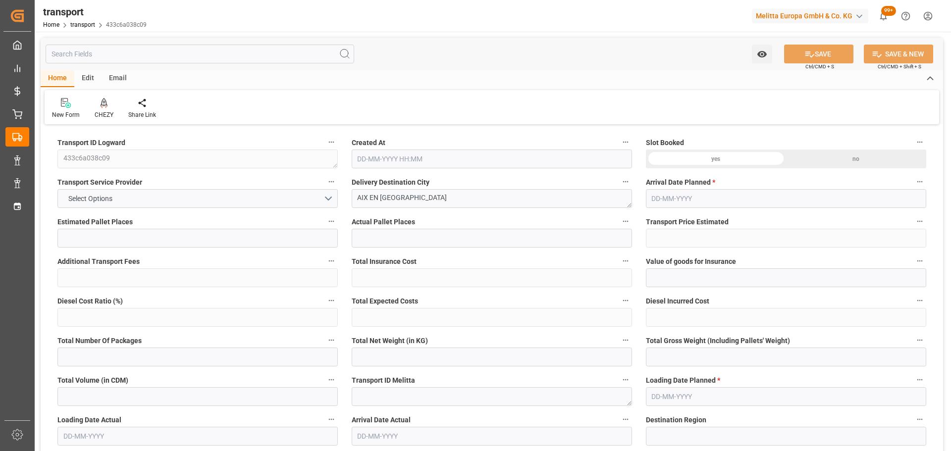
type input "357.596"
type input "13"
type input "0"
type input "40"
type input "8"
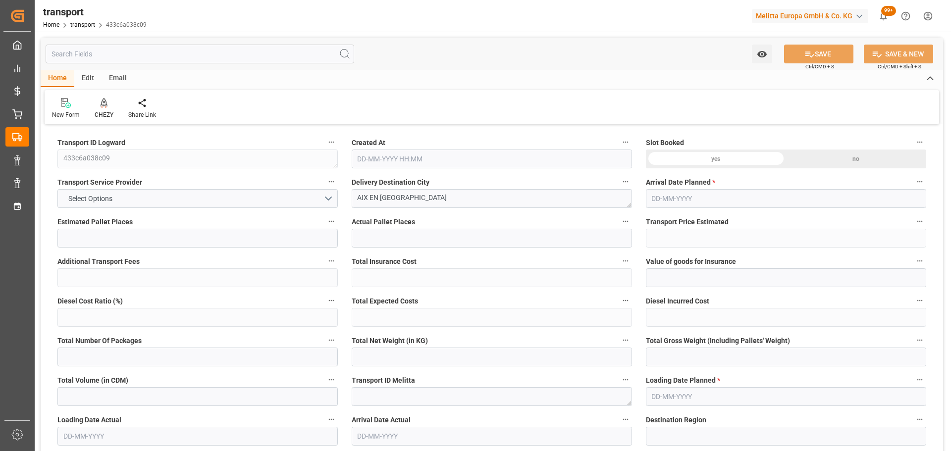
type input "101"
type input "75.734"
type input "0"
type input "4710.8598"
type input "0"
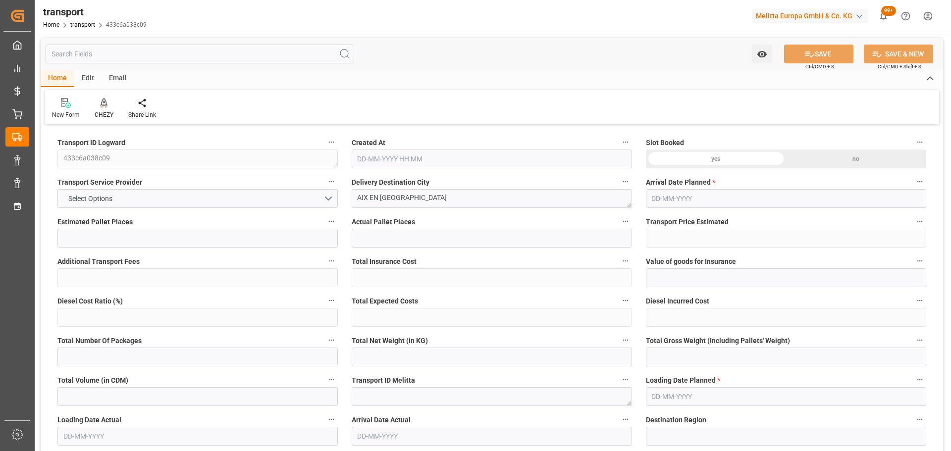
type input "0"
type input "21"
type input "35"
type input "[DATE] 11:31"
type input "[DATE]"
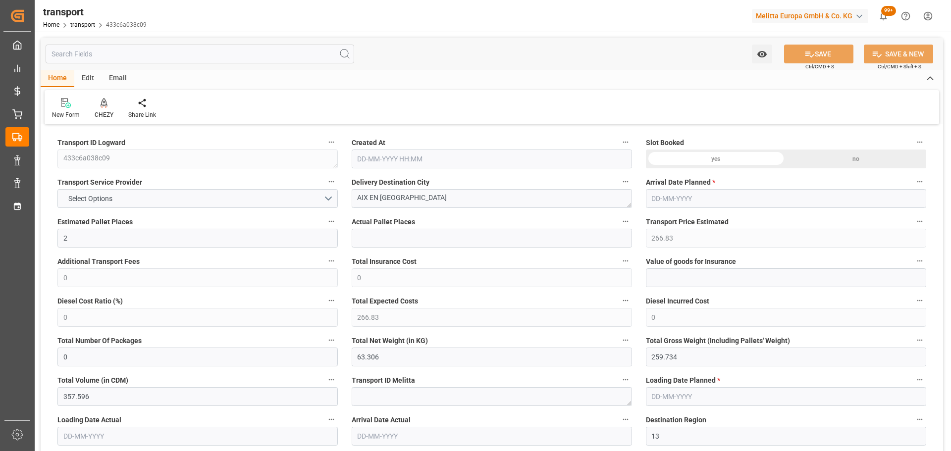
type input "[DATE]"
click at [105, 111] on div "CHEZY" at bounding box center [104, 115] width 19 height 9
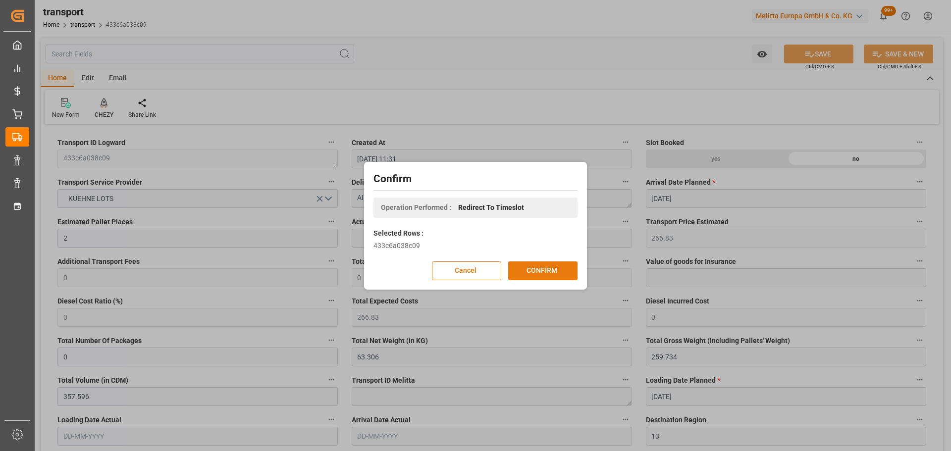
click at [537, 268] on button "CONFIRM" at bounding box center [542, 271] width 69 height 19
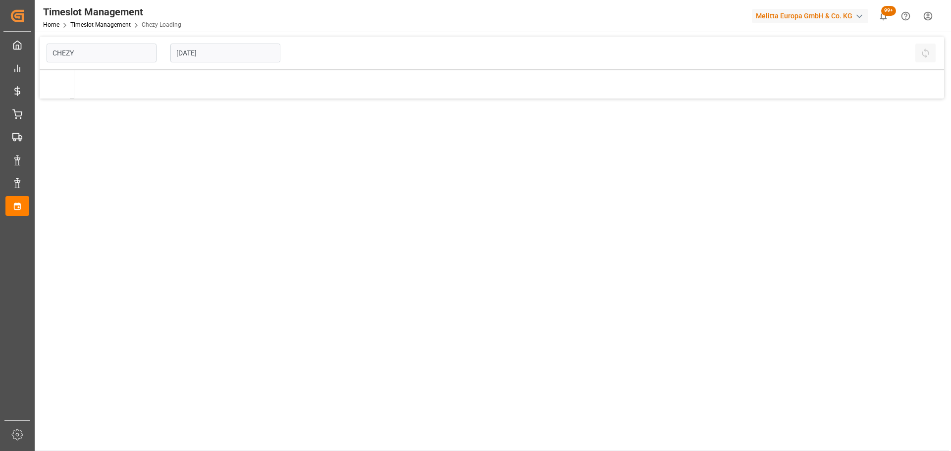
type input "Chezy Loading"
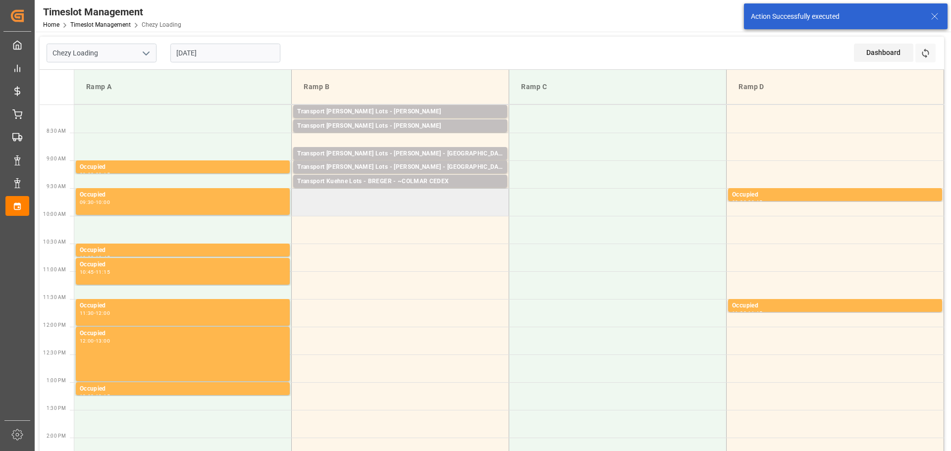
click at [297, 213] on td at bounding box center [401, 202] width 218 height 28
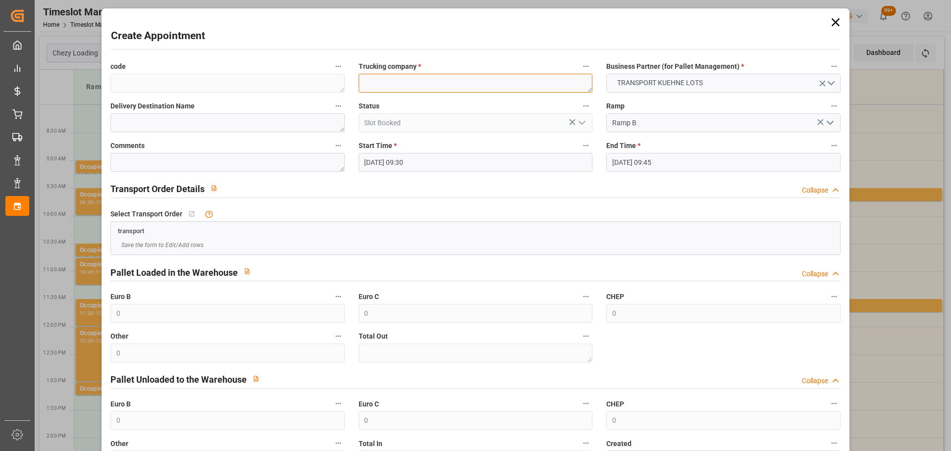
click at [380, 78] on textarea at bounding box center [476, 83] width 234 height 19
type textarea "COLLARD"
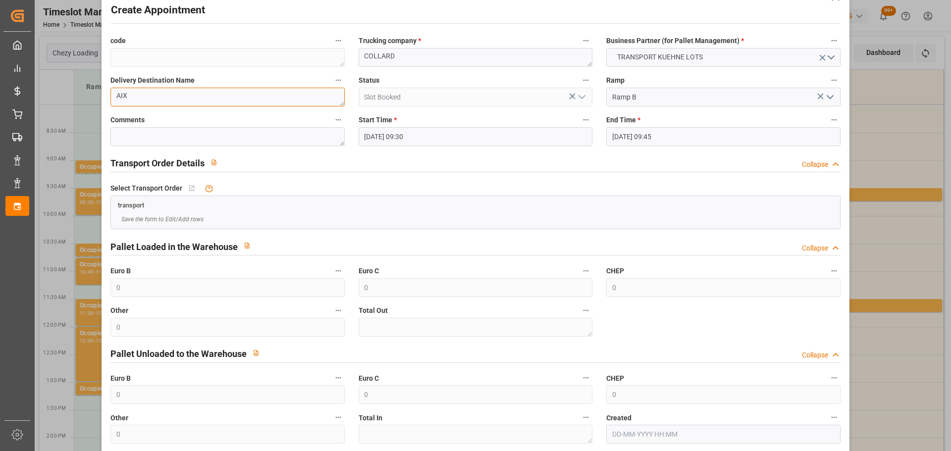
scroll to position [76, 0]
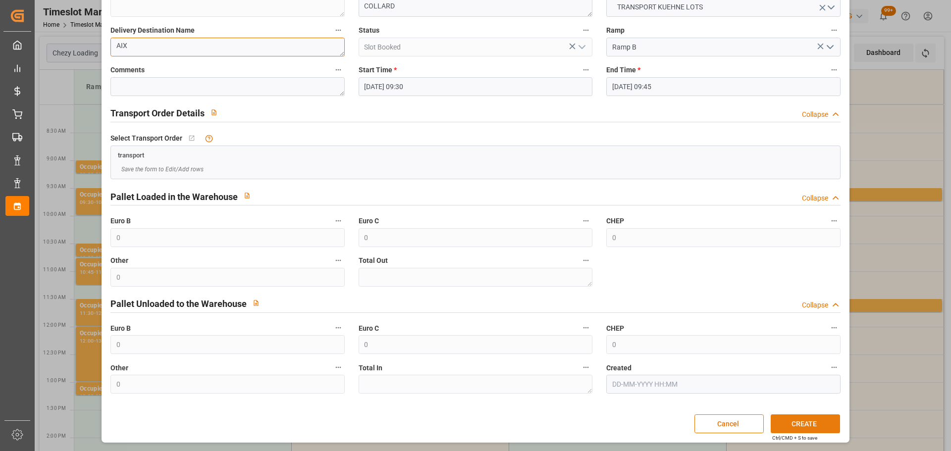
type textarea "AIX"
click at [812, 423] on button "CREATE" at bounding box center [805, 424] width 69 height 19
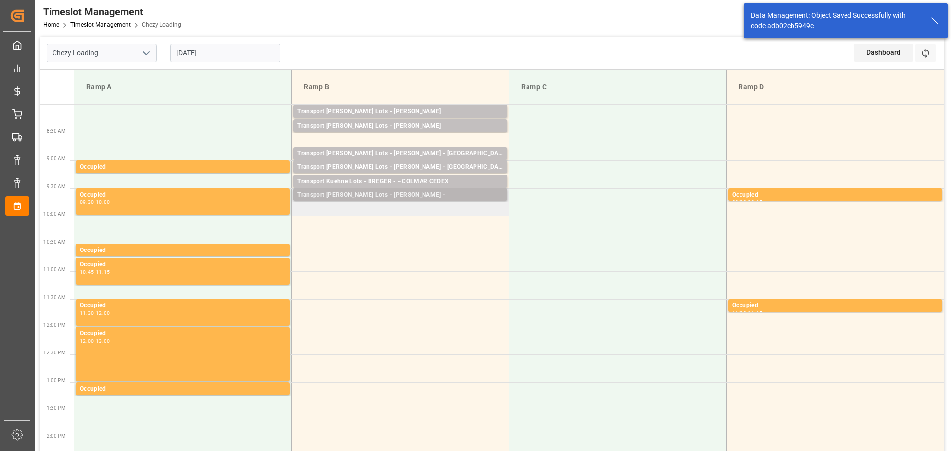
click at [325, 196] on div "Transport Kuehne Lots - COLLARD -" at bounding box center [400, 195] width 206 height 10
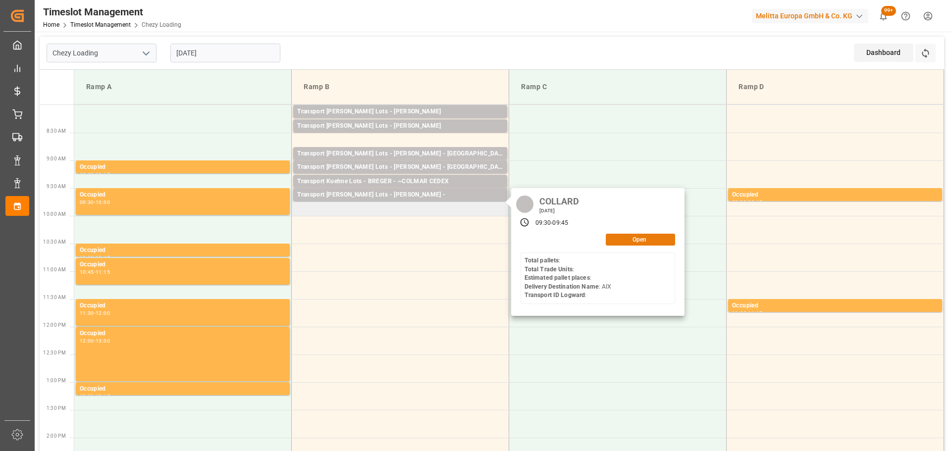
click at [630, 234] on button "Open" at bounding box center [640, 240] width 69 height 12
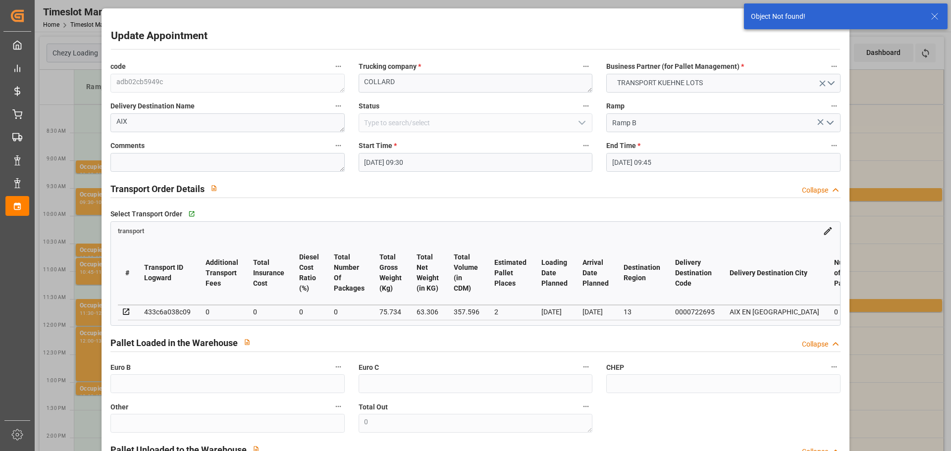
click at [368, 162] on input "08-09-2025 09:30" at bounding box center [476, 162] width 234 height 19
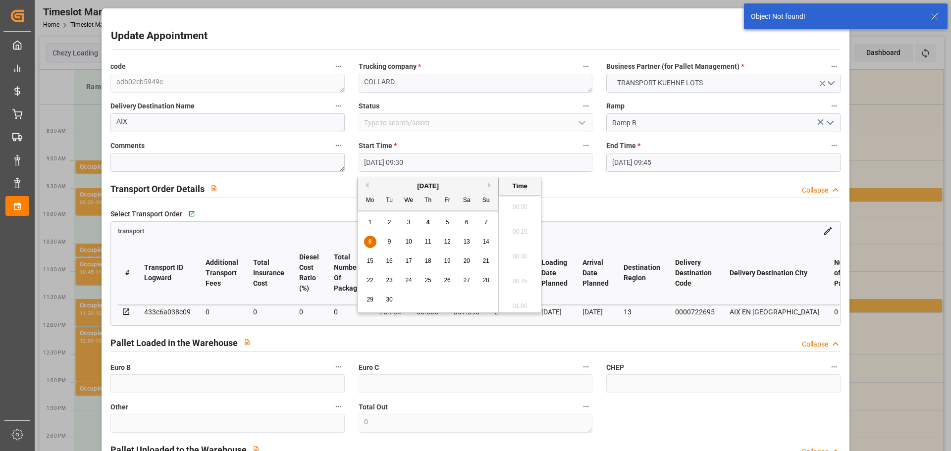
scroll to position [895, 0]
click at [366, 239] on div "8" at bounding box center [370, 242] width 12 height 12
click at [522, 274] on li "09:45" at bounding box center [520, 278] width 42 height 25
type input "08-09-2025 09:45"
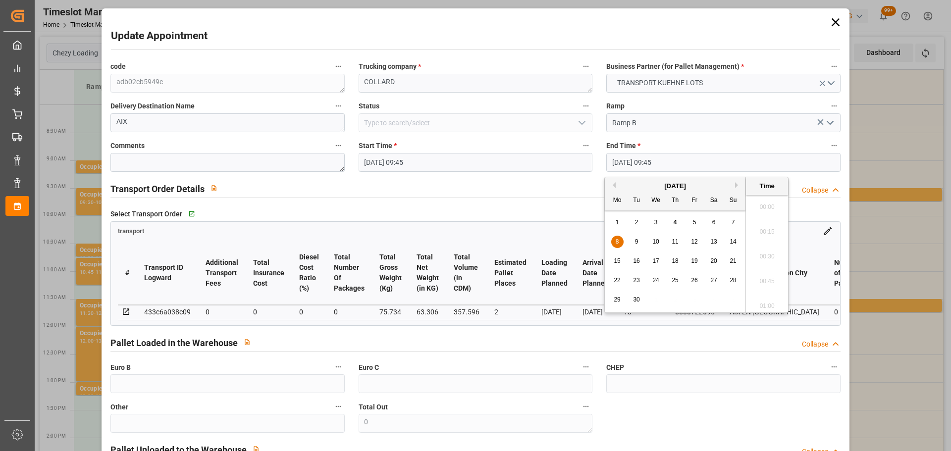
click at [629, 157] on input "08-09-2025 09:45" at bounding box center [724, 162] width 234 height 19
click at [616, 240] on span "8" at bounding box center [617, 241] width 3 height 7
click at [772, 271] on li "10:00" at bounding box center [767, 278] width 42 height 25
type input "[DATE] 10:00"
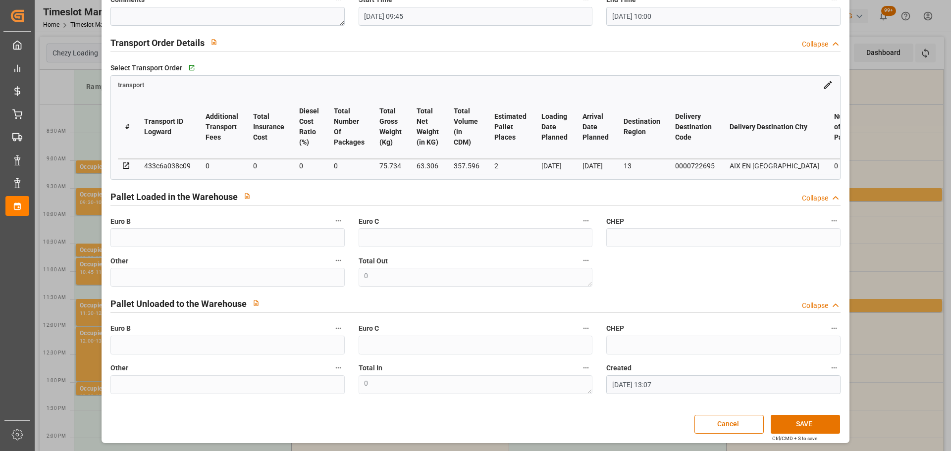
scroll to position [150, 0]
click at [793, 429] on button "SAVE" at bounding box center [805, 424] width 69 height 19
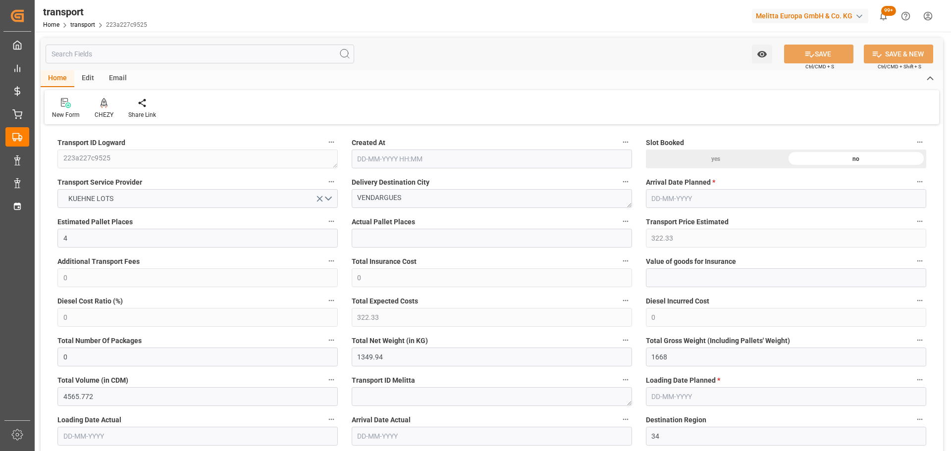
type input "[DATE] 11:31"
type input "[DATE]"
click at [104, 107] on icon at bounding box center [104, 103] width 7 height 10
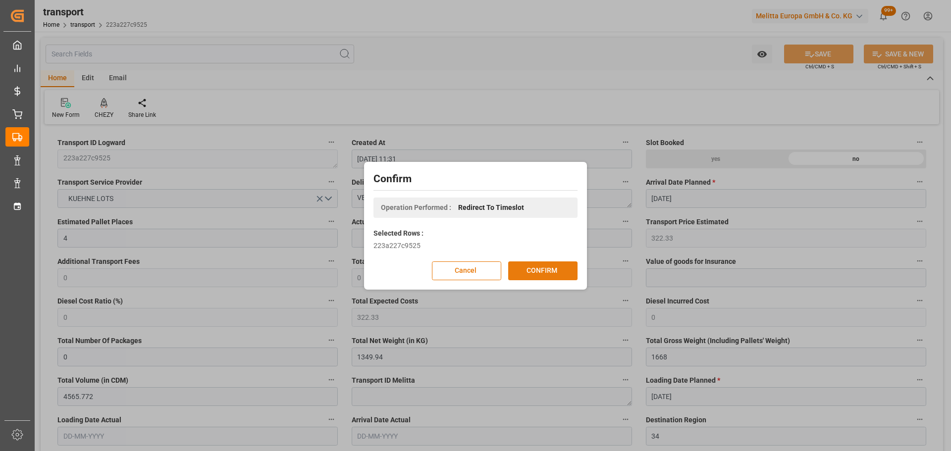
click at [532, 268] on button "CONFIRM" at bounding box center [542, 271] width 69 height 19
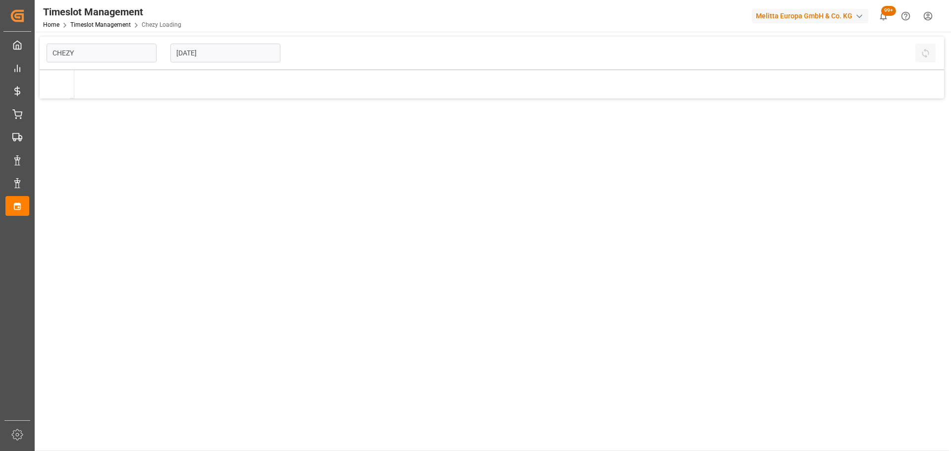
type input "Chezy Loading"
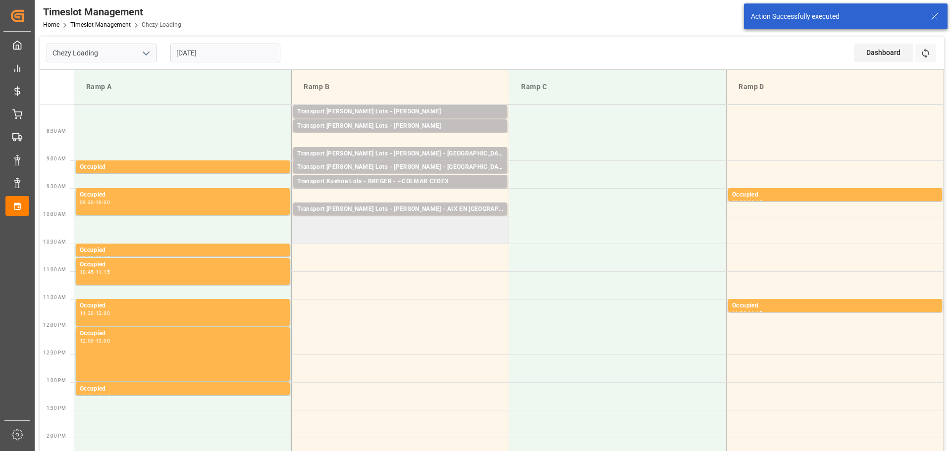
click at [297, 224] on td at bounding box center [401, 230] width 218 height 28
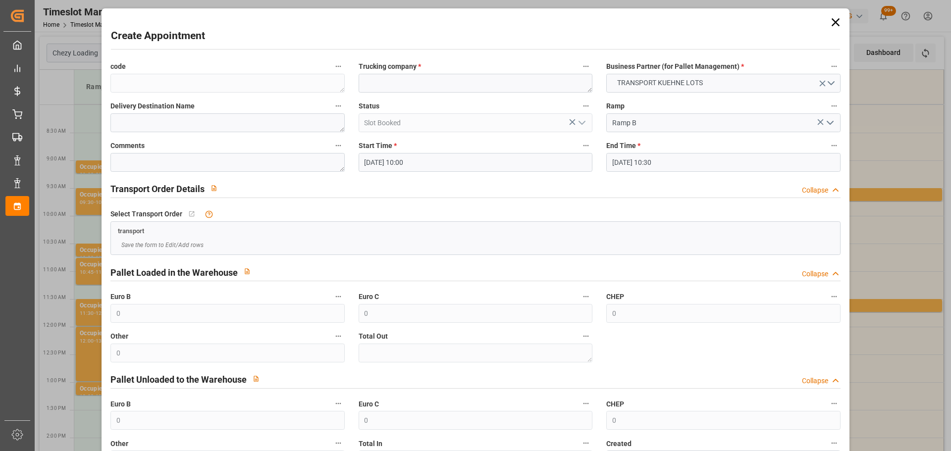
click at [643, 161] on input "[DATE] 10:30" at bounding box center [724, 162] width 234 height 19
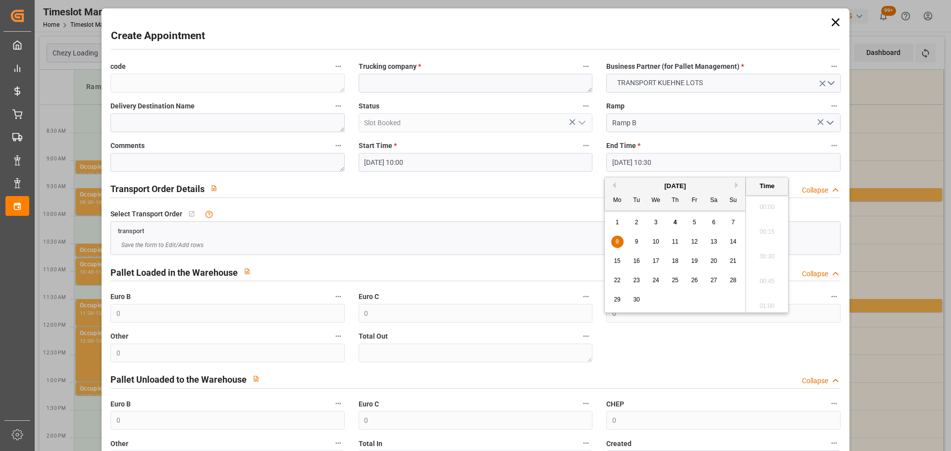
scroll to position [995, 0]
click at [618, 240] on span "8" at bounding box center [617, 241] width 3 height 7
click at [768, 230] on li "10:15" at bounding box center [767, 229] width 42 height 25
type input "08-09-2025 10:15"
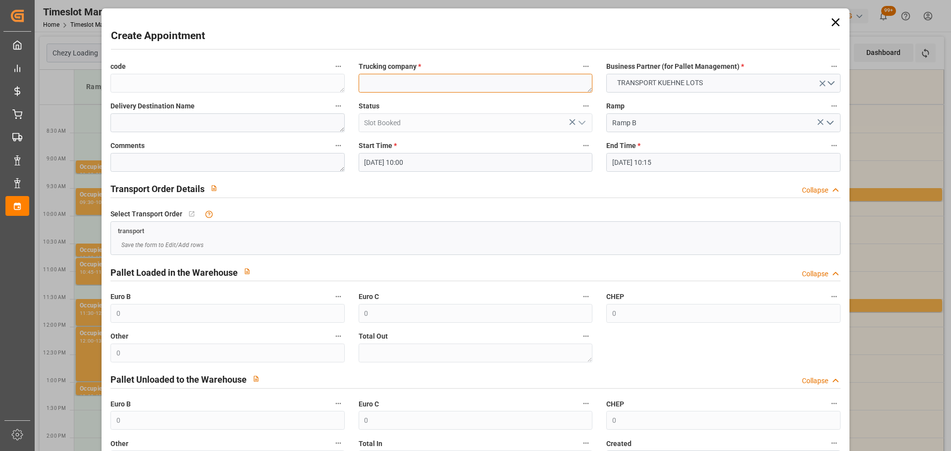
drag, startPoint x: 460, startPoint y: 82, endPoint x: 452, endPoint y: 83, distance: 7.9
click at [458, 83] on textarea at bounding box center [476, 83] width 234 height 19
type textarea "COLLARD"
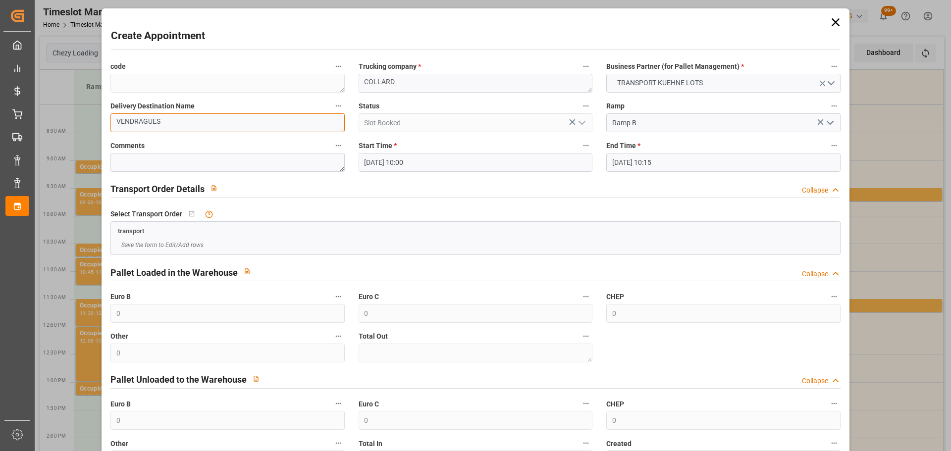
click at [139, 120] on textarea "VENDRAGUES" at bounding box center [228, 122] width 234 height 19
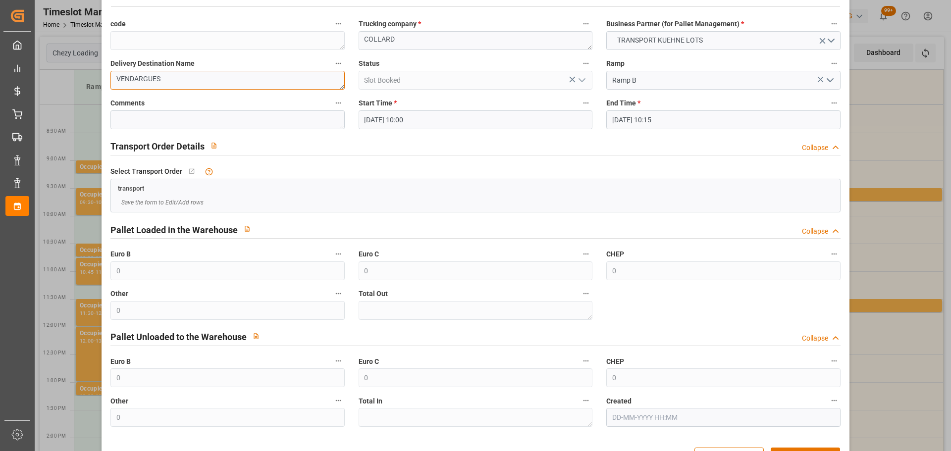
scroll to position [76, 0]
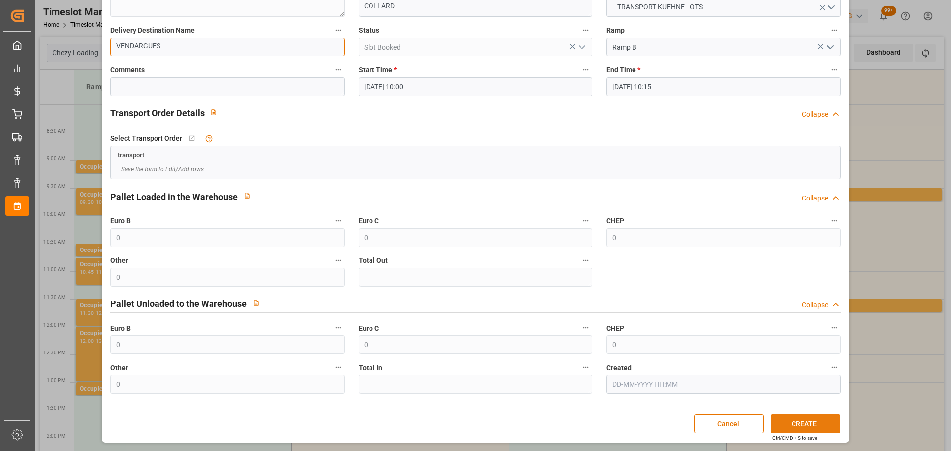
type textarea "VENDARGUES"
click at [790, 419] on button "CREATE" at bounding box center [805, 424] width 69 height 19
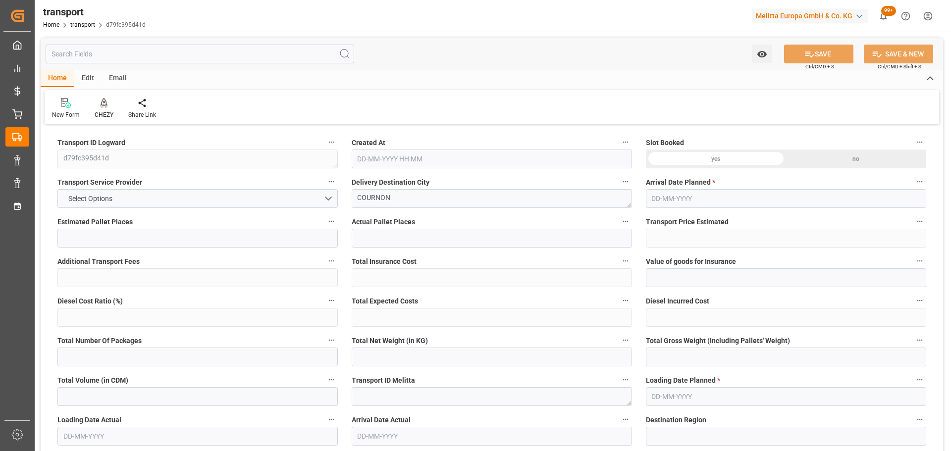
type input "9"
type input "389.85"
type input "0"
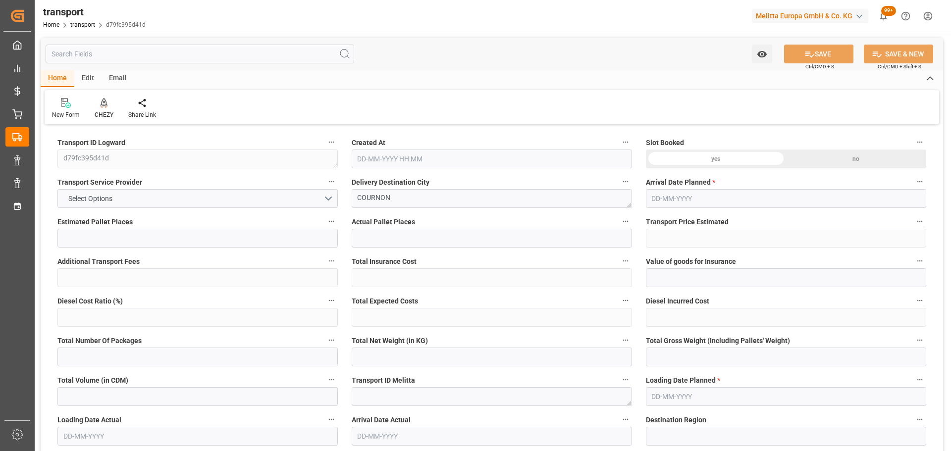
type input "389.85"
type input "0"
type input "1564.516"
type input "2509.893"
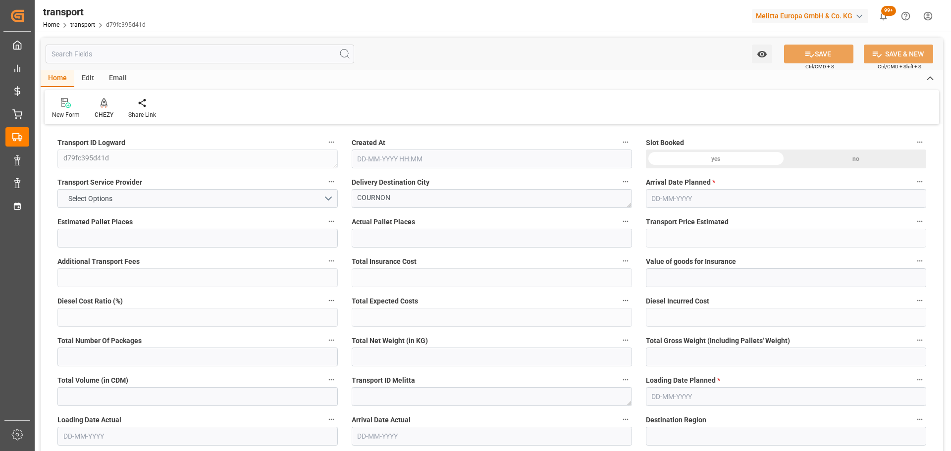
type input "5338.512"
type input "63"
type input "0"
type input "487"
type input "32"
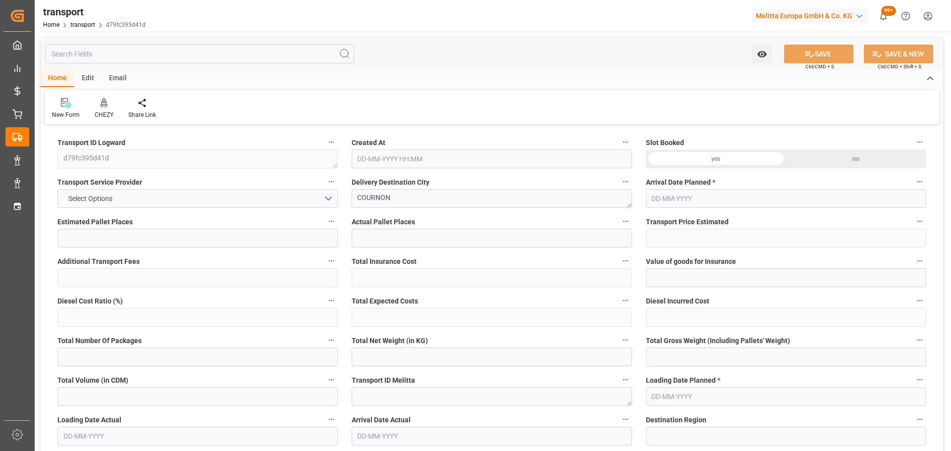
type input "101"
type input "1773.893"
type input "0"
type input "4710.8598"
type input "0"
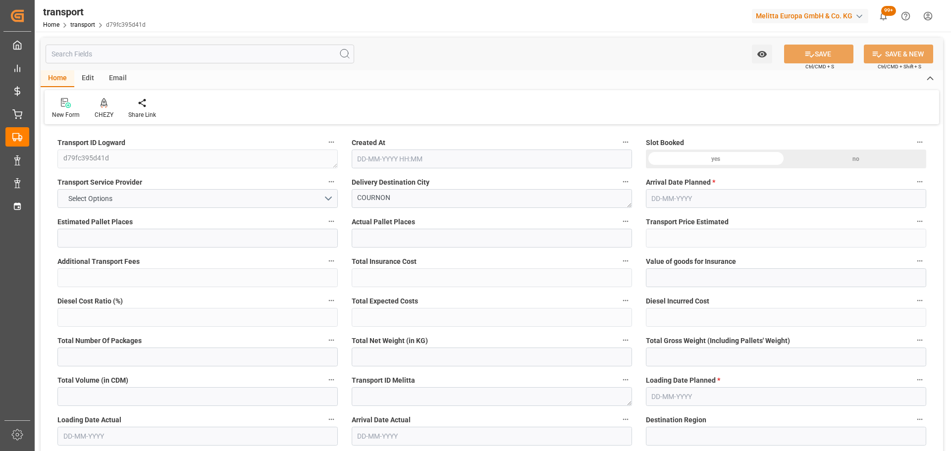
type input "0"
type input "21"
type input "35"
type input "04-09-2025 11:32"
type input "[DATE]"
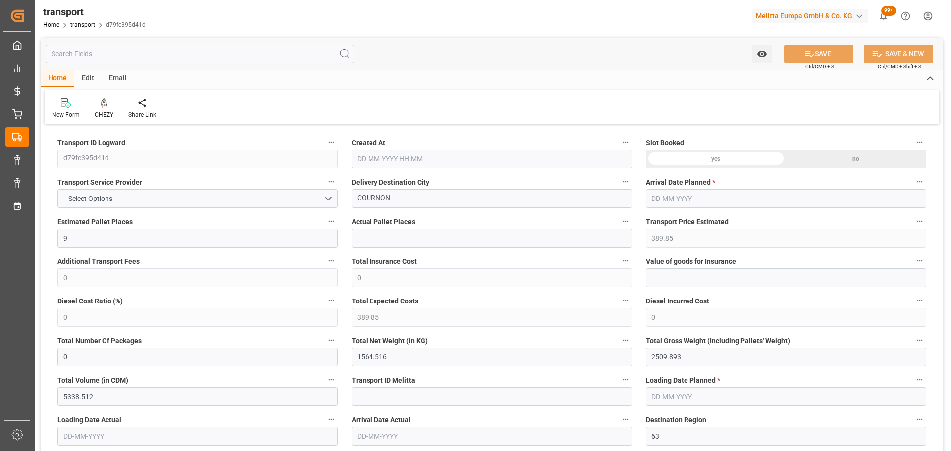
type input "[DATE]"
click at [101, 104] on icon at bounding box center [104, 103] width 7 height 10
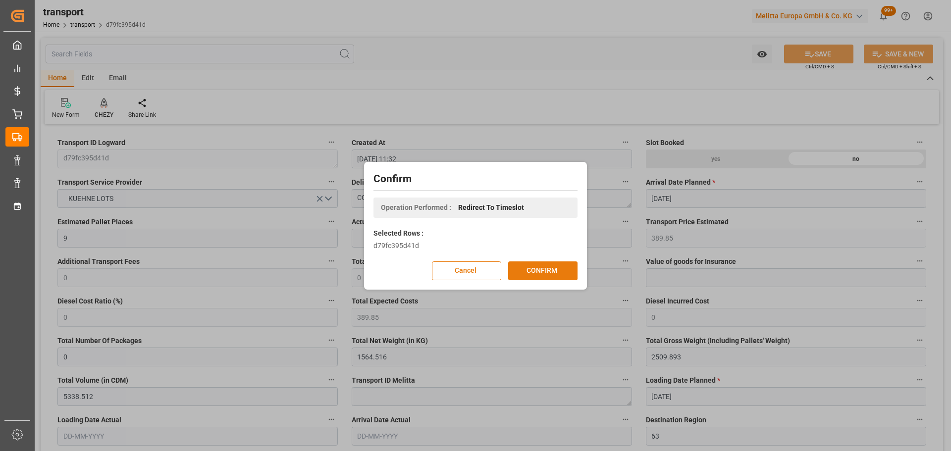
click at [553, 267] on button "CONFIRM" at bounding box center [542, 271] width 69 height 19
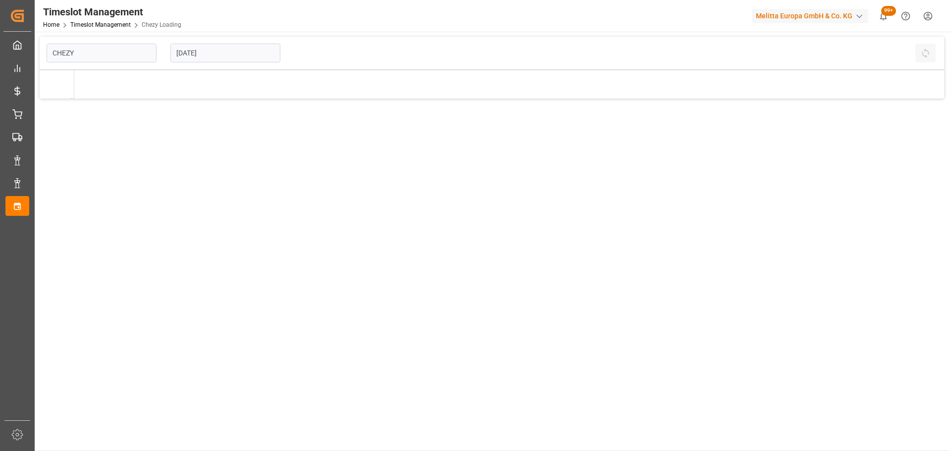
type input "Chezy Loading"
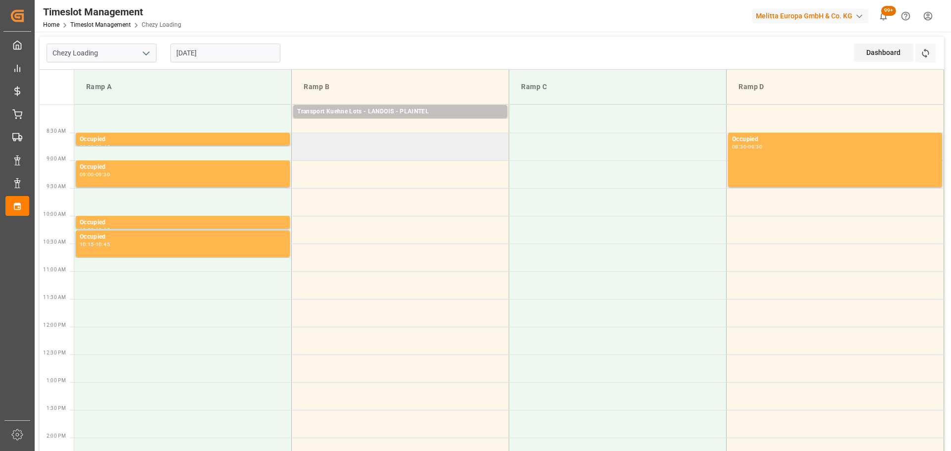
click at [297, 141] on td at bounding box center [401, 147] width 218 height 28
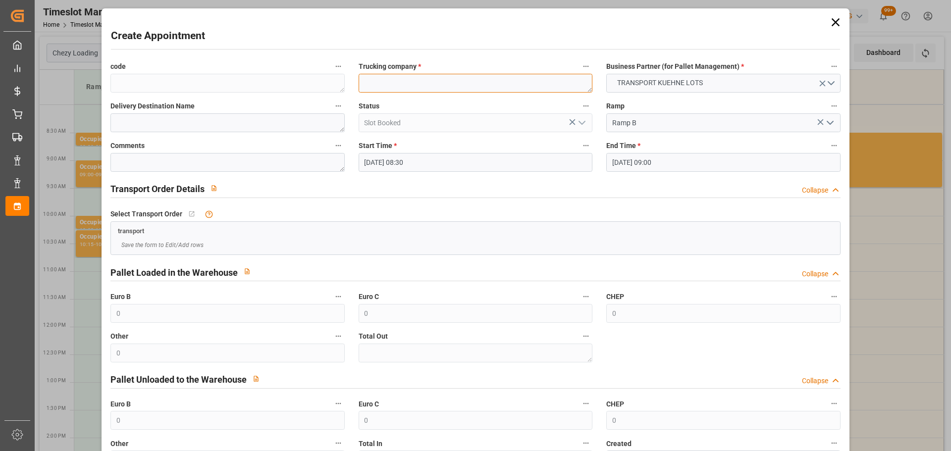
click at [378, 82] on textarea at bounding box center [476, 83] width 234 height 19
type textarea "PALLUT"
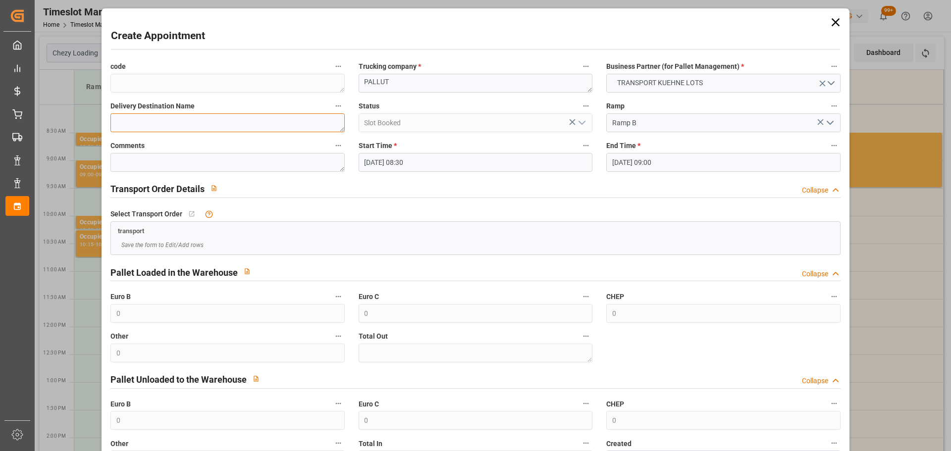
type textarea "V"
type textarea "COURNON"
click at [646, 158] on input "[DATE] 09:00" at bounding box center [724, 162] width 234 height 19
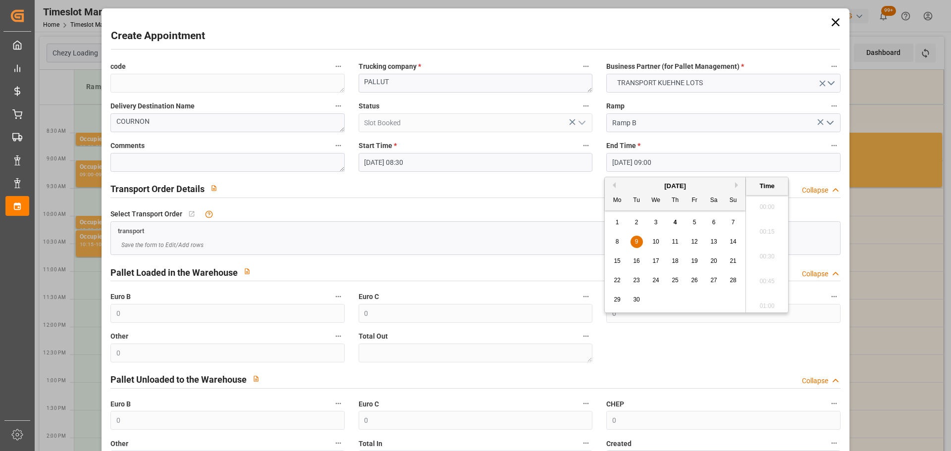
scroll to position [846, 0]
click at [636, 238] on div "9" at bounding box center [637, 242] width 12 height 12
click at [766, 225] on li "08:45" at bounding box center [767, 229] width 42 height 25
type input "09-09-2025 08:45"
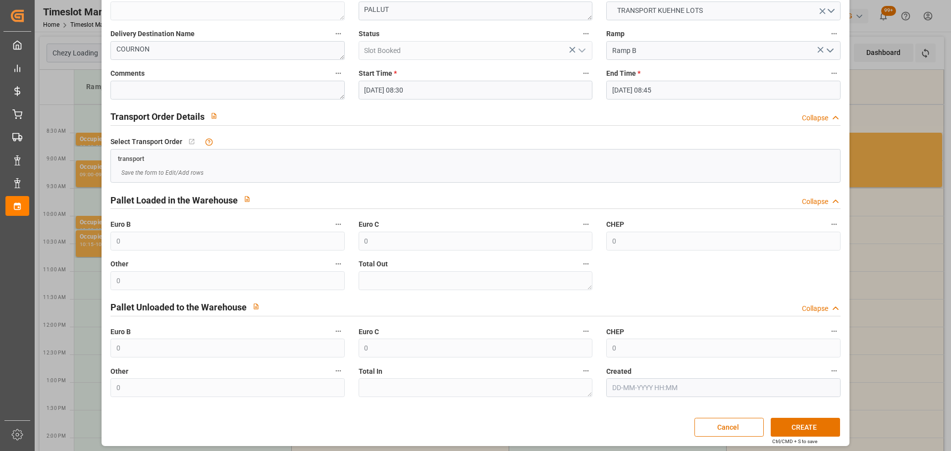
scroll to position [76, 0]
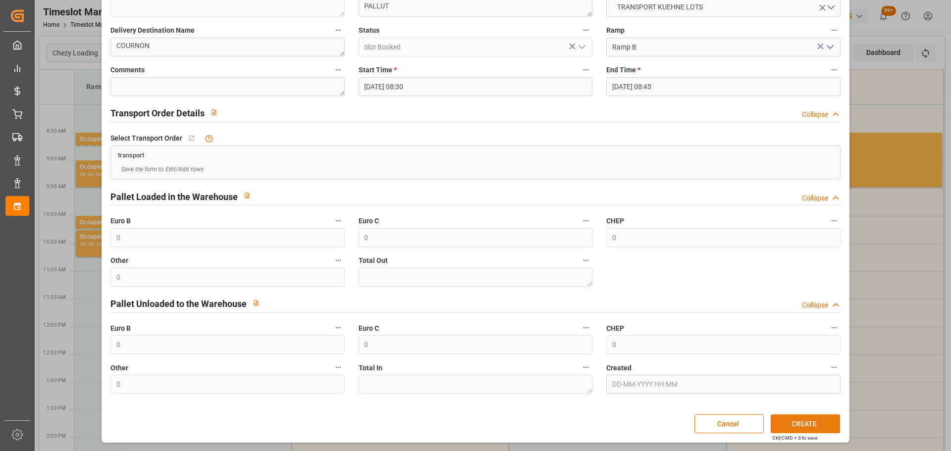
click at [778, 417] on button "CREATE" at bounding box center [805, 424] width 69 height 19
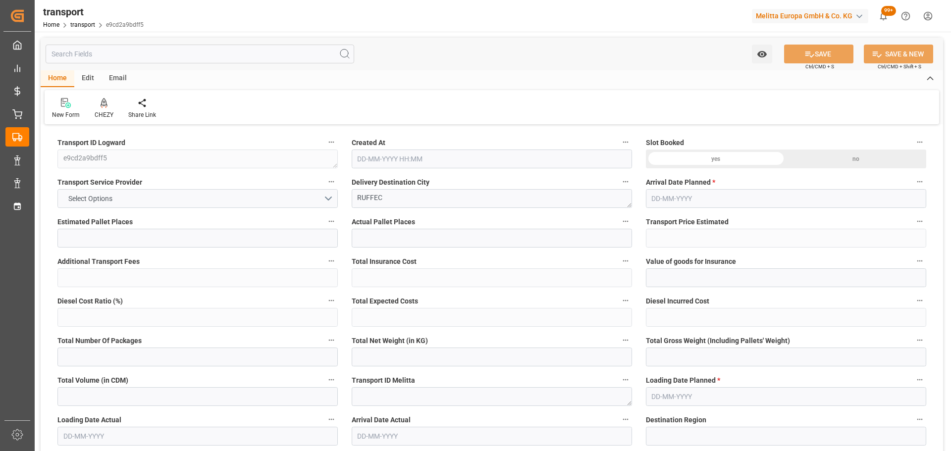
type input "16"
type input "591.3"
type input "0"
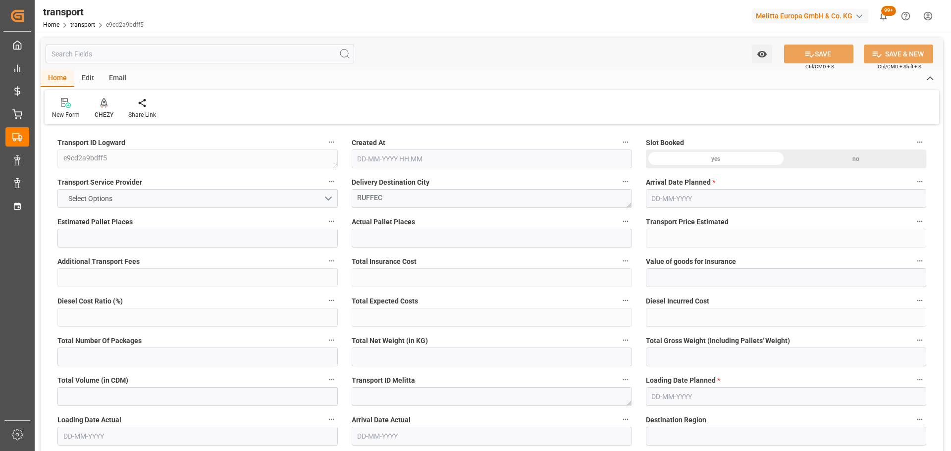
type input "591.3"
type input "0"
type input "2697.732"
type input "4665.158"
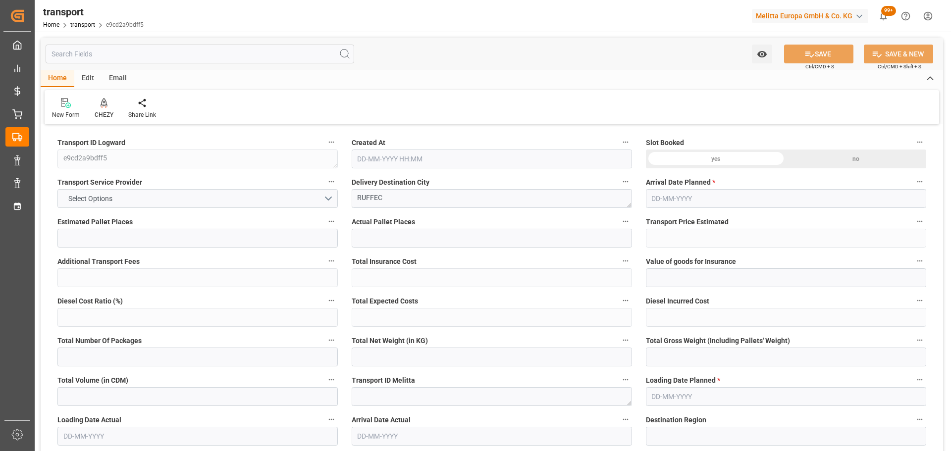
type input "11920.592"
type input "16"
type input "3"
type input "983"
type input "62"
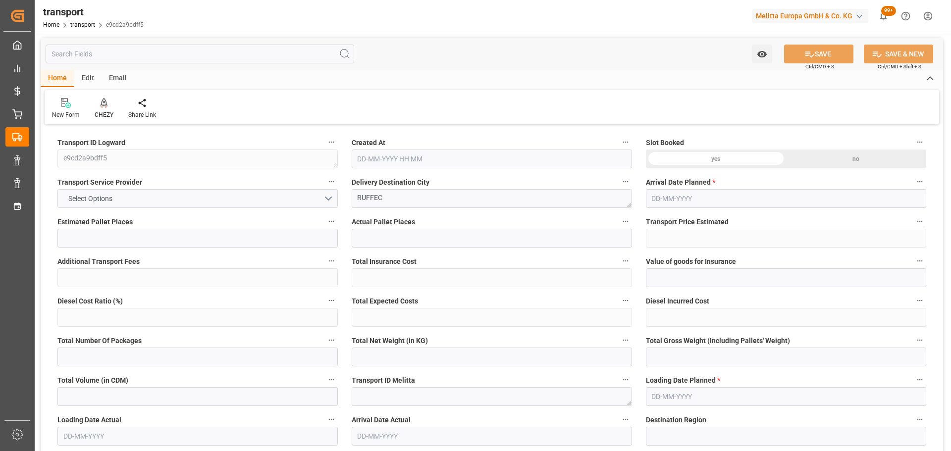
type input "101"
type input "3220.902"
type input "0"
type input "4710.8598"
type input "0"
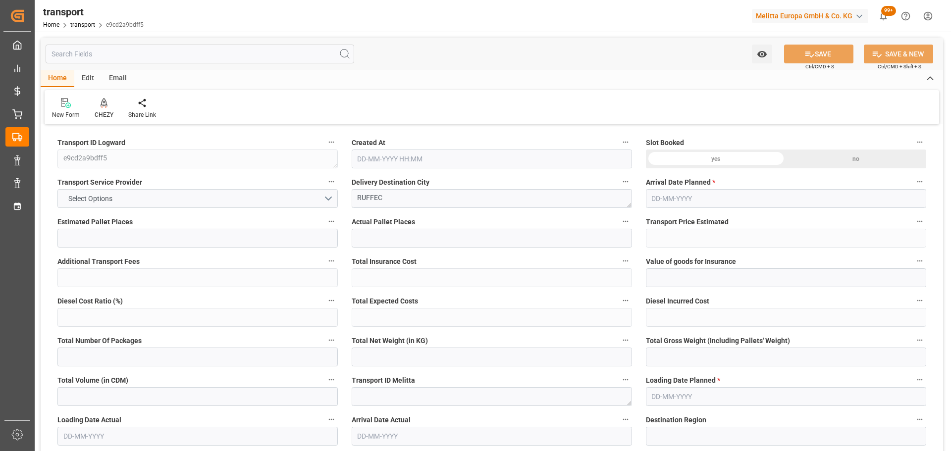
type input "0"
type input "21"
type input "35"
type input "04-09-2025 11:30"
type input "[DATE]"
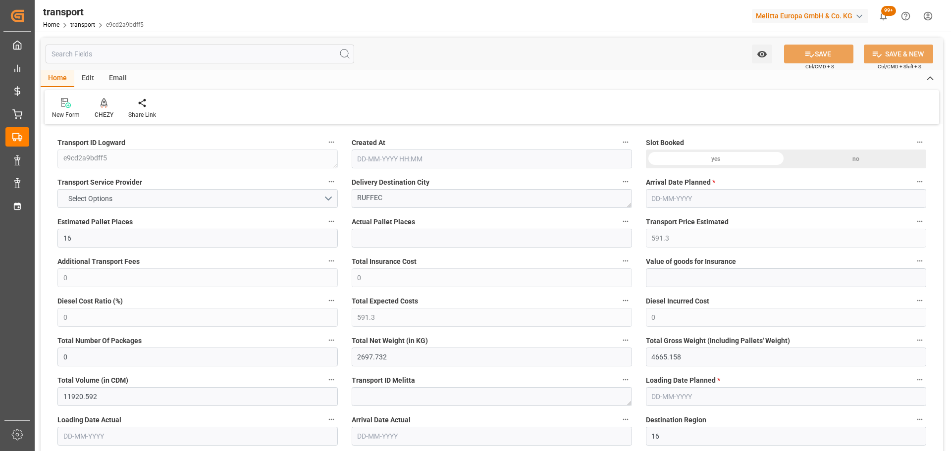
type input "[DATE]"
click at [101, 102] on icon at bounding box center [104, 103] width 7 height 10
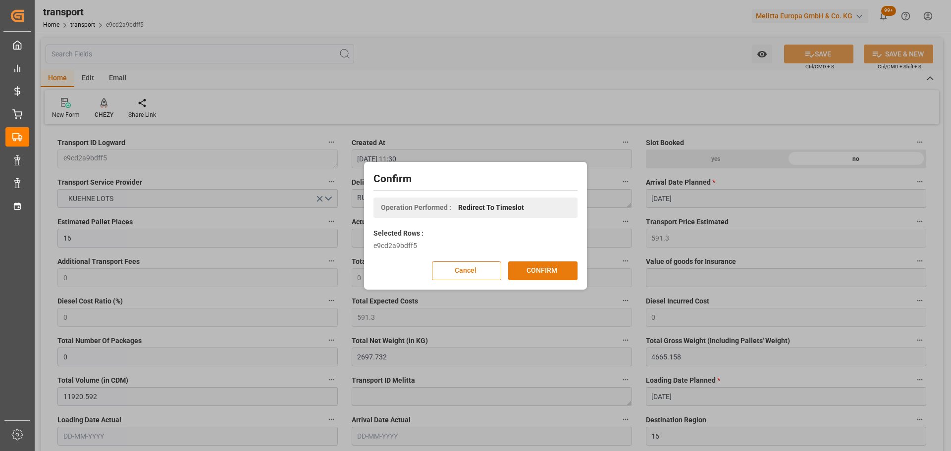
click at [549, 267] on button "CONFIRM" at bounding box center [542, 271] width 69 height 19
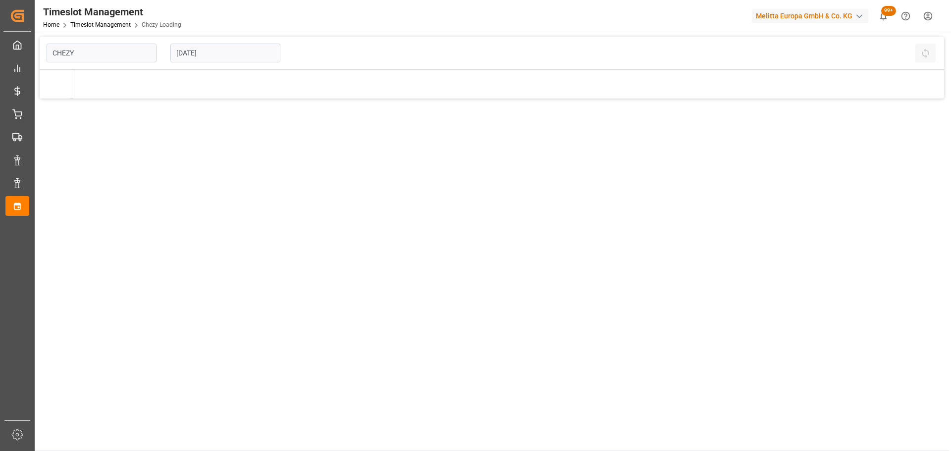
type input "Chezy Loading"
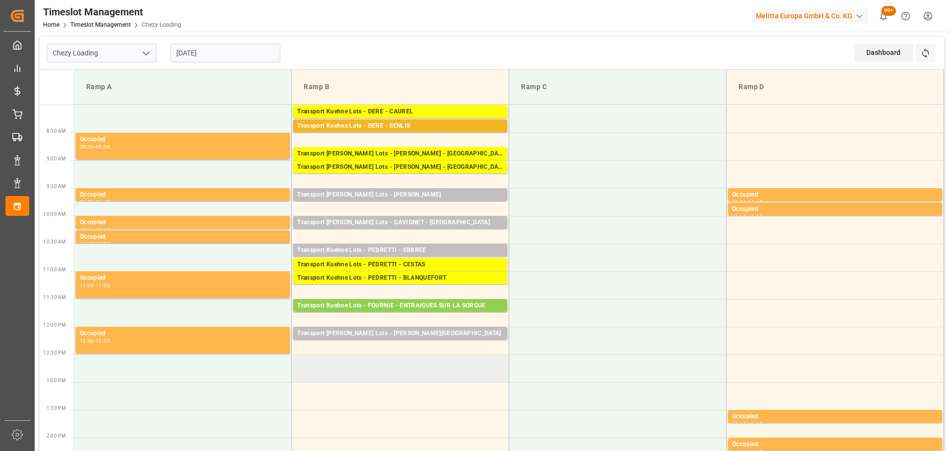
click at [298, 361] on td at bounding box center [401, 369] width 218 height 28
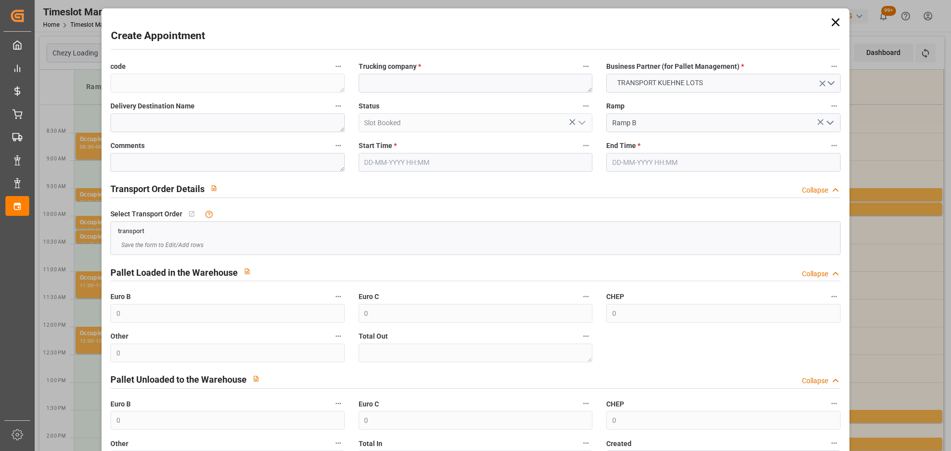
type input "[DATE] 12:30"
click at [619, 166] on input "[DATE] 13:30" at bounding box center [724, 162] width 234 height 19
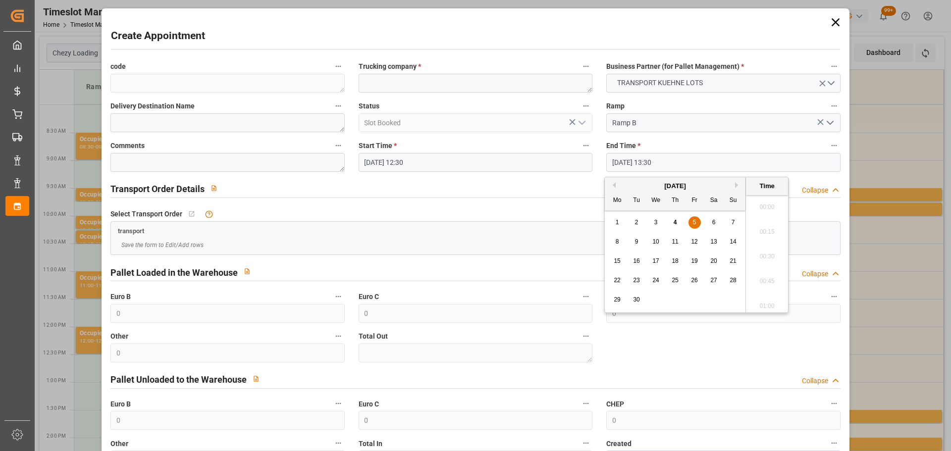
scroll to position [1292, 0]
drag, startPoint x: 693, startPoint y: 224, endPoint x: 711, endPoint y: 226, distance: 17.9
click at [693, 224] on span "5" at bounding box center [694, 222] width 3 height 7
click at [766, 223] on li "12:45" at bounding box center [767, 229] width 42 height 25
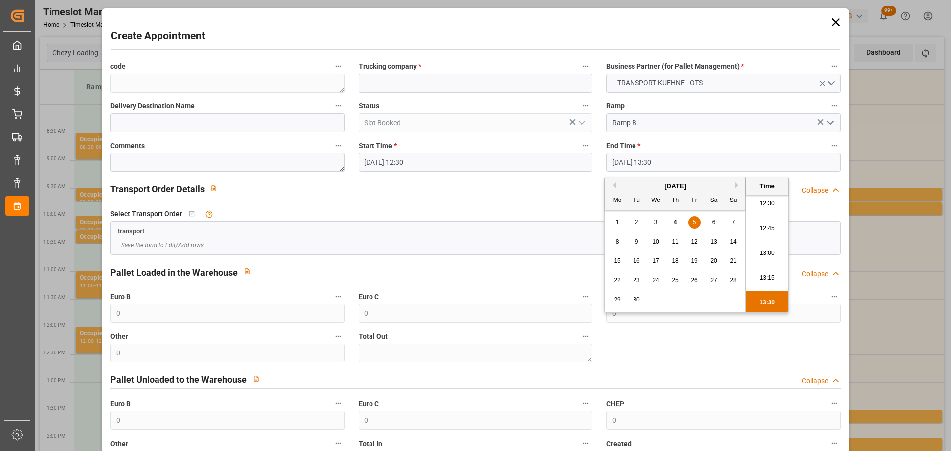
type input "[DATE] 12:45"
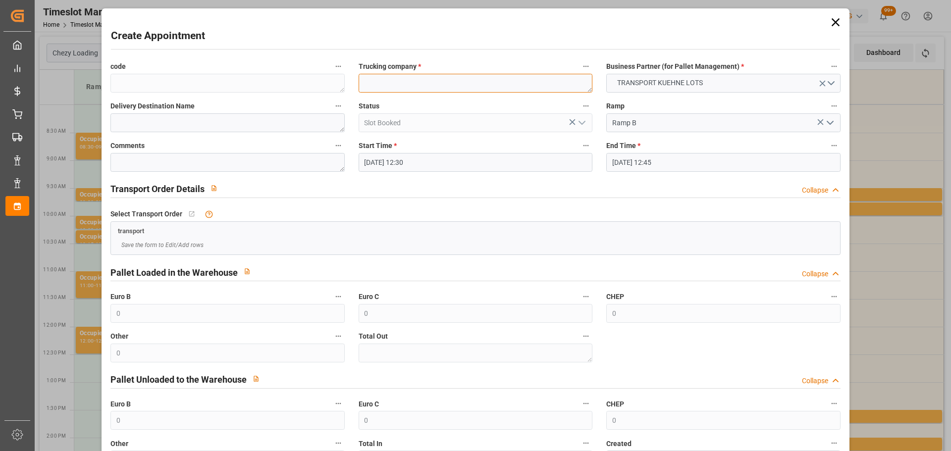
click at [401, 85] on textarea at bounding box center [476, 83] width 234 height 19
type textarea "?"
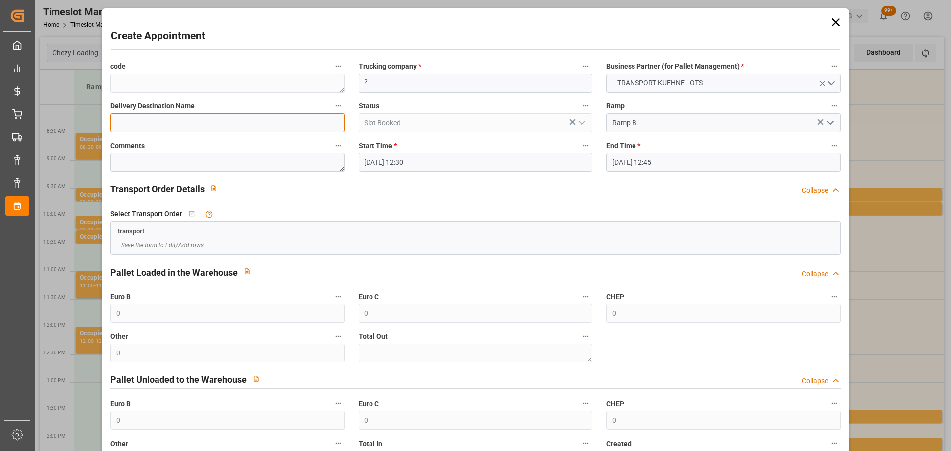
click at [178, 127] on textarea at bounding box center [228, 122] width 234 height 19
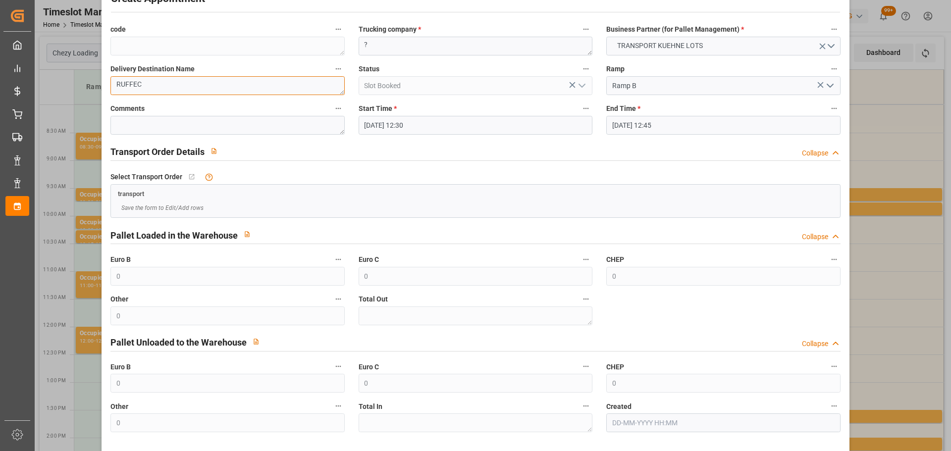
scroll to position [76, 0]
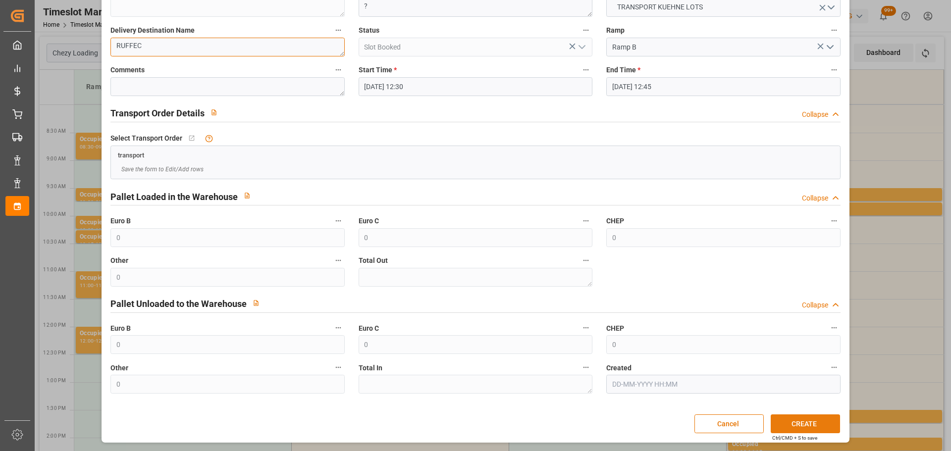
type textarea "RUFFEC"
click at [783, 424] on button "CREATE" at bounding box center [805, 424] width 69 height 19
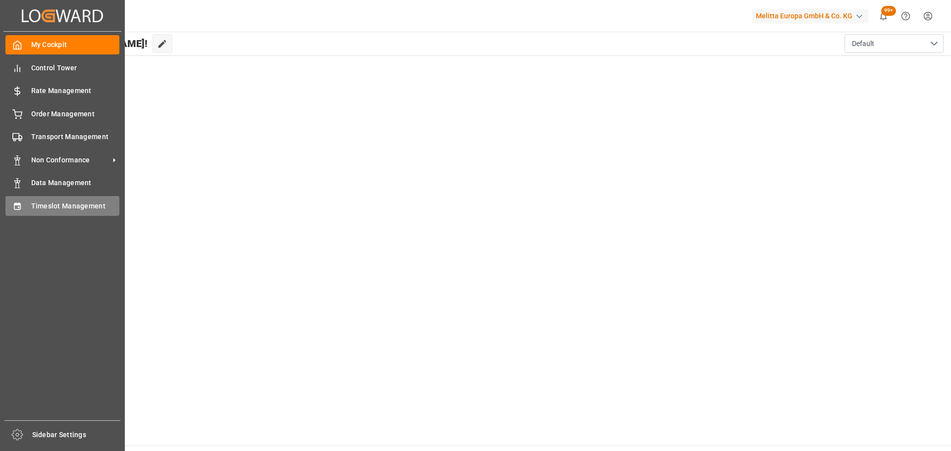
click at [34, 205] on span "Timeslot Management" at bounding box center [75, 206] width 89 height 10
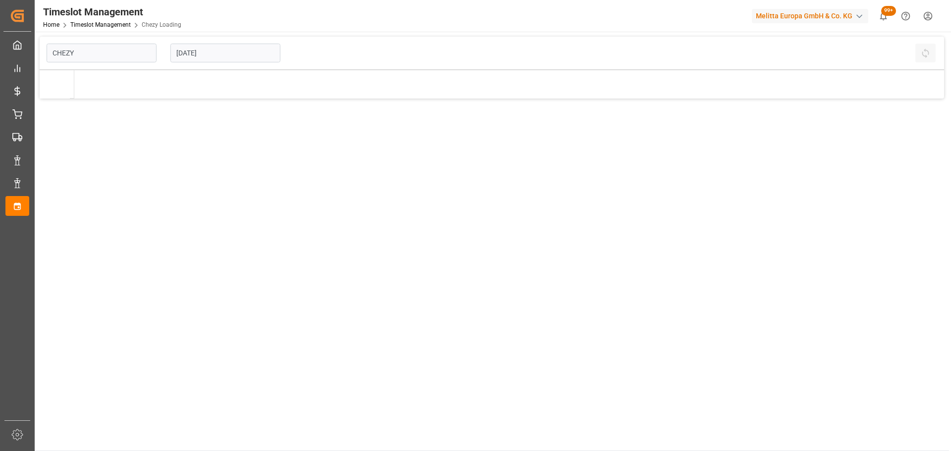
type input "Chezy Loading"
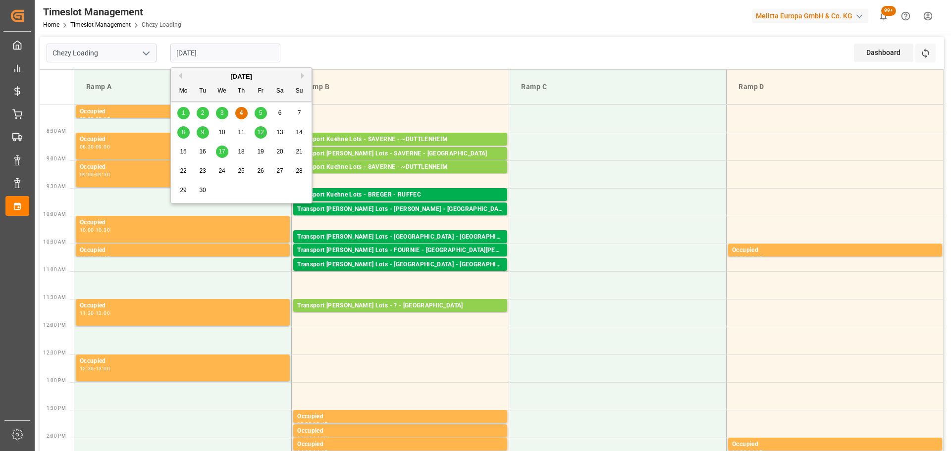
click at [193, 55] on input "[DATE]" at bounding box center [225, 53] width 110 height 19
click at [259, 110] on span "5" at bounding box center [260, 113] width 3 height 7
type input "[DATE]"
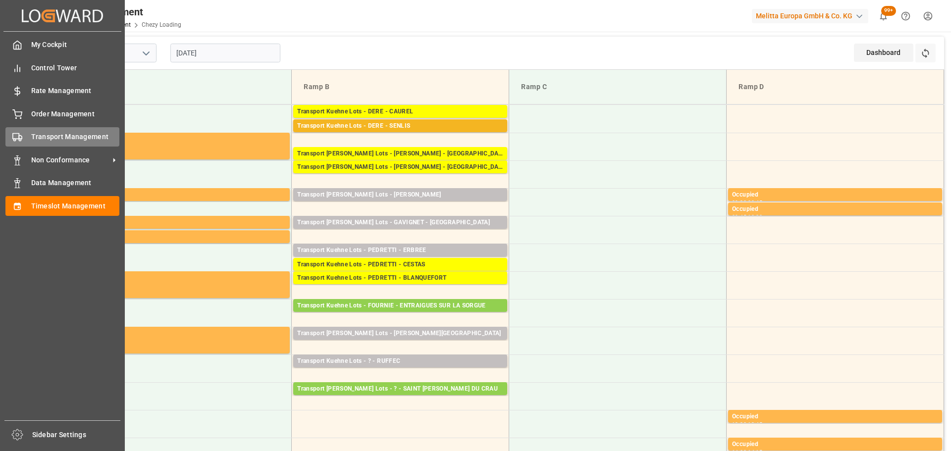
click at [28, 136] on div "Transport Management Transport Management" at bounding box center [62, 136] width 114 height 19
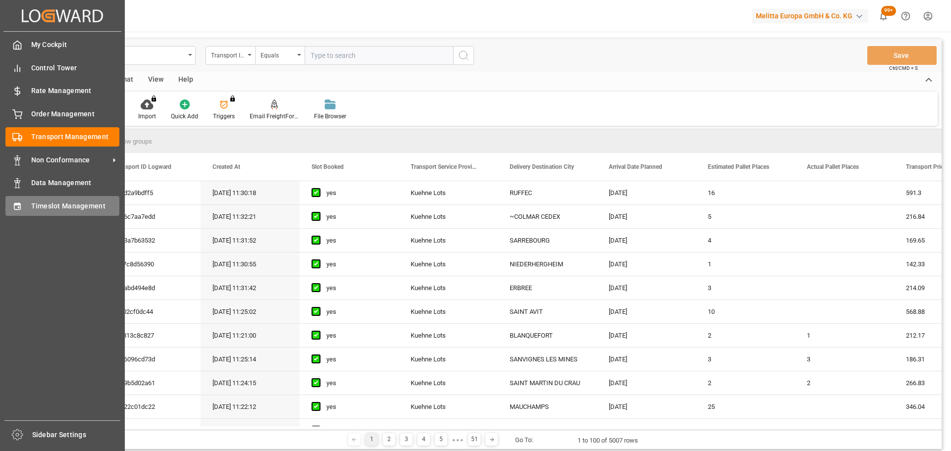
click at [50, 204] on span "Timeslot Management" at bounding box center [75, 206] width 89 height 10
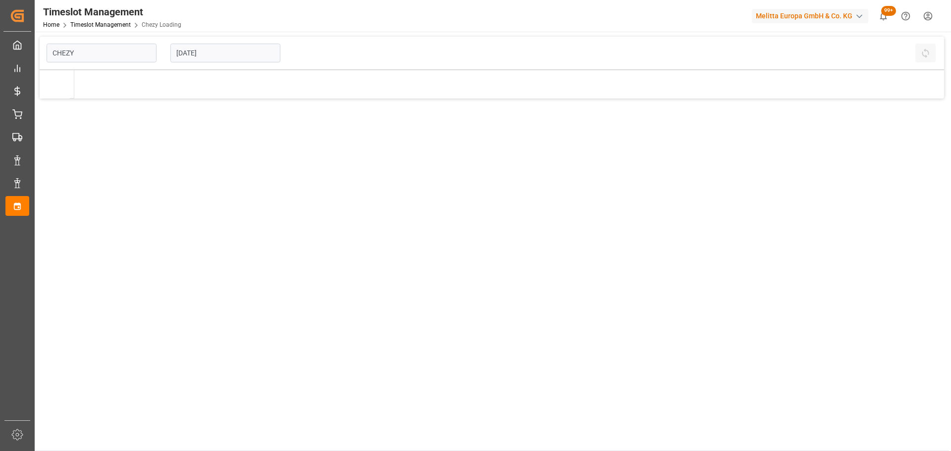
type input "Chezy Loading"
